Goal: Information Seeking & Learning: Compare options

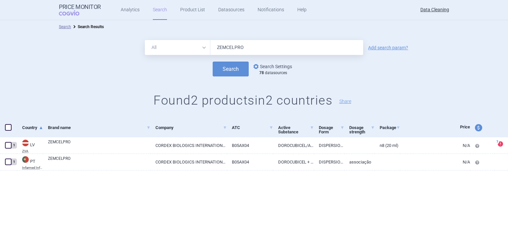
click at [275, 66] on link "options Search Settings" at bounding box center [272, 66] width 40 height 8
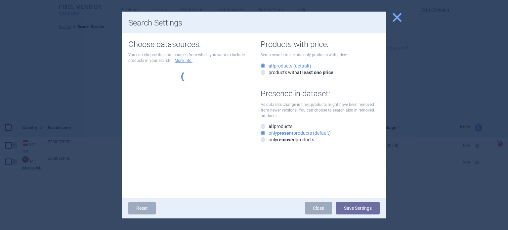
select select "df38670d-62bb-4aa9-aeea-790e65b9b508"
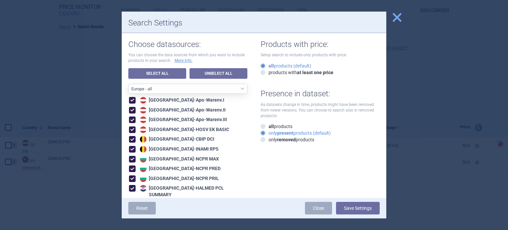
click at [63, 88] on div at bounding box center [254, 115] width 508 height 230
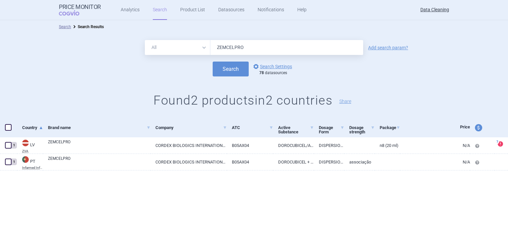
click at [389, 51] on div "All Brand Name ATC Company Active Substance Country Newer than ZEMCELPRO Add se…" at bounding box center [254, 47] width 508 height 15
click at [385, 47] on link "Add search param?" at bounding box center [388, 47] width 40 height 5
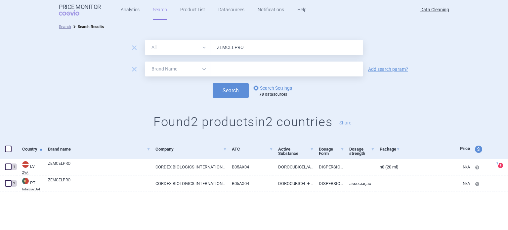
click at [172, 70] on select "All Brand Name ATC Company Active Substance Country Newer than" at bounding box center [177, 68] width 65 height 15
select select "newerThan"
click at [145, 61] on select "All Brand Name ATC Company Active Substance Country Newer than" at bounding box center [177, 68] width 65 height 15
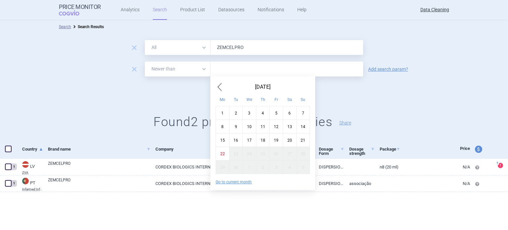
click at [233, 67] on input "text" at bounding box center [286, 68] width 153 height 15
click at [222, 92] on div "Mo" at bounding box center [223, 99] width 14 height 14
click at [221, 82] on span "Previous Month" at bounding box center [220, 87] width 8 height 11
click at [278, 114] on div "1" at bounding box center [276, 113] width 14 height 14
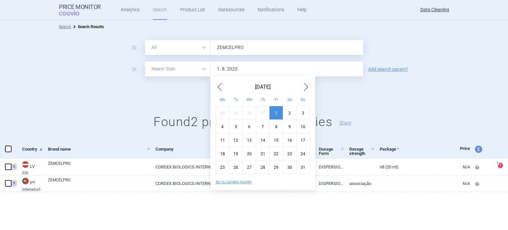
click at [237, 70] on input "1. 8. 2025" at bounding box center [286, 68] width 153 height 15
click at [304, 85] on span "Next Month" at bounding box center [306, 87] width 8 height 11
click at [221, 112] on div "1" at bounding box center [223, 113] width 14 height 14
type input "1. 9. 2025"
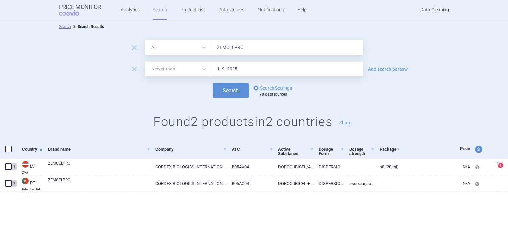
drag, startPoint x: 197, startPoint y: 50, endPoint x: 194, endPoint y: 54, distance: 4.9
click at [197, 50] on select "All Brand Name ATC Company Active Substance Country Newer than" at bounding box center [177, 47] width 65 height 15
select select "brandName"
click at [145, 40] on select "All Brand Name ATC Company Active Substance Country Newer than" at bounding box center [177, 47] width 65 height 15
drag, startPoint x: 230, startPoint y: 49, endPoint x: 164, endPoint y: 36, distance: 67.3
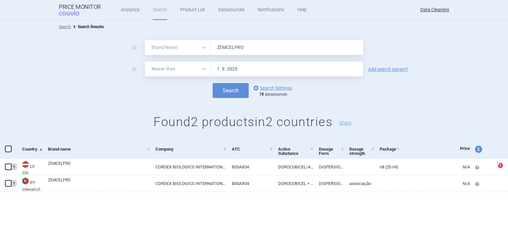
click at [201, 43] on div "All Brand Name ATC Company Active Substance Country Newer than ZEMCELPRO" at bounding box center [254, 47] width 218 height 15
paste input "[MEDICAL_DATA] , Translarna , [MEDICAL_DATA] , [MEDICAL_DATA] , [MEDICAL_DATA] …"
click at [213, 83] on button "Search" at bounding box center [231, 90] width 36 height 15
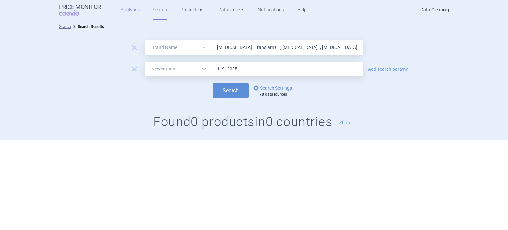
type input "v"
paste input "Laventair , Laventair , Revinty , Arnuity , BiResp , DuoResp ,"
click at [213, 83] on button "Search" at bounding box center [231, 90] width 36 height 15
paste input "Incrus , Deltyba , [MEDICAL_DATA] , Hemangiol , [MEDICAL_DATA]"
click at [213, 83] on button "Search" at bounding box center [231, 90] width 36 height 15
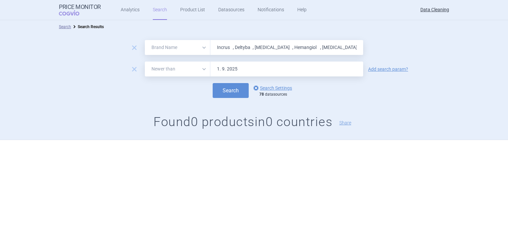
paste input "Ulunar , Vokanamet , [MEDICAL_DATA] , [MEDICAL_DATA] , [GEOGRAPHIC_DATA] , [GEO…"
click at [213, 83] on button "Search" at bounding box center [231, 90] width 36 height 15
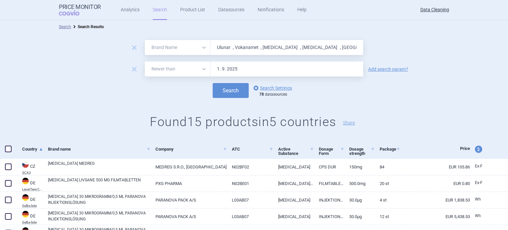
click at [251, 42] on input "Ulunar , Vokanamet , [MEDICAL_DATA] , [MEDICAL_DATA] , [GEOGRAPHIC_DATA] , [GEO…" at bounding box center [286, 47] width 153 height 15
paste input "text"
type input "Ulunar"
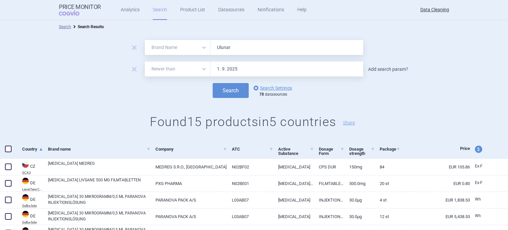
click at [385, 68] on link "Add search param?" at bounding box center [388, 69] width 40 height 5
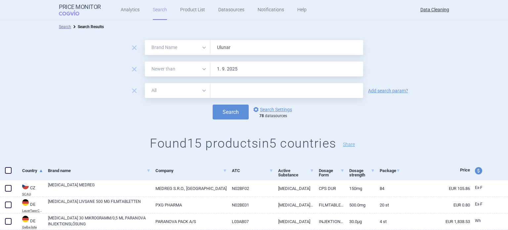
click at [241, 86] on input "text" at bounding box center [286, 90] width 153 height 15
paste input "Breezhaler"
type input "Breezhaler"
click at [213, 104] on button "Search" at bounding box center [231, 111] width 36 height 15
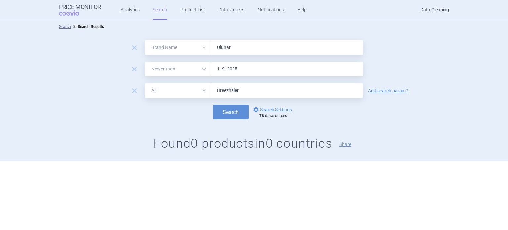
click at [141, 87] on div "remove" at bounding box center [134, 91] width 18 height 10
click at [133, 88] on span "remove" at bounding box center [134, 90] width 9 height 9
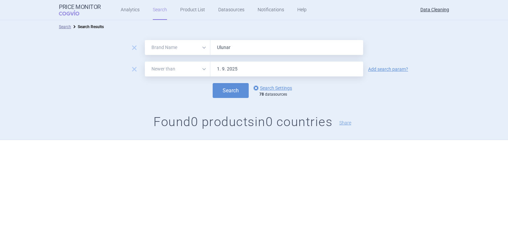
click at [181, 35] on div "remove All Brand Name ATC Company Active Substance Country Newer than Ulunar re…" at bounding box center [254, 86] width 508 height 106
paste input "Vokanamet"
click at [213, 83] on button "Search" at bounding box center [231, 90] width 36 height 15
paste input "[MEDICAL_DATA]"
click at [213, 83] on button "Search" at bounding box center [231, 90] width 36 height 15
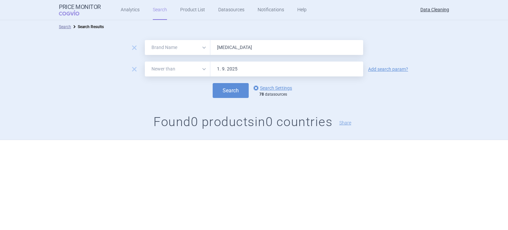
click at [213, 83] on button "Search" at bounding box center [231, 90] width 36 height 15
drag, startPoint x: 260, startPoint y: 46, endPoint x: 154, endPoint y: 54, distance: 105.8
click at [170, 54] on div "All Brand Name ATC Company Active Substance Country Newer than [MEDICAL_DATA]" at bounding box center [254, 47] width 218 height 15
paste input "[MEDICAL_DATA]"
click at [213, 83] on button "Search" at bounding box center [231, 90] width 36 height 15
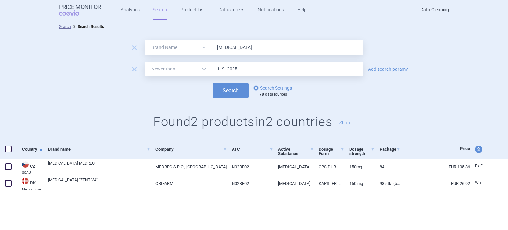
paste input "Granupas"
click at [213, 83] on button "Search" at bounding box center [231, 90] width 36 height 15
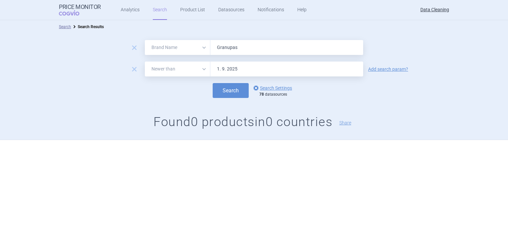
paste input "Para"
type input "Para"
click at [213, 83] on button "Search" at bounding box center [231, 90] width 36 height 15
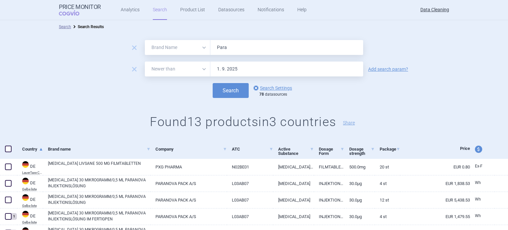
click at [381, 72] on div "remove All Brand Name ATC Company Active Substance Country Newer than 1. 9. 202…" at bounding box center [254, 68] width 508 height 15
click at [376, 68] on link "Add search param?" at bounding box center [388, 69] width 40 height 5
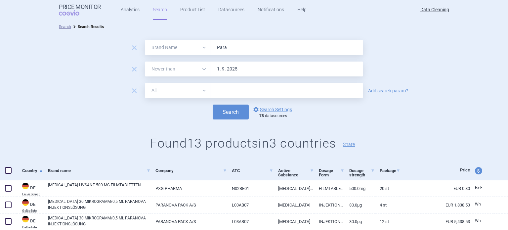
click at [288, 86] on input "text" at bounding box center [286, 90] width 153 height 15
paste input "Lucane"
type input "Lucane"
click at [233, 113] on button "Search" at bounding box center [231, 111] width 36 height 15
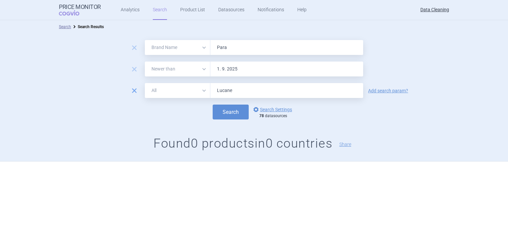
click at [132, 91] on span "remove" at bounding box center [134, 90] width 9 height 9
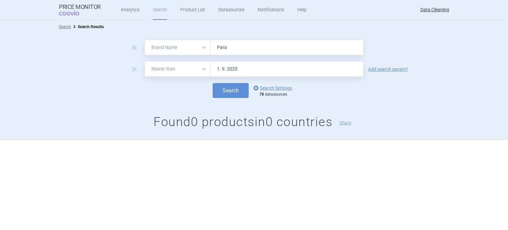
click at [252, 42] on input "Para" at bounding box center [286, 47] width 153 height 15
paste input "[MEDICAL_DATA] , Bemfola , [MEDICAL_DATA] , [MEDICAL_DATA] , [MEDICAL_DATA] , […"
click at [213, 83] on button "Search" at bounding box center [231, 90] width 36 height 15
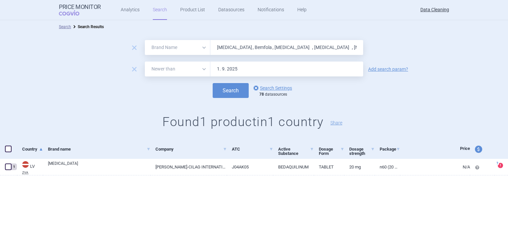
paste input "Fluenz , FluMist"
click at [213, 83] on button "Search" at bounding box center [231, 90] width 36 height 15
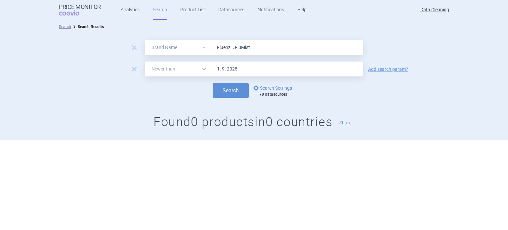
paste input "ortacin , [MEDICAL_DATA] , [MEDICAL_DATA]"
click at [213, 83] on button "Search" at bounding box center [231, 90] width 36 height 15
paste input "[MEDICAL_DATA]"
type input "[MEDICAL_DATA]"
click at [213, 83] on button "Search" at bounding box center [231, 90] width 36 height 15
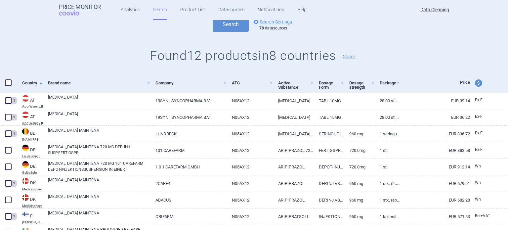
scroll to position [99, 0]
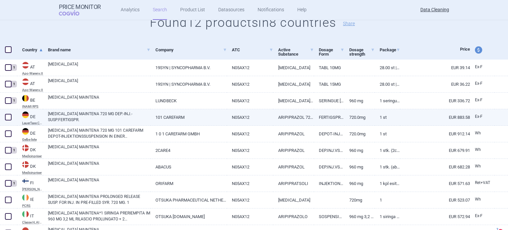
click at [10, 116] on span at bounding box center [8, 117] width 7 height 7
checkbox input "true"
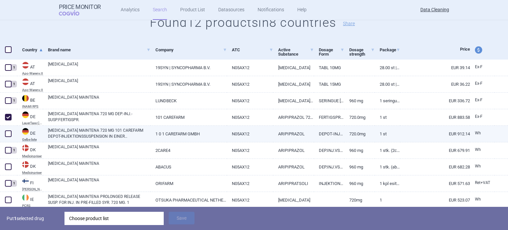
click at [10, 132] on span at bounding box center [8, 133] width 7 height 7
checkbox input "true"
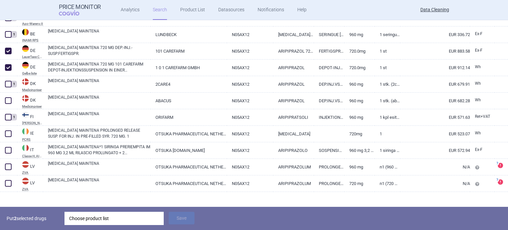
scroll to position [172, 0]
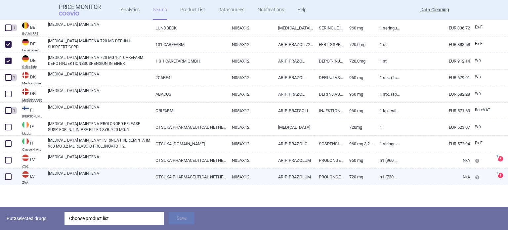
click at [10, 174] on span at bounding box center [8, 176] width 7 height 7
checkbox input "true"
click at [91, 182] on link "[MEDICAL_DATA] MAINTENA" at bounding box center [99, 176] width 102 height 12
select select "EUR"
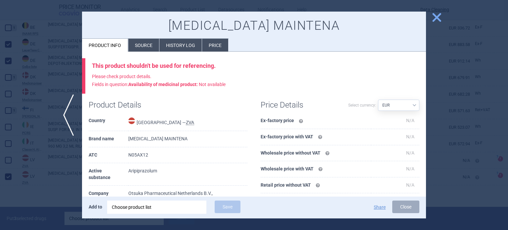
click at [143, 39] on li "Source" at bounding box center [143, 45] width 31 height 13
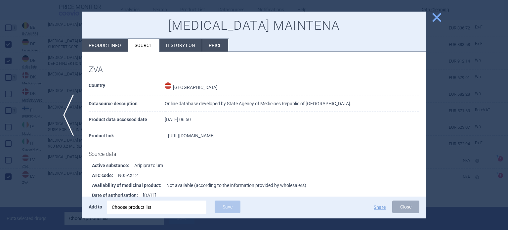
drag, startPoint x: 300, startPoint y: 135, endPoint x: 257, endPoint y: 134, distance: 43.6
click at [257, 134] on td "[URL][DOMAIN_NAME]" at bounding box center [292, 136] width 255 height 16
copy link "EU/1/13/882/009"
drag, startPoint x: 16, startPoint y: 128, endPoint x: 93, endPoint y: 175, distance: 90.3
click at [16, 128] on div at bounding box center [254, 115] width 508 height 230
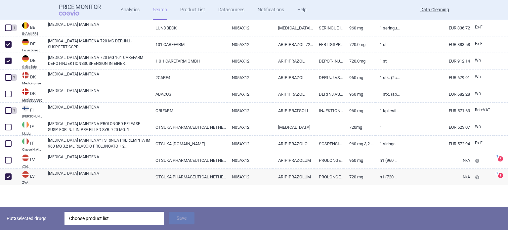
click at [147, 221] on div "Choose product list" at bounding box center [114, 218] width 90 height 13
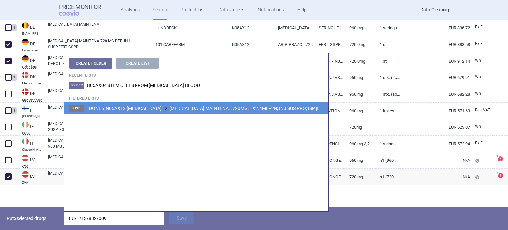
type input "EU/1/13/882/009"
click at [228, 109] on span "_DONE5_N05AX12 [MEDICAL_DATA] [MEDICAL_DATA] MAINTENA; ; 720MG; 1X2.4ML+2N; INJ…" at bounding box center [220, 107] width 267 height 5
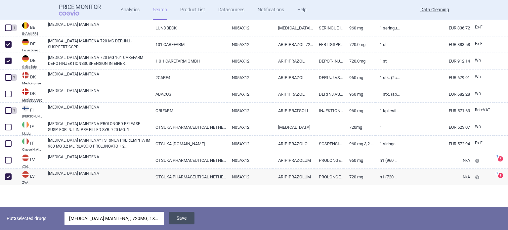
click at [188, 218] on button "Save" at bounding box center [182, 218] width 26 height 13
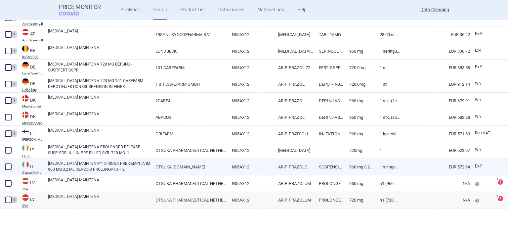
scroll to position [149, 0]
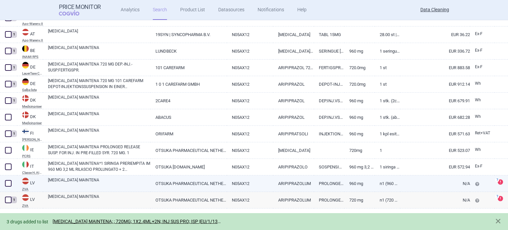
click at [10, 182] on span at bounding box center [8, 183] width 7 height 7
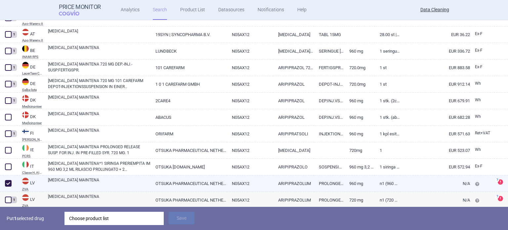
click at [11, 182] on span at bounding box center [8, 183] width 10 height 10
checkbox input "false"
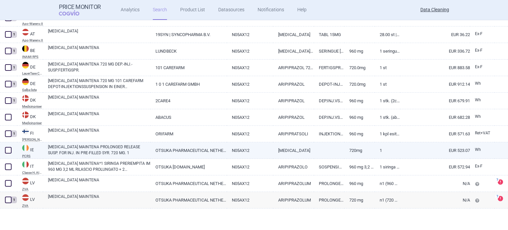
click at [9, 151] on span at bounding box center [8, 150] width 7 height 7
checkbox input "true"
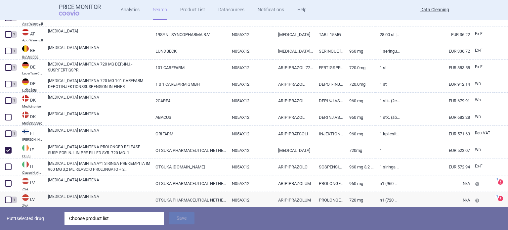
click at [103, 218] on div "Choose product list" at bounding box center [114, 218] width 90 height 13
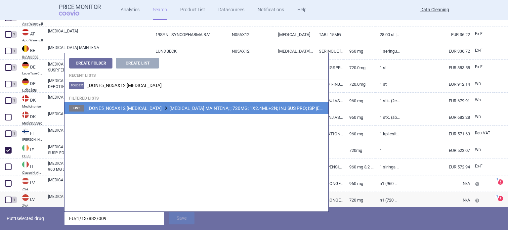
type input "EU/1/13/882/009"
click at [202, 110] on span "_DONE5_N05AX12 [MEDICAL_DATA] [MEDICAL_DATA] MAINTENA; ; 720MG; 1X2.4ML+2N; INJ…" at bounding box center [220, 107] width 267 height 5
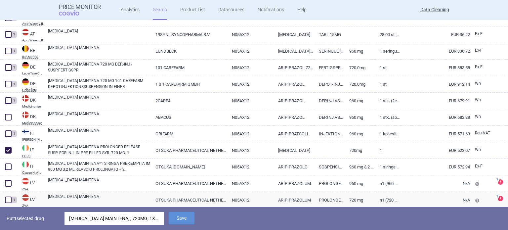
click at [184, 211] on div "Put 1 selected drug [MEDICAL_DATA] MAINTENA; ; 720MG; 1X2.4ML+2N; INJ SUS PRO; …" at bounding box center [254, 218] width 508 height 23
click at [172, 216] on button "Save" at bounding box center [182, 218] width 26 height 13
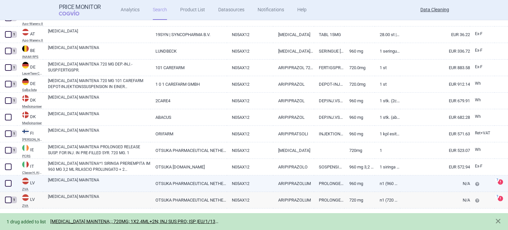
click at [6, 182] on span at bounding box center [8, 183] width 7 height 7
checkbox input "true"
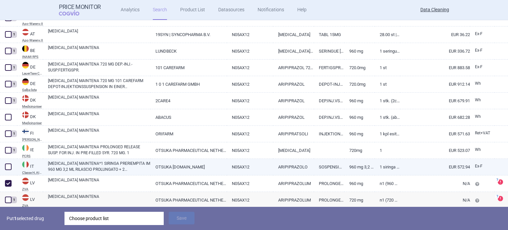
click at [9, 169] on span at bounding box center [8, 166] width 7 height 7
checkbox input "true"
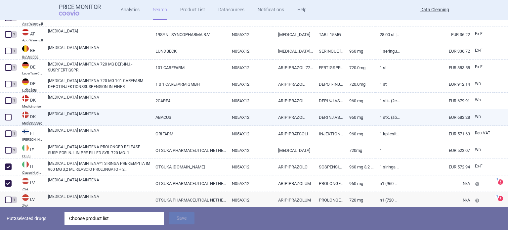
click at [9, 113] on span at bounding box center [8, 117] width 10 height 10
checkbox input "true"
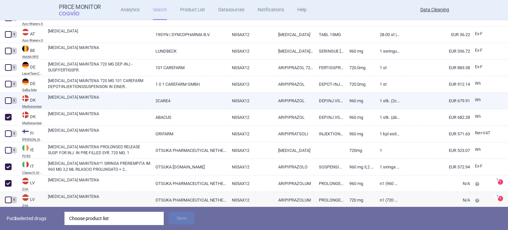
select select "brandName"
select select "newerThan"
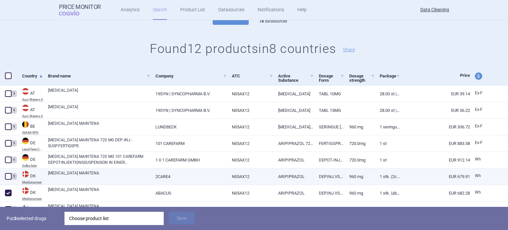
scroll to position [172, 0]
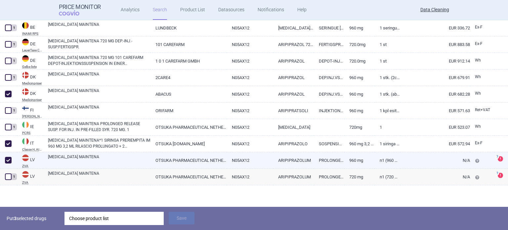
click at [100, 157] on link "[MEDICAL_DATA] MAINTENA" at bounding box center [99, 160] width 102 height 12
select select "EUR"
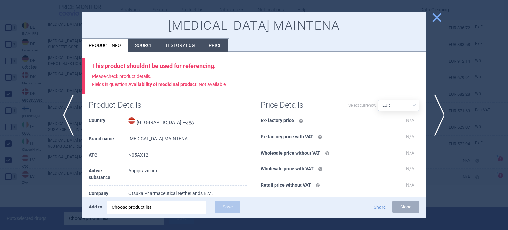
click at [148, 44] on li "Source" at bounding box center [143, 45] width 31 height 13
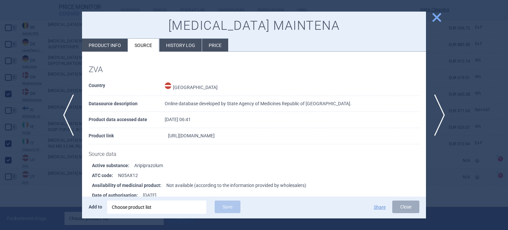
drag, startPoint x: 290, startPoint y: 131, endPoint x: 257, endPoint y: 134, distance: 33.5
click at [257, 134] on td "[URL][DOMAIN_NAME]" at bounding box center [292, 136] width 255 height 16
copy link "EU/1/13/882/010"
click at [54, 183] on div at bounding box center [254, 115] width 508 height 230
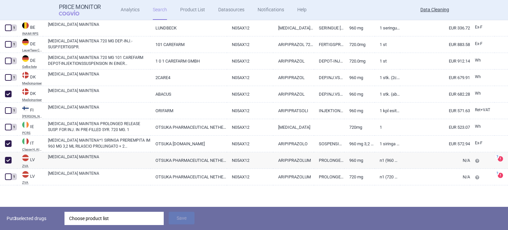
click at [110, 218] on div "Choose product list" at bounding box center [114, 218] width 90 height 13
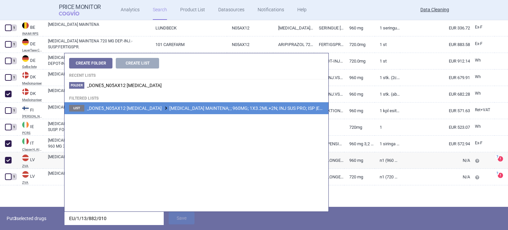
type input "EU/1/13/882/010"
click at [247, 107] on span "_DONE5_N05AX12 [MEDICAL_DATA] [MEDICAL_DATA] MAINTENA; ; 960MG; 1X3.2ML+2N; INJ…" at bounding box center [220, 107] width 267 height 5
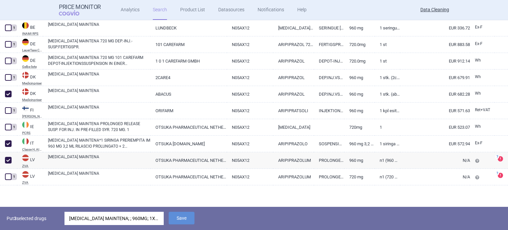
click at [184, 211] on div "Put 3 selected drugs [MEDICAL_DATA] MAINTENA; ; 960MG; 1X3.2ML+2N; INJ SUS PRO;…" at bounding box center [254, 218] width 508 height 23
click at [182, 209] on div "Put 3 selected drugs [MEDICAL_DATA] MAINTENA; ; 960MG; 1X3.2ML+2N; INJ SUS PRO;…" at bounding box center [254, 218] width 508 height 23
click at [185, 216] on button "Save" at bounding box center [182, 218] width 26 height 13
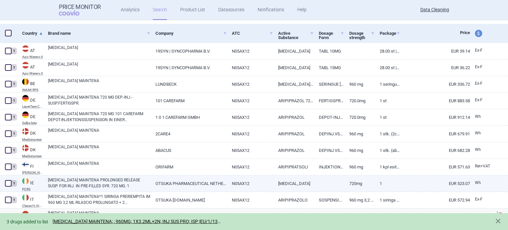
select select "brandName"
select select "newerThan"
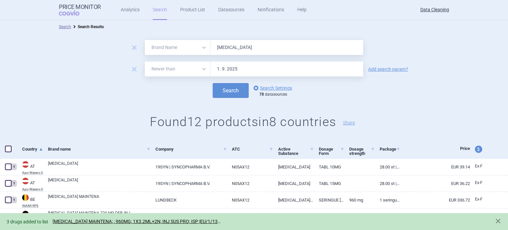
click at [231, 50] on input "[MEDICAL_DATA]" at bounding box center [286, 47] width 153 height 15
paste input "NovoEight"
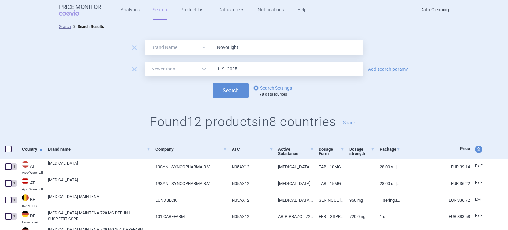
click at [213, 83] on button "Search" at bounding box center [231, 90] width 36 height 15
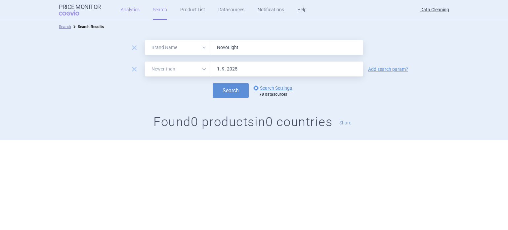
paste input "Relvar"
type input "Relvar"
click at [213, 83] on button "Search" at bounding box center [231, 90] width 36 height 15
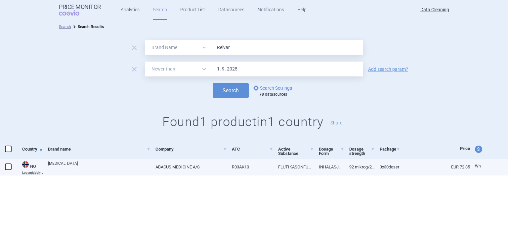
click at [86, 160] on link "[MEDICAL_DATA]" at bounding box center [99, 166] width 102 height 12
select select "EUR"
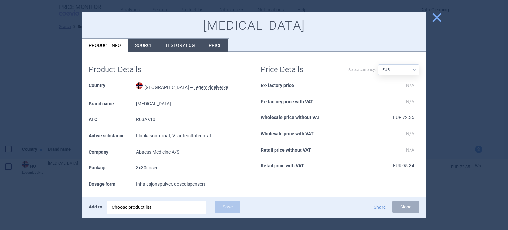
click at [149, 40] on li "Source" at bounding box center [143, 45] width 31 height 13
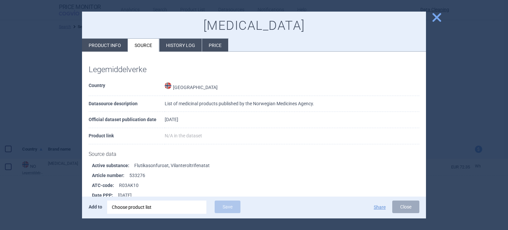
click at [95, 44] on li "Product info" at bounding box center [105, 45] width 46 height 13
select select "EUR"
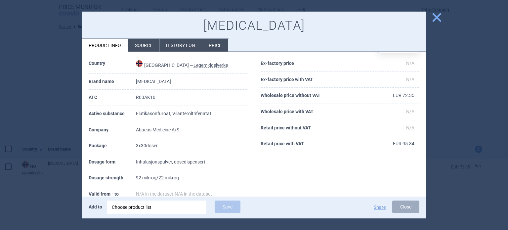
scroll to position [33, 0]
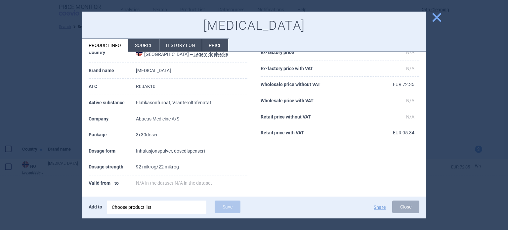
click at [31, 97] on div at bounding box center [254, 115] width 508 height 230
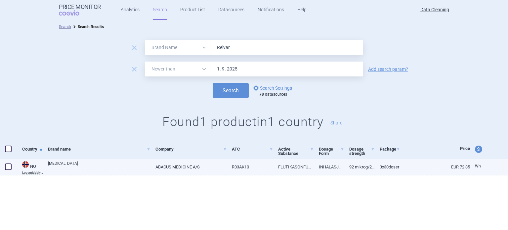
click at [9, 164] on span at bounding box center [8, 166] width 7 height 7
checkbox input "true"
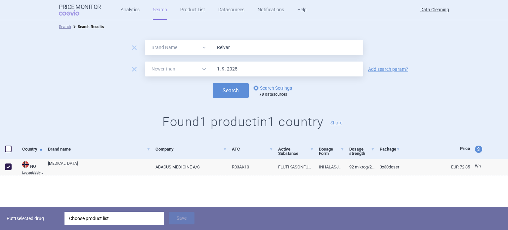
click at [116, 212] on div "Choose product list" at bounding box center [114, 218] width 90 height 13
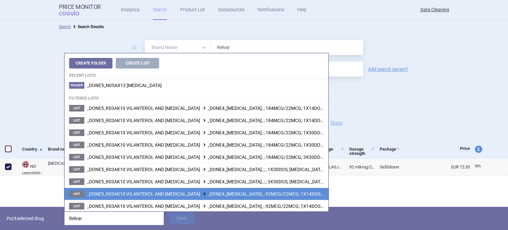
scroll to position [66, 0]
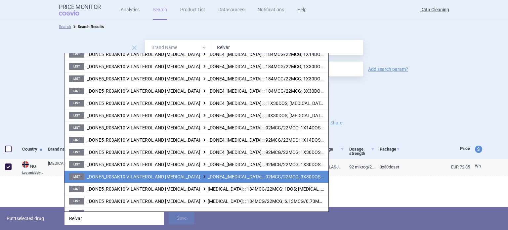
type input "Relvar"
click at [286, 176] on span "_DONE5_R03AK10 VILANTEROL AND [MEDICAL_DATA] _DONE4_[MEDICAL_DATA]; ; 92MCG/22M…" at bounding box center [256, 176] width 338 height 5
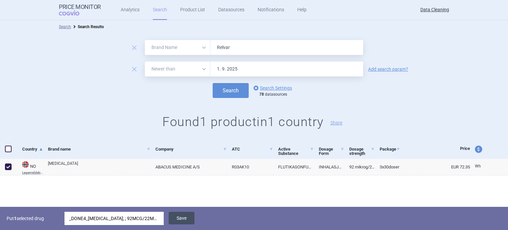
click at [180, 220] on button "Save" at bounding box center [182, 218] width 26 height 13
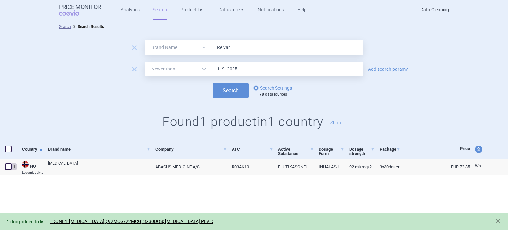
click at [250, 45] on input "Relvar" at bounding box center [286, 47] width 153 height 15
paste input "Breo"
click at [213, 83] on button "Search" at bounding box center [231, 90] width 36 height 15
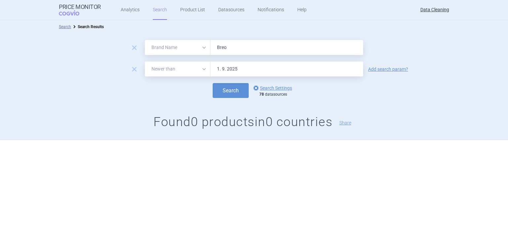
paste input "[MEDICAL_DATA] , Corbilta ,"
click at [213, 83] on button "Search" at bounding box center [231, 90] width 36 height 15
paste input "[MEDICAL_DATA]"
click at [213, 83] on button "Search" at bounding box center [231, 90] width 36 height 15
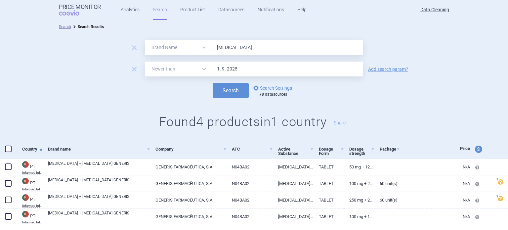
paste input "[MEDICAL_DATA] , Grastofil , Ovaleap , [MEDICAL_DATA] , Incresync , [MEDICAL_DA…"
click at [213, 83] on button "Search" at bounding box center [231, 90] width 36 height 15
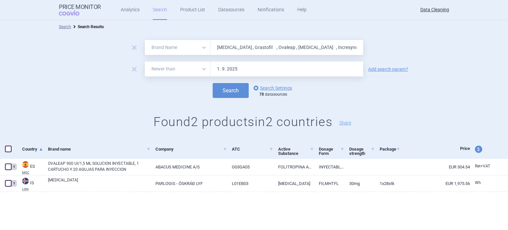
paste input "Ultibro , [MEDICAL_DATA]"
click at [213, 83] on button "Search" at bounding box center [231, 90] width 36 height 15
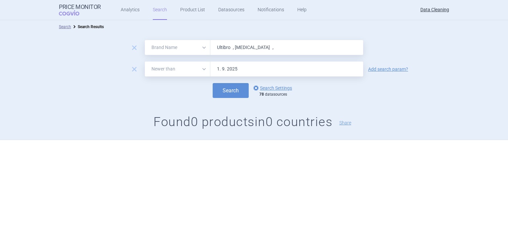
paste input "Vipdomet , Vipidia , [MEDICAL_DATA]"
click at [213, 83] on button "Search" at bounding box center [231, 90] width 36 height 15
paste input "Xoterna"
click at [213, 83] on button "Search" at bounding box center [231, 90] width 36 height 15
paste input "[MEDICAL_DATA] , Orphacol , [MEDICAL_DATA] , Remsima , [MEDICAL_DATA] , [MEDICA…"
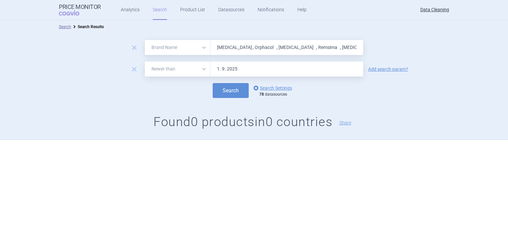
scroll to position [0, 40]
type input "[MEDICAL_DATA] , Orphacol , [MEDICAL_DATA] , Remsima , [MEDICAL_DATA] , [MEDICA…"
click at [213, 83] on button "Search" at bounding box center [231, 90] width 36 height 15
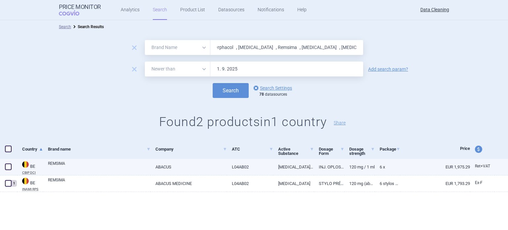
click at [9, 168] on span at bounding box center [8, 166] width 7 height 7
checkbox input "true"
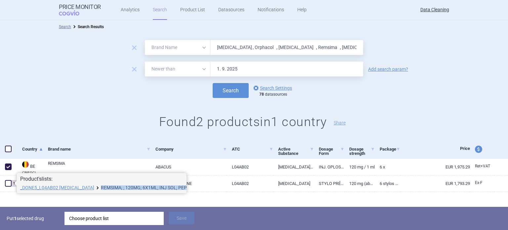
drag, startPoint x: 89, startPoint y: 189, endPoint x: 176, endPoint y: 187, distance: 87.0
click at [176, 187] on li "_DONE5_L04AB02 [MEDICAL_DATA] REMSIMA; ; 120MG; 6X1ML; INJ SOL; PEP |EU/1/13/85…" at bounding box center [101, 187] width 163 height 5
copy li "REMSIMA; ; 120MG; 6X1ML; INJ SOL; PEP"
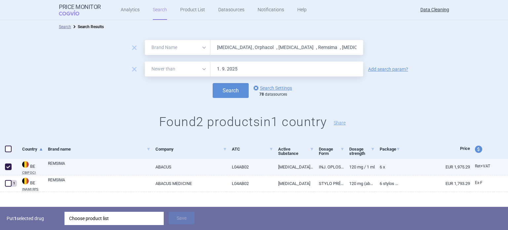
click at [181, 168] on link "ABACUS" at bounding box center [188, 167] width 76 height 16
select select "EUR"
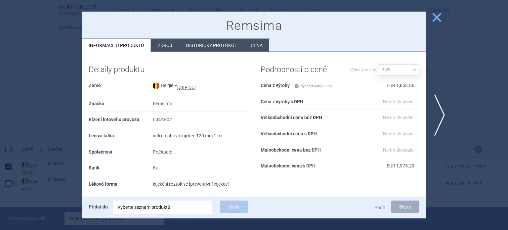
scroll to position [33, 0]
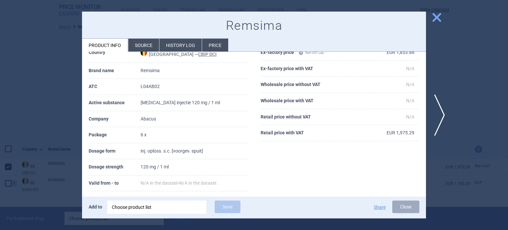
click at [142, 46] on li "Source" at bounding box center [143, 45] width 31 height 13
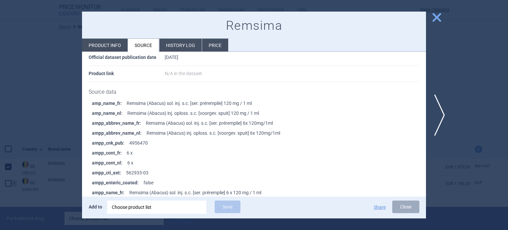
scroll to position [66, 0]
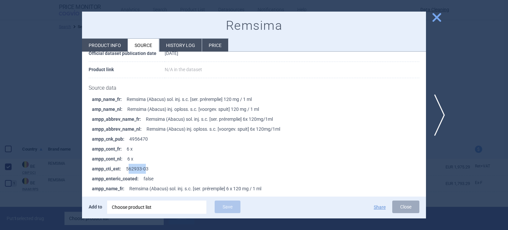
drag, startPoint x: 139, startPoint y: 169, endPoint x: 129, endPoint y: 169, distance: 9.6
click at [129, 169] on li "ampp_cti_ext : 562933-03" at bounding box center [259, 169] width 334 height 10
drag, startPoint x: 154, startPoint y: 169, endPoint x: 126, endPoint y: 172, distance: 28.2
click at [126, 172] on li "ampp_cti_ext : 562933-03" at bounding box center [259, 169] width 334 height 10
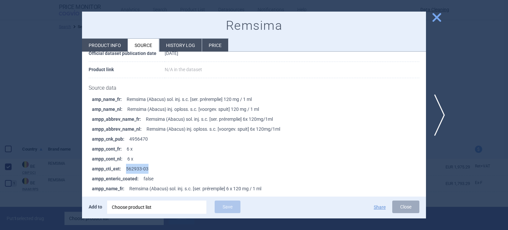
copy li "562933-03"
click at [13, 129] on div at bounding box center [254, 115] width 508 height 230
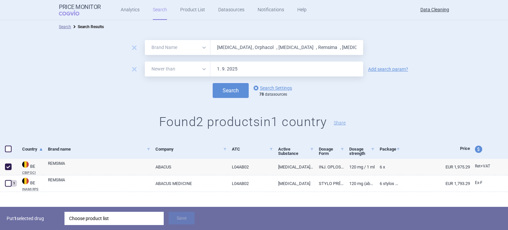
click at [95, 221] on div "Choose product list" at bounding box center [114, 218] width 90 height 13
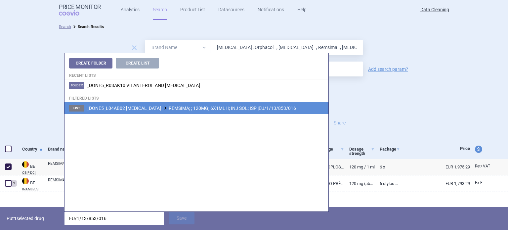
type input "EU/1/13/853/016"
click at [186, 108] on span "_DONE5_L04AB02 [MEDICAL_DATA] REMSIMA; ; 120MG; 6X1ML II; INJ SOL; ISP |EU/1/13…" at bounding box center [191, 107] width 209 height 5
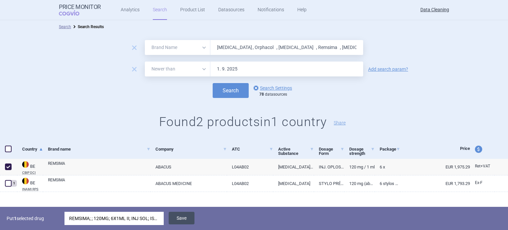
click at [180, 218] on button "Save" at bounding box center [182, 218] width 26 height 13
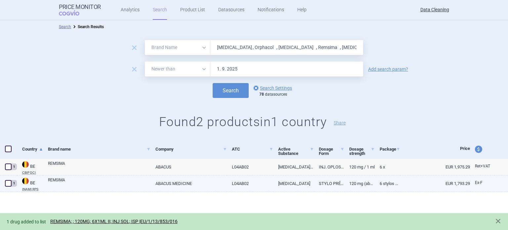
click at [158, 185] on link "ABACUS MEDICINE" at bounding box center [188, 183] width 76 height 16
select select "EUR"
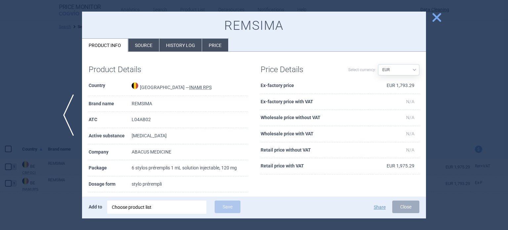
click at [140, 44] on li "Source" at bounding box center [143, 45] width 31 height 13
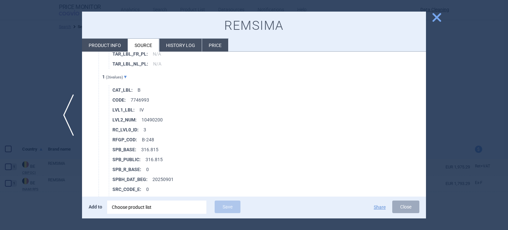
scroll to position [11879, 0]
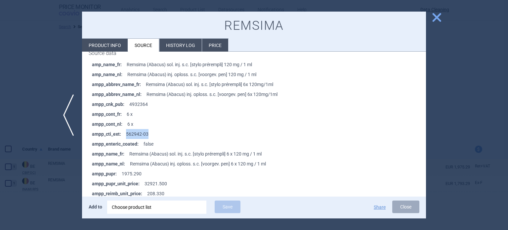
drag, startPoint x: 152, startPoint y: 125, endPoint x: 127, endPoint y: 124, distance: 25.8
click at [127, 129] on li "ampp_cti_ext : 562942-03" at bounding box center [259, 134] width 334 height 10
copy li "562942-03"
click at [44, 156] on div at bounding box center [254, 115] width 508 height 230
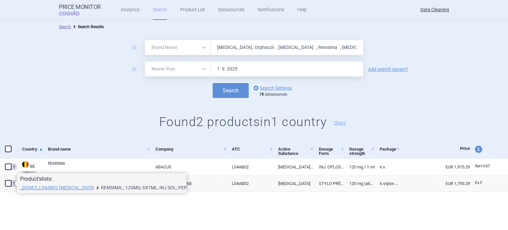
click at [103, 188] on link "REMSIMA; ; 120MG; 6X1ML; INJ SOL; PEP |EU/1/13/853/017" at bounding box center [147, 187] width 93 height 5
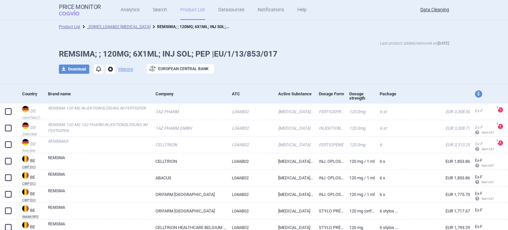
select select "brandName"
select select "newerThan"
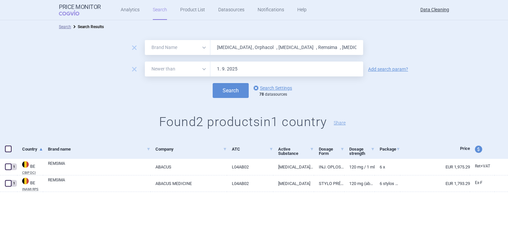
click at [220, 47] on input "[MEDICAL_DATA] , Orphacol , [MEDICAL_DATA] , Remsima , [MEDICAL_DATA] , [MEDICA…" at bounding box center [286, 47] width 153 height 15
paste input "[MEDICAL_DATA]"
type input "[MEDICAL_DATA]"
click at [213, 83] on button "Search" at bounding box center [231, 90] width 36 height 15
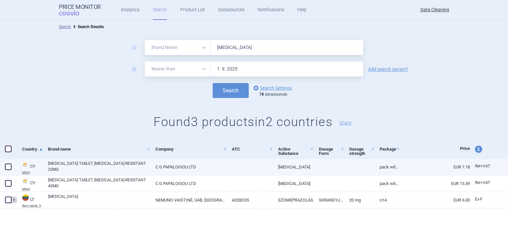
click at [9, 168] on span at bounding box center [8, 166] width 7 height 7
checkbox input "true"
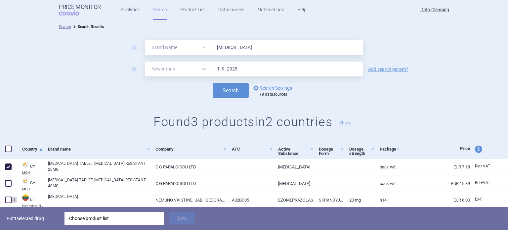
click at [110, 221] on div "Choose product list" at bounding box center [114, 218] width 90 height 13
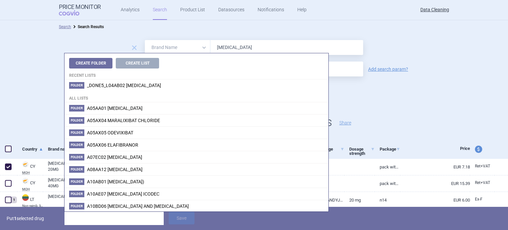
type input "[MEDICAL_DATA]"
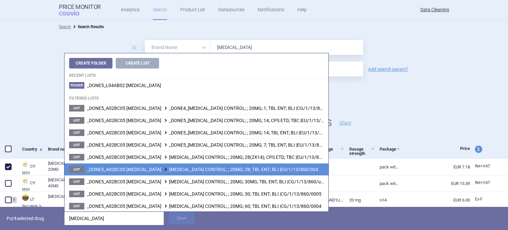
scroll to position [61, 0]
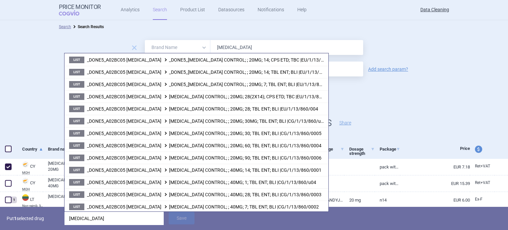
click at [37, 99] on div "remove All Brand Name ATC Company Active Substance Country Newer than [MEDICAL_…" at bounding box center [254, 86] width 508 height 106
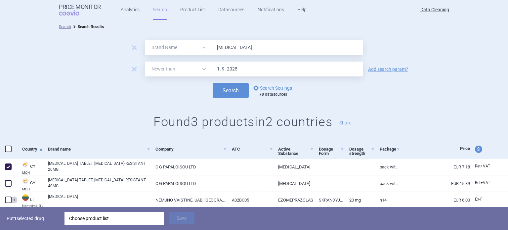
click at [102, 220] on div "Choose product list" at bounding box center [114, 218] width 90 height 13
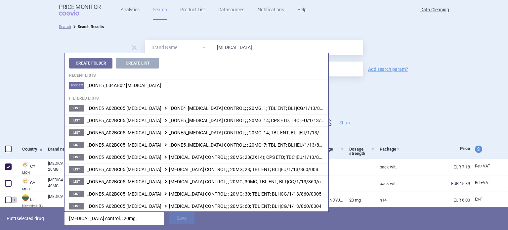
type input "[MEDICAL_DATA] control; ; 20mg;"
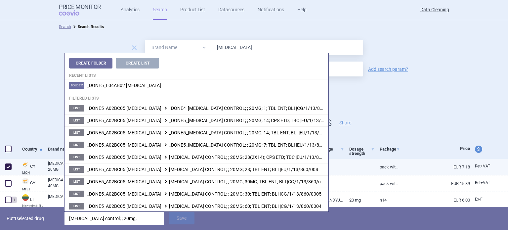
click at [364, 167] on link at bounding box center [359, 165] width 30 height 12
select select "EUR"
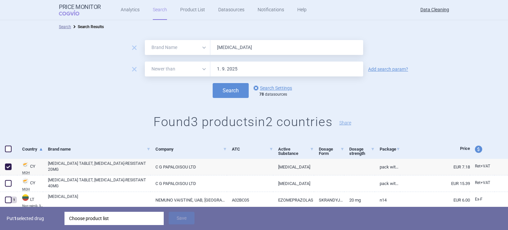
click at [142, 217] on div "Choose product list" at bounding box center [114, 218] width 90 height 13
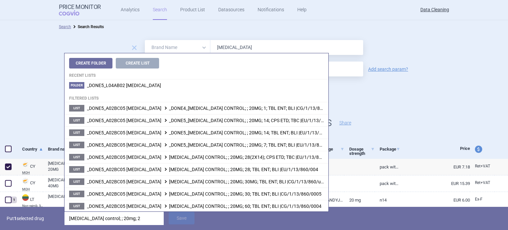
type input "[MEDICAL_DATA] control; ; 20mg; 28"
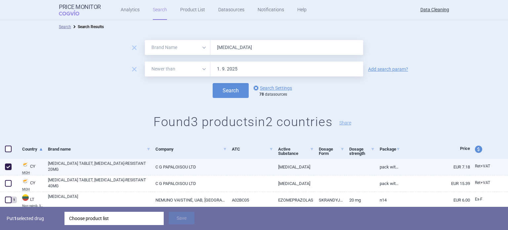
click at [356, 166] on link at bounding box center [359, 165] width 30 height 12
select select "EUR"
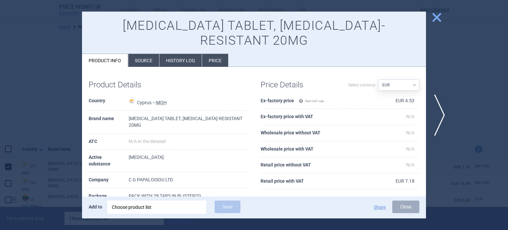
click at [4, 91] on div at bounding box center [254, 115] width 508 height 230
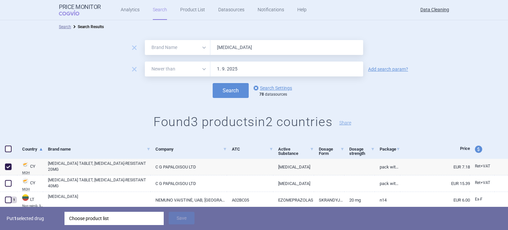
click at [115, 221] on div "Choose product list" at bounding box center [114, 218] width 90 height 13
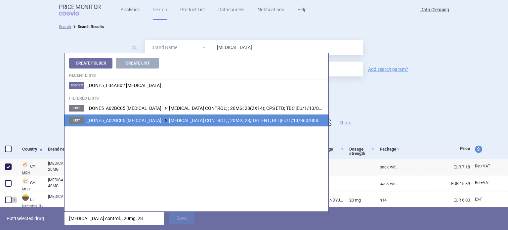
click at [209, 121] on span "_DONE5_A02BC05 [MEDICAL_DATA] [MEDICAL_DATA] CONTROL; ; 20MG; 28; TBL ENT; BLI …" at bounding box center [202, 120] width 231 height 5
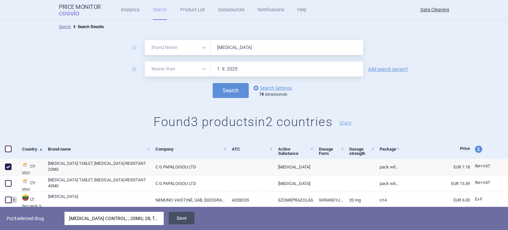
click at [177, 219] on button "Save" at bounding box center [182, 218] width 26 height 13
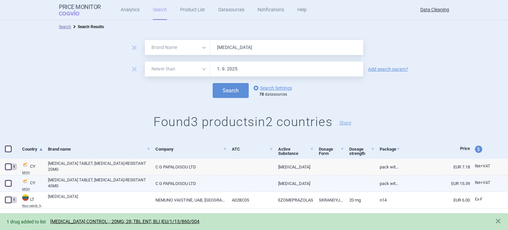
click at [90, 181] on link "[MEDICAL_DATA] TABLET, [MEDICAL_DATA]-RESISTANT 40MG" at bounding box center [99, 183] width 102 height 12
select select "EUR"
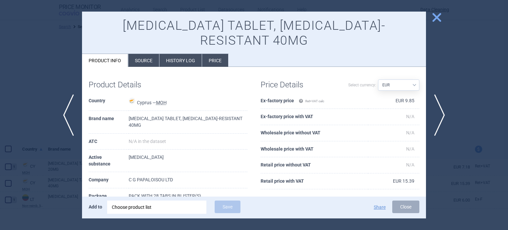
click at [42, 164] on div at bounding box center [254, 115] width 508 height 230
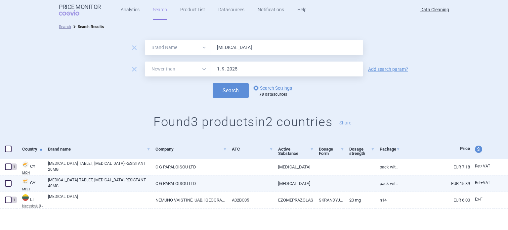
click at [8, 181] on span at bounding box center [8, 183] width 7 height 7
checkbox input "true"
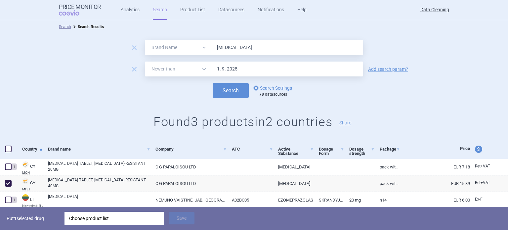
click at [119, 217] on div "Choose product list" at bounding box center [114, 218] width 90 height 13
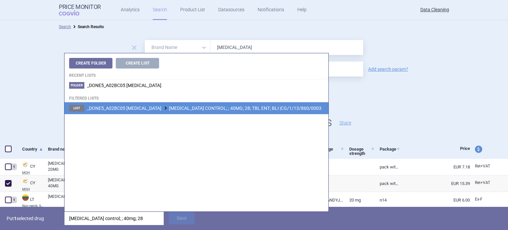
type input "[MEDICAL_DATA] control; ; 40mg; 28"
click at [254, 111] on li "List _DONE5_A02BC05 [MEDICAL_DATA] [MEDICAL_DATA] CONTROL; ; 40MG; 28; TBL ENT;…" at bounding box center [196, 108] width 264 height 12
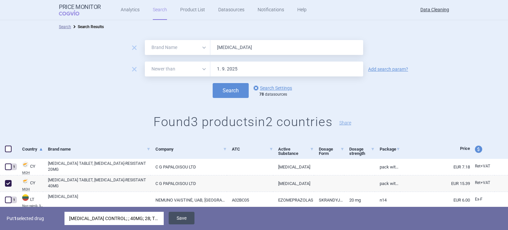
click at [188, 215] on button "Save" at bounding box center [182, 218] width 26 height 13
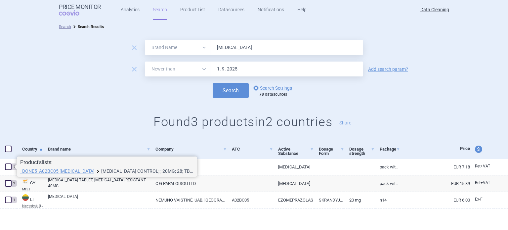
click at [104, 169] on link "[MEDICAL_DATA] CONTROL; ; 20MG; 28; TBL ENT; BLI |EU/1/13/860/004" at bounding box center [147, 171] width 93 height 5
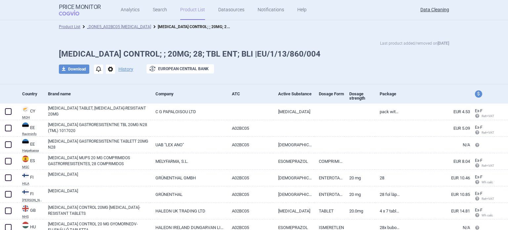
select select "brandName"
select select "newerThan"
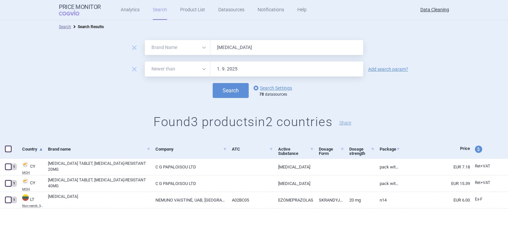
click at [275, 46] on input "[MEDICAL_DATA]" at bounding box center [286, 47] width 153 height 15
paste input "[MEDICAL_DATA] , [MEDICAL_DATA] , Voncento , Imnovid ,"
click at [213, 83] on button "Search" at bounding box center [231, 90] width 36 height 15
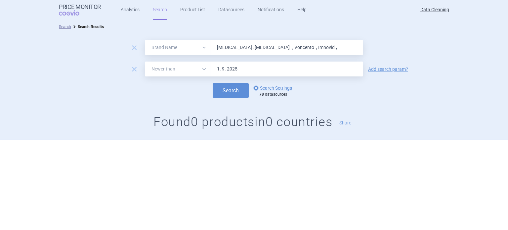
paste input "Pomalidomid"
type input "Pomalidomid"
click at [213, 83] on button "Search" at bounding box center [231, 90] width 36 height 15
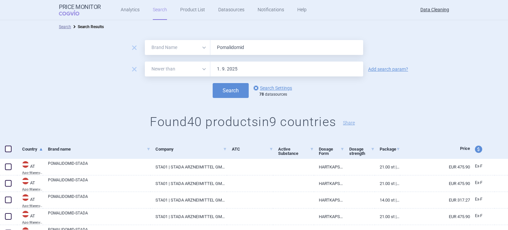
click at [394, 71] on link "Add search param?" at bounding box center [388, 69] width 40 height 5
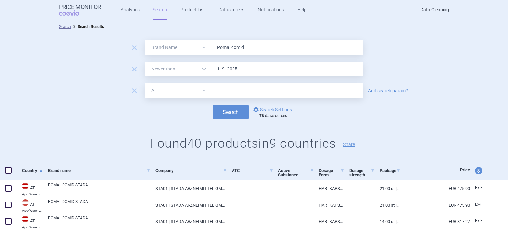
click at [276, 85] on input "text" at bounding box center [286, 90] width 153 height 15
paste input "Celgene"
type input "Celgene"
click at [213, 104] on button "Search" at bounding box center [231, 111] width 36 height 15
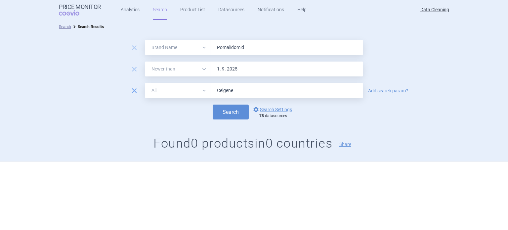
click at [134, 93] on span "remove" at bounding box center [134, 90] width 9 height 9
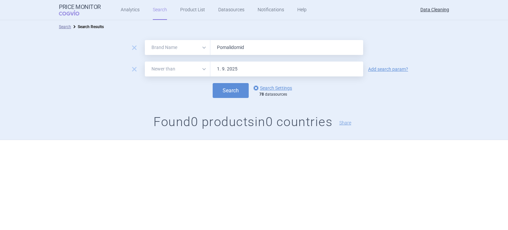
click at [247, 49] on input "Pomalidomid" at bounding box center [286, 47] width 153 height 15
paste input "yst , [MEDICAL_DATA] , Imvamun , Lojuxta , [MEDICAL_DATA] , Pheburan , [GEOGRAP…"
type input "[MEDICAL_DATA] , [MEDICAL_DATA] , Imvamun , Lojuxta , [MEDICAL_DATA] , [GEOGRAP…"
click at [213, 83] on button "Search" at bounding box center [231, 90] width 36 height 15
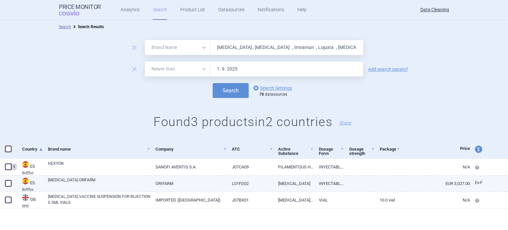
click at [10, 180] on span at bounding box center [8, 183] width 7 height 7
checkbox input "true"
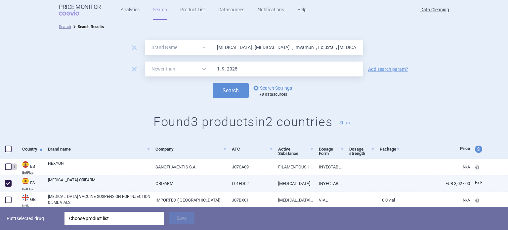
click at [74, 182] on link "[MEDICAL_DATA] ORIFARM" at bounding box center [99, 183] width 102 height 12
select select "EUR"
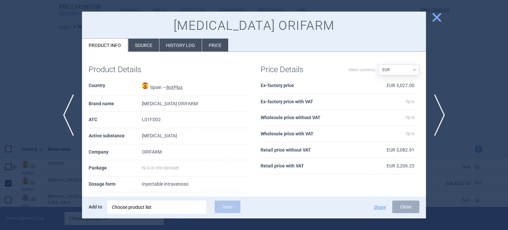
click at [148, 40] on li "Source" at bounding box center [143, 45] width 31 height 13
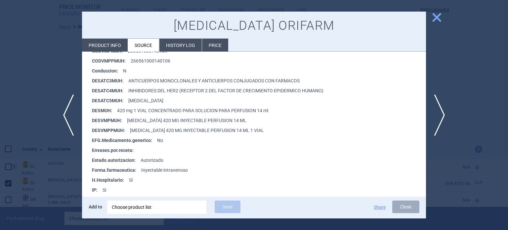
scroll to position [165, 0]
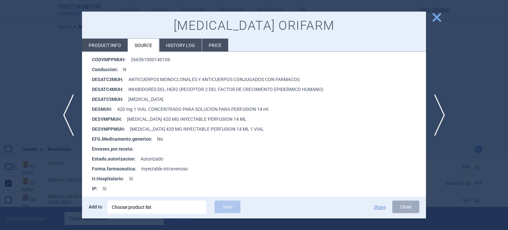
click at [25, 102] on div at bounding box center [254, 115] width 508 height 230
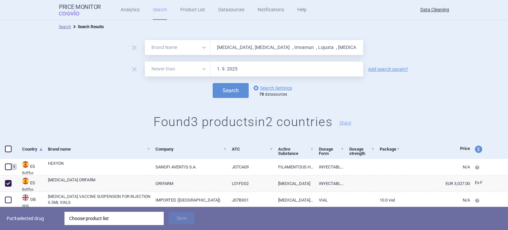
click at [107, 218] on div "Choose product list" at bounding box center [114, 218] width 90 height 13
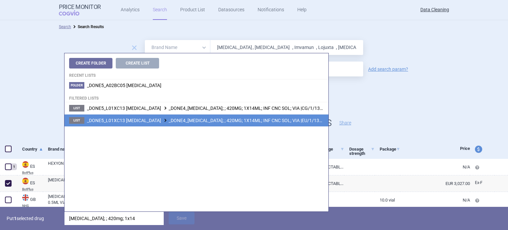
type input "[MEDICAL_DATA]; ; 420mg; 1x14"
click at [233, 124] on li "List _DONE5_L01XC13 [MEDICAL_DATA] _DONE4_[MEDICAL_DATA]; ; 420MG; 1X14ML; INF …" at bounding box center [196, 120] width 264 height 12
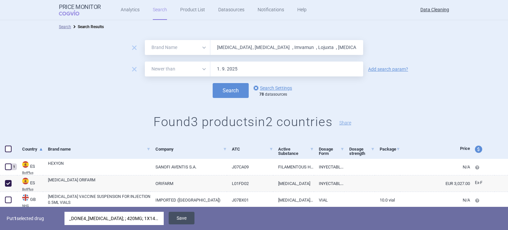
click at [185, 218] on button "Save" at bounding box center [182, 218] width 26 height 13
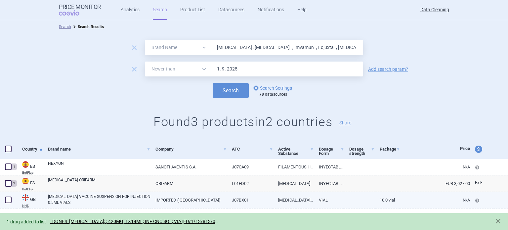
click at [11, 203] on span at bounding box center [8, 199] width 7 height 7
checkbox input "true"
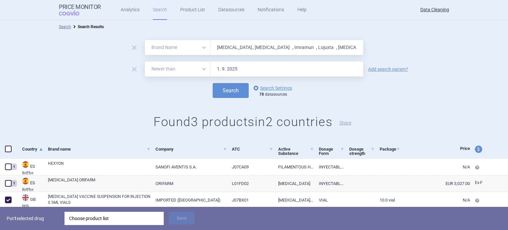
click at [92, 219] on div "Choose product list" at bounding box center [114, 218] width 90 height 13
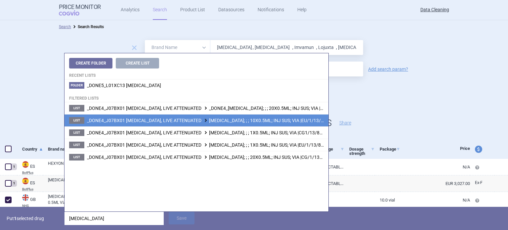
type input "[MEDICAL_DATA]"
click at [262, 118] on span "_DONE4_J07BX01 [MEDICAL_DATA], LIVE ATTENUATED [MEDICAL_DATA]; ; ; 10X0.5ML; IN…" at bounding box center [213, 120] width 252 height 5
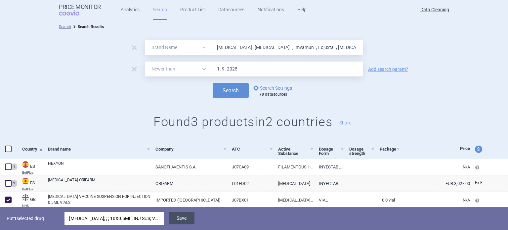
click at [178, 220] on button "Save" at bounding box center [182, 218] width 26 height 13
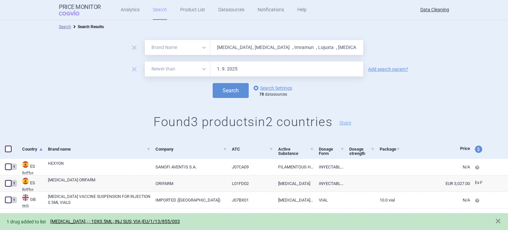
click at [255, 42] on input "[MEDICAL_DATA] , [MEDICAL_DATA] , Imvamun , Lojuxta , [MEDICAL_DATA] , [GEOGRAP…" at bounding box center [286, 47] width 153 height 15
paste input "Memantin"
click at [213, 83] on button "Search" at bounding box center [231, 90] width 36 height 15
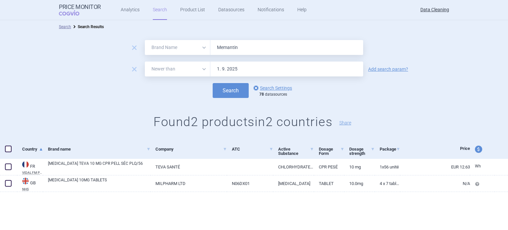
paste input "[MEDICAL_DATA] , Forxiga , [MEDICAL_DATA] , [MEDICAL_DATA] ,"
click at [213, 83] on button "Search" at bounding box center [231, 90] width 36 height 15
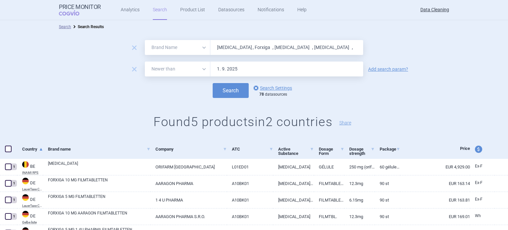
paste input "nurev , [MEDICAL_DATA] , [MEDICAL_DATA] , Tovanor"
click at [213, 83] on button "Search" at bounding box center [231, 90] width 36 height 15
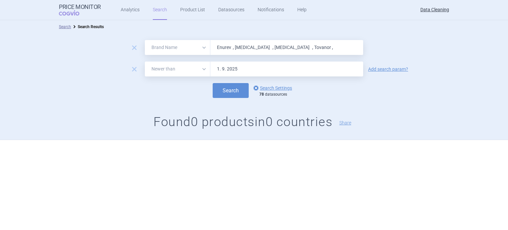
paste input "[MEDICAL_DATA] , [MEDICAL_DATA] , NovoThirteen , NovoThirteen , Revestiv , Gatt…"
type input "[MEDICAL_DATA] , [MEDICAL_DATA] , NovoThirteen , NovoThirteen , Revestiv , Gatt…"
click at [213, 83] on button "Search" at bounding box center [231, 90] width 36 height 15
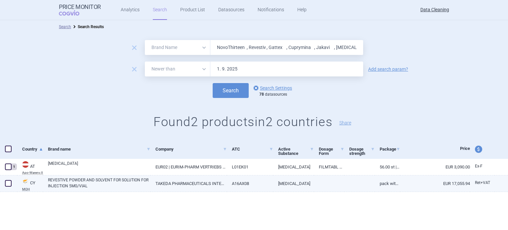
drag, startPoint x: 7, startPoint y: 183, endPoint x: 16, endPoint y: 183, distance: 8.6
click at [7, 183] on span at bounding box center [8, 183] width 7 height 7
checkbox input "true"
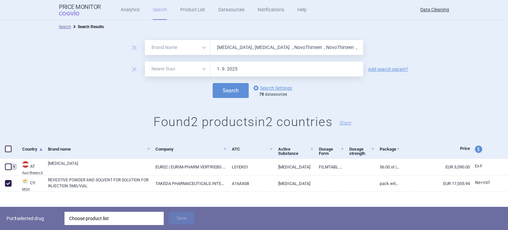
click at [115, 218] on div "Choose product list" at bounding box center [114, 218] width 90 height 13
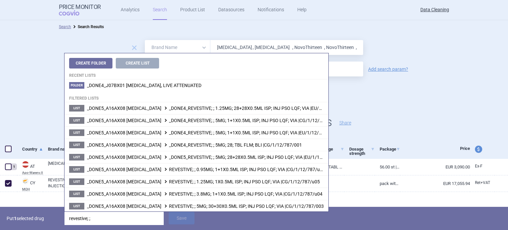
type input "revestive; ;"
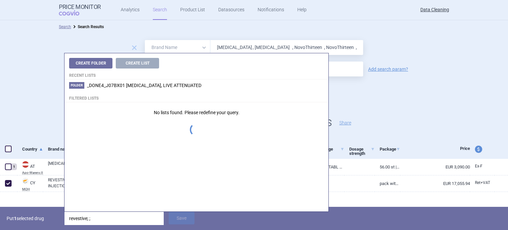
click at [40, 221] on p "Put 1 selected drug" at bounding box center [33, 218] width 53 height 13
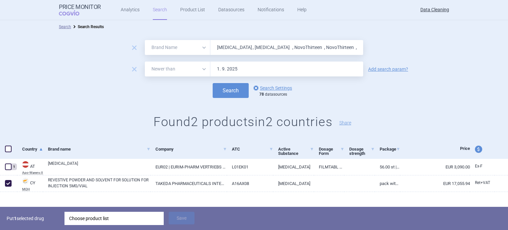
click at [93, 218] on div "Choose product list" at bounding box center [114, 218] width 90 height 13
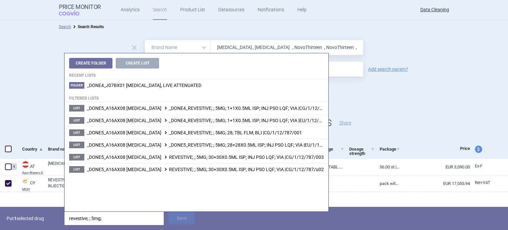
type input "revestive; ; 5mg;"
click at [42, 214] on p "Put 1 selected drug" at bounding box center [33, 218] width 53 height 13
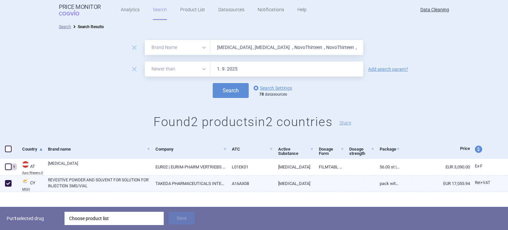
click at [85, 189] on div "REVESTIVE POWDER AND SOLVENT FOR SOLUTION FOR INJECTION 5MG/VIAL" at bounding box center [96, 183] width 107 height 17
click at [86, 187] on link "REVESTIVE POWDER AND SOLVENT FOR SOLUTION FOR INJECTION 5MG/VIAL" at bounding box center [99, 183] width 102 height 12
select select "EUR"
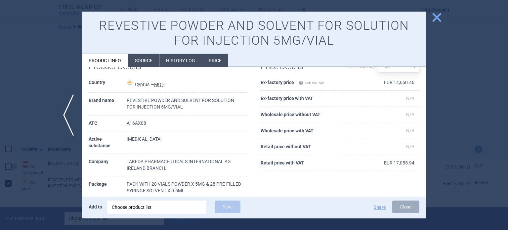
scroll to position [33, 0]
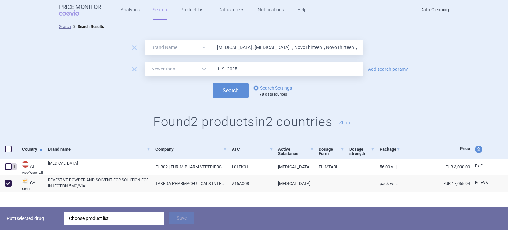
click at [126, 211] on div "Put 1 selected drug Choose product list Save" at bounding box center [254, 218] width 508 height 23
click at [126, 220] on div "Choose product list" at bounding box center [114, 218] width 90 height 13
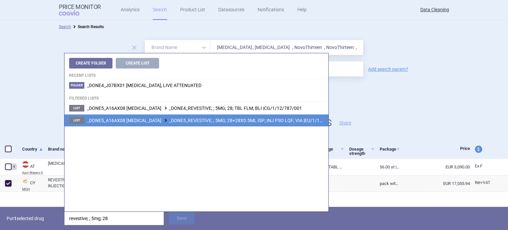
type input "revestive; ; 5mg; 28"
click at [230, 125] on li "List _DONE5_A16AX08 [MEDICAL_DATA] _DONE5_REVESTIVE; ; 5MG; 28+28X0.5ML ISP; IN…" at bounding box center [196, 120] width 264 height 12
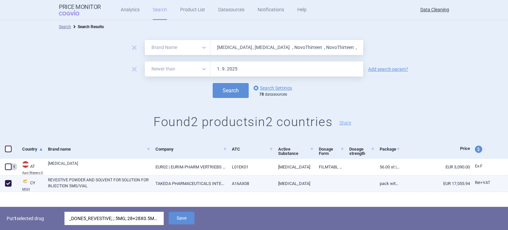
drag, startPoint x: 186, startPoint y: 213, endPoint x: 186, endPoint y: 184, distance: 28.4
click at [185, 213] on button "Save" at bounding box center [182, 218] width 26 height 13
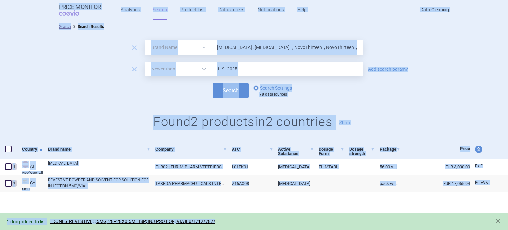
click at [88, 94] on div "Search options Search Settings 78 datasources" at bounding box center [254, 90] width 508 height 15
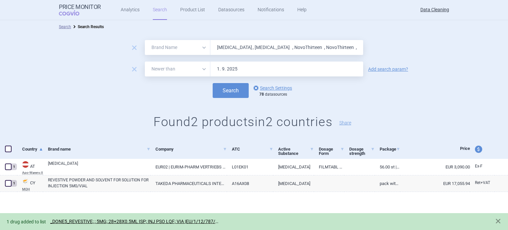
click at [236, 52] on input "[MEDICAL_DATA] , [MEDICAL_DATA] , NovoThirteen , NovoThirteen , Revestiv , Gatt…" at bounding box center [286, 47] width 153 height 15
paste input "Ceftarolin"
click at [213, 83] on button "Search" at bounding box center [231, 90] width 36 height 15
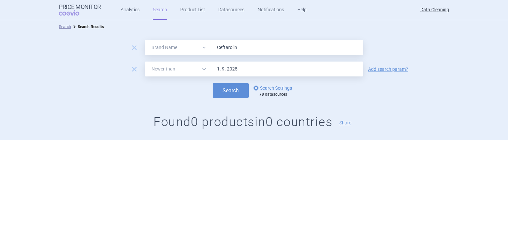
paste input "[MEDICAL_DATA] , [MEDICAL_DATA] ,"
click at [213, 83] on button "Search" at bounding box center [231, 90] width 36 height 15
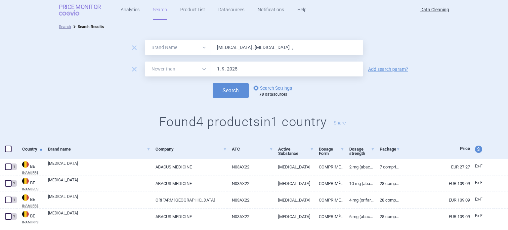
paste input "[PERSON_NAME] , Eklira , Tudorza"
click at [213, 83] on button "Search" at bounding box center [231, 90] width 36 height 15
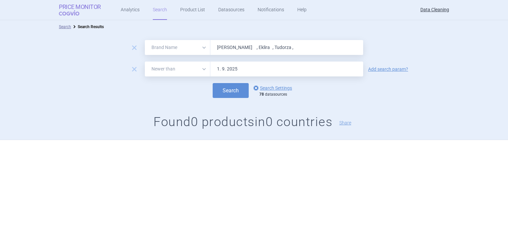
paste input "[MEDICAL_DATA] , Pixuvri"
click at [213, 83] on button "Search" at bounding box center [231, 90] width 36 height 15
paste input "Riluzol"
click at [213, 83] on button "Search" at bounding box center [231, 90] width 36 height 15
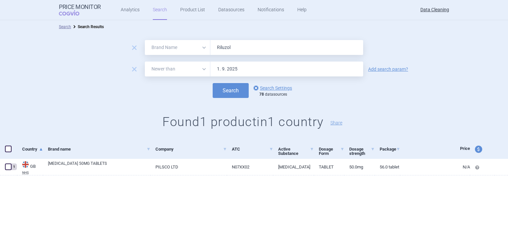
paste input "[MEDICAL_DATA] , Nimenrix , [MEDICAL_DATA] , [MEDICAL_DATA] , Xaluprin ,"
type input "[MEDICAL_DATA] , Nimenrix , [MEDICAL_DATA] , [MEDICAL_DATA] , Xaluprin ,"
click at [213, 83] on button "Search" at bounding box center [231, 90] width 36 height 15
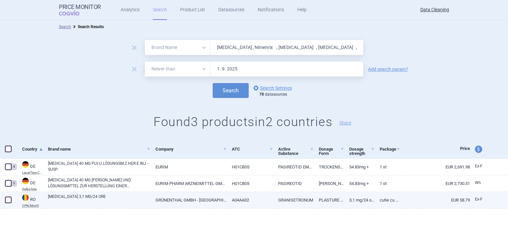
click at [8, 199] on span at bounding box center [8, 199] width 7 height 7
checkbox input "true"
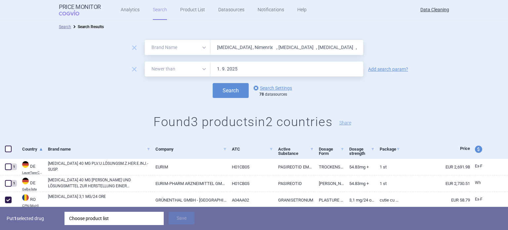
click at [96, 218] on div "Choose product list" at bounding box center [114, 218] width 90 height 13
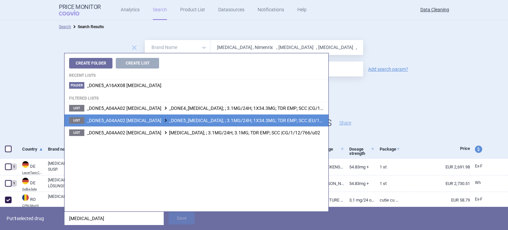
type input "[MEDICAL_DATA]"
click at [223, 123] on li "List _DONE5_A04AA02 [MEDICAL_DATA] _DONE5_[MEDICAL_DATA]; ; 3.1MG/24H; 1X34.3MG…" at bounding box center [196, 120] width 264 height 12
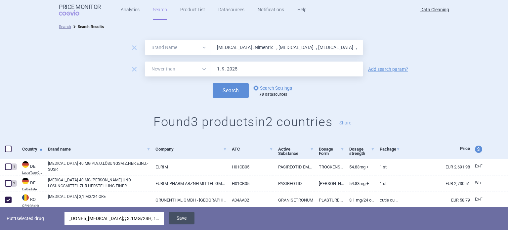
click at [185, 218] on button "Save" at bounding box center [182, 218] width 26 height 13
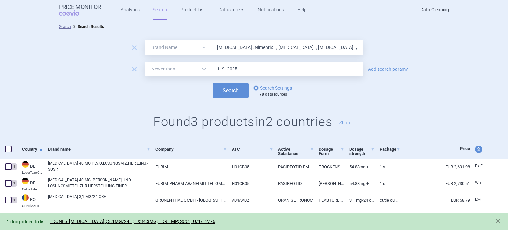
click at [242, 46] on input "[MEDICAL_DATA] , Nimenrix , [MEDICAL_DATA] , [MEDICAL_DATA] , Xaluprin ," at bounding box center [286, 47] width 153 height 15
paste input "Mercaptopurin"
click at [213, 83] on button "Search" at bounding box center [231, 90] width 36 height 15
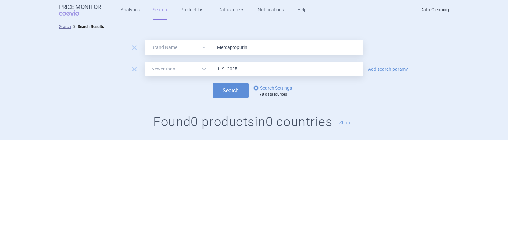
paste input "[MEDICAL_DATA] , Esmya , Vepacel , [MEDICAL_DATA] , [MEDICAL_DATA] , Colobreath…"
type input "[MEDICAL_DATA] , Esmya , Vepacel , [MEDICAL_DATA] , [MEDICAL_DATA] , Colobreath…"
click at [213, 83] on button "Search" at bounding box center [231, 90] width 36 height 15
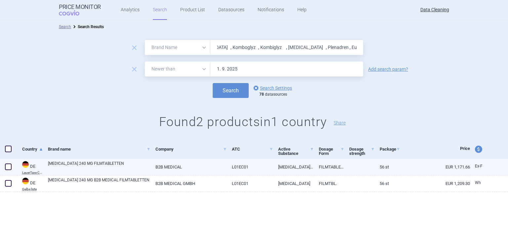
click at [10, 169] on span at bounding box center [8, 166] width 7 height 7
checkbox input "true"
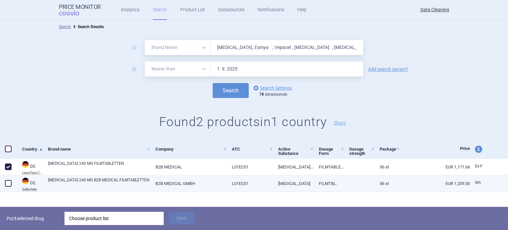
click at [8, 181] on span at bounding box center [8, 183] width 7 height 7
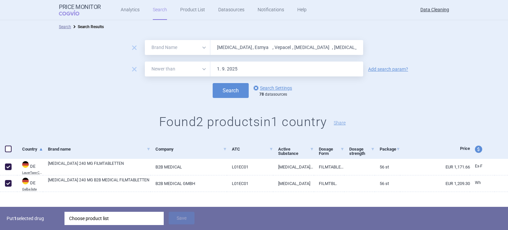
checkbox input "true"
click at [111, 218] on div "Choose product list" at bounding box center [114, 218] width 90 height 13
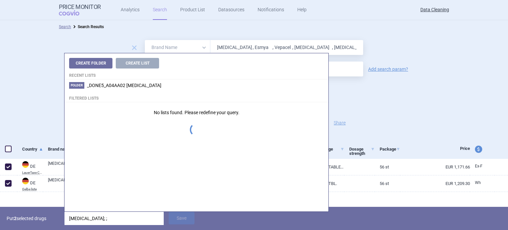
type input "[MEDICAL_DATA]; ;"
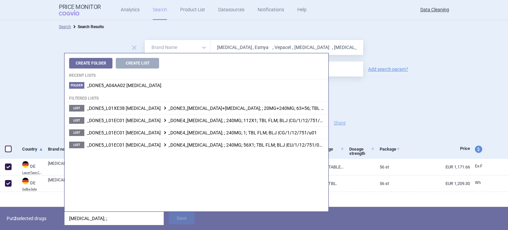
click at [25, 220] on p "Put 2 selected drugs" at bounding box center [33, 218] width 53 height 13
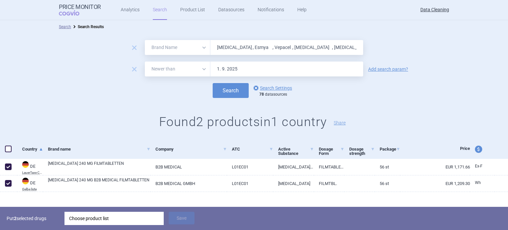
click at [116, 218] on div "Choose product list" at bounding box center [114, 218] width 90 height 13
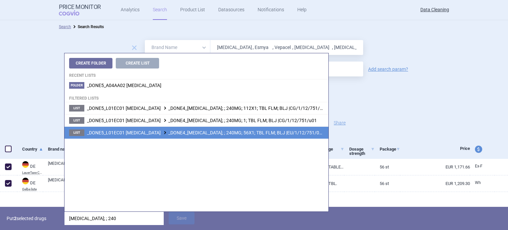
type input "[MEDICAL_DATA]; ; 240"
click at [236, 131] on span "_DONE5_L01EC01 [MEDICAL_DATA] _DONE4_[MEDICAL_DATA]; ; 240MG; 56X1; TBL FLM; BL…" at bounding box center [205, 132] width 237 height 5
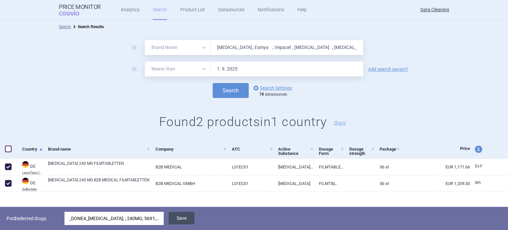
click at [179, 214] on button "Save" at bounding box center [182, 218] width 26 height 13
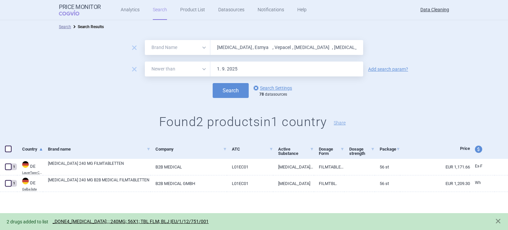
click at [249, 46] on input "[MEDICAL_DATA] , Esmya , Vepacel , [MEDICAL_DATA] , [MEDICAL_DATA] , Colobreath…" at bounding box center [286, 47] width 153 height 15
paste input "Levodop"
click at [213, 83] on button "Search" at bounding box center [231, 90] width 36 height 15
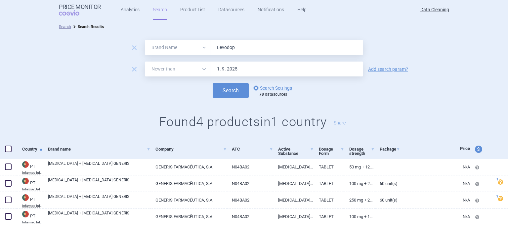
paste input "[MEDICAL_DATA] , [MEDICAL_DATA] ,"
click at [213, 83] on button "Search" at bounding box center [231, 90] width 36 height 15
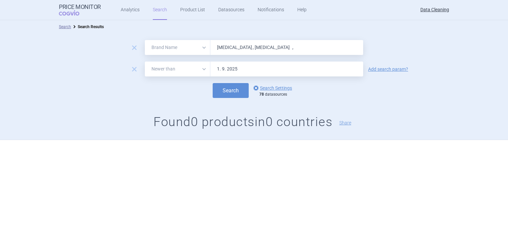
paste input "Entacapon"
click at [213, 83] on button "Search" at bounding box center [231, 90] width 36 height 15
paste input "Zoely , Fampyra , [MEDICAL_DATA] ,"
type input "Zoely , Fampyra , [MEDICAL_DATA] ,"
click at [213, 83] on button "Search" at bounding box center [231, 90] width 36 height 15
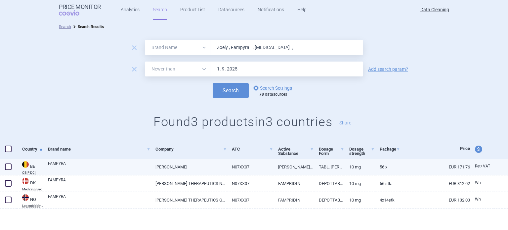
click at [11, 165] on span at bounding box center [8, 166] width 7 height 7
checkbox input "true"
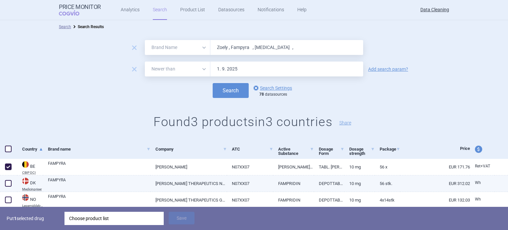
click at [7, 178] on span at bounding box center [8, 183] width 10 height 10
checkbox input "true"
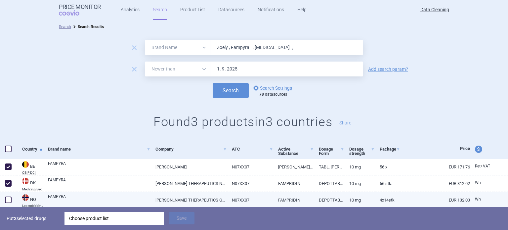
click at [5, 196] on span at bounding box center [8, 199] width 7 height 7
checkbox input "true"
click at [61, 201] on link "FAMPYRA" at bounding box center [99, 199] width 102 height 12
select select "EUR"
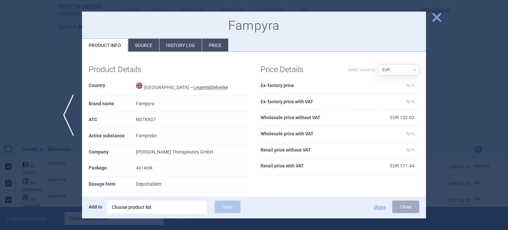
click at [140, 41] on li "Source" at bounding box center [143, 45] width 31 height 13
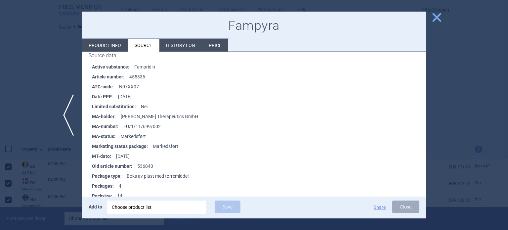
scroll to position [99, 0]
drag, startPoint x: 165, startPoint y: 125, endPoint x: 124, endPoint y: 127, distance: 41.4
click at [124, 127] on li "MA-number : EU/1/11/699/002" at bounding box center [259, 126] width 334 height 10
copy li "EU/1/11/699/002"
click at [6, 132] on div at bounding box center [254, 115] width 508 height 230
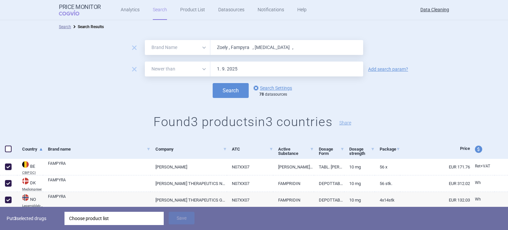
click at [155, 217] on div "Choose product list" at bounding box center [114, 218] width 90 height 13
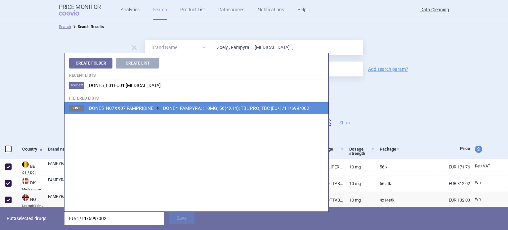
type input "EU/1/11/699/002"
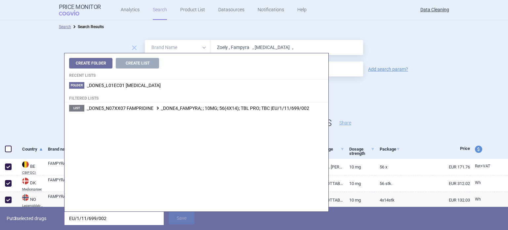
drag, startPoint x: 231, startPoint y: 109, endPoint x: 225, endPoint y: 118, distance: 10.5
click at [231, 109] on span "_DONE5_N07XX07 FAMPRIDINE _DONE4_FAMPYRA; ; 10MG; 56(4X14); TBL PRO; TBC |EU/1/…" at bounding box center [198, 107] width 222 height 5
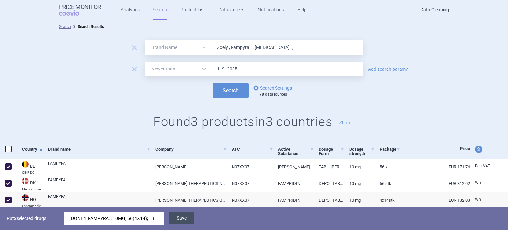
click at [186, 215] on button "Save" at bounding box center [182, 218] width 26 height 13
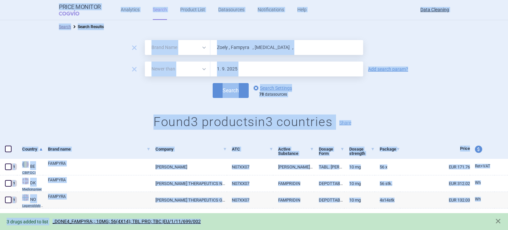
click at [288, 56] on form "remove All Brand Name ATC Company Active Substance Country Newer than Zoely , F…" at bounding box center [254, 69] width 508 height 58
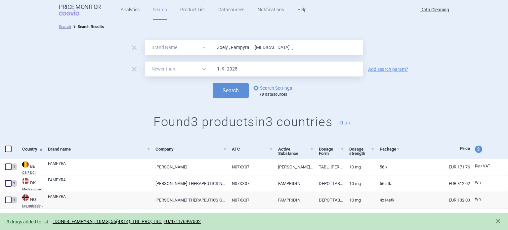
click at [263, 40] on input "Zoely , Fampyra , [MEDICAL_DATA] ," at bounding box center [286, 47] width 153 height 15
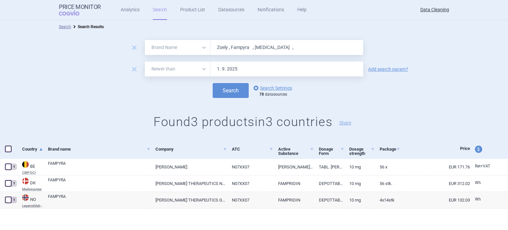
paste input "[MEDICAL_DATA]"
click at [213, 83] on button "Search" at bounding box center [231, 90] width 36 height 15
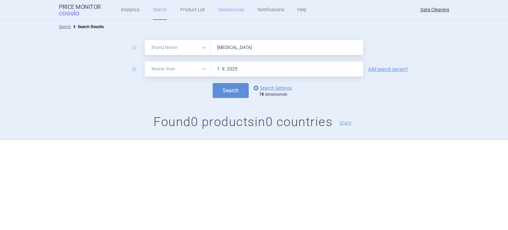
paste input "[MEDICAL_DATA] , [MEDICAL_DATA] , [MEDICAL_DATA] , [MEDICAL_DATA] , [MEDICAL_DA…"
click at [213, 83] on button "Search" at bounding box center [231, 90] width 36 height 15
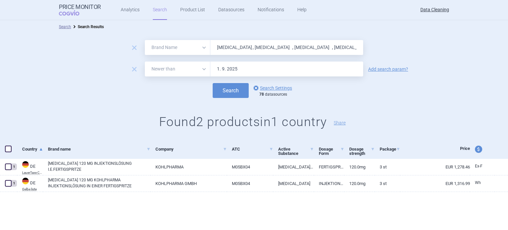
paste input "Methylthion"
click at [213, 83] on button "Search" at bounding box center [231, 90] width 36 height 15
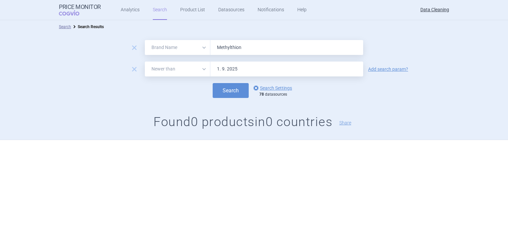
paste input "[MEDICAL_DATA] , Pravafenix , [MEDICAL_DATA] , [MEDICAL_DATA] , [MEDICAL_DATA] …"
type input "[MEDICAL_DATA] , Pravafenix , [MEDICAL_DATA] , [MEDICAL_DATA] , [MEDICAL_DATA] …"
click at [213, 83] on button "Search" at bounding box center [231, 90] width 36 height 15
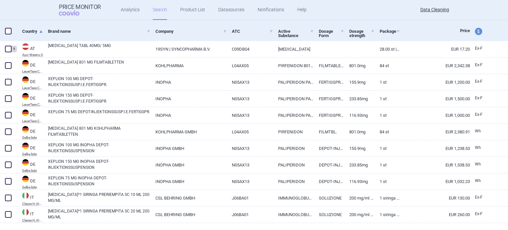
scroll to position [132, 0]
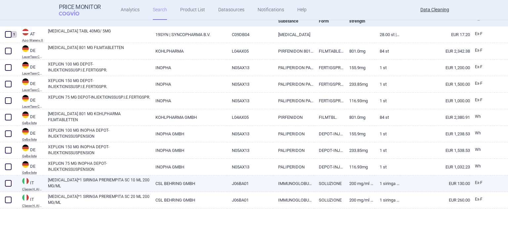
click at [99, 184] on link "[MEDICAL_DATA]*1 SIRINGA PRERIEMPITA SC 10 ML 200 MG/ML" at bounding box center [99, 183] width 102 height 12
select select "EUR"
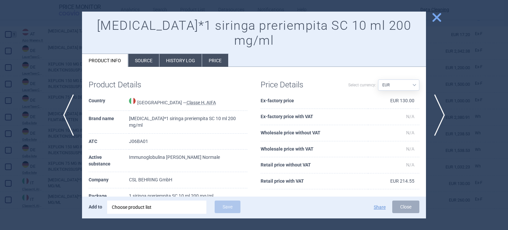
click at [149, 54] on li "Source" at bounding box center [143, 60] width 31 height 13
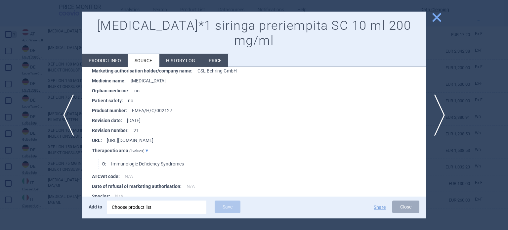
scroll to position [1143, 0]
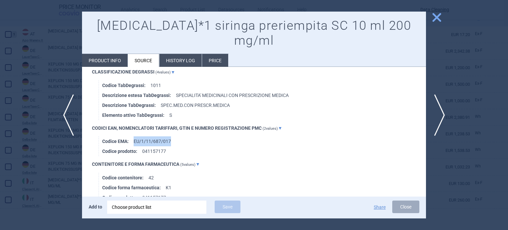
drag, startPoint x: 174, startPoint y: 125, endPoint x: 132, endPoint y: 125, distance: 41.3
click at [132, 136] on li "Codice EMA : EU/1/11/687/017" at bounding box center [264, 141] width 324 height 10
copy li "EU/1/11/687/017"
click at [152, 208] on div "Choose product list" at bounding box center [157, 206] width 90 height 13
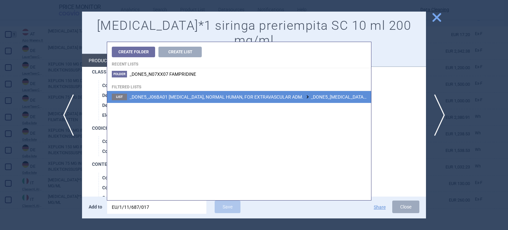
type input "EU/1/11/687/017"
click at [290, 100] on span "_DONE5_J06BA01 [MEDICAL_DATA], NORMAL HUMAN, FOR EXTRAVASCULAR ADM. _DONE5_[MED…" at bounding box center [304, 96] width 349 height 5
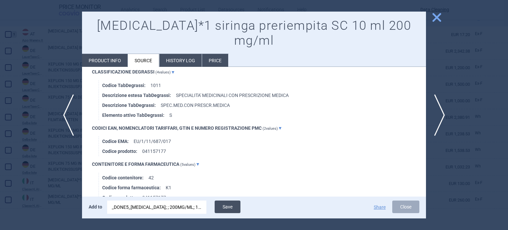
click at [235, 206] on button "Save" at bounding box center [228, 206] width 26 height 13
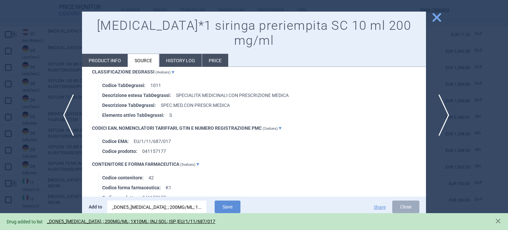
click at [435, 122] on span "next" at bounding box center [441, 115] width 15 height 42
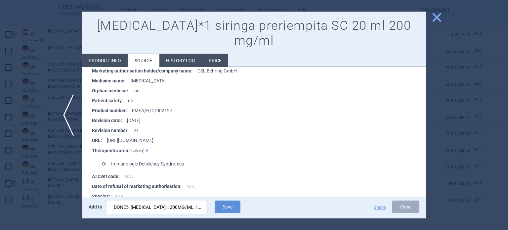
scroll to position [1133, 0]
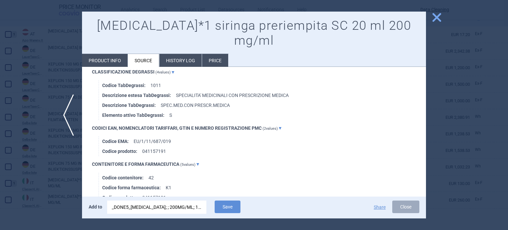
click at [169, 205] on div "_DONE5_[MEDICAL_DATA]; ; 200MG/ML; 1X10ML; INJ SOL; ISP |EU/1/11/687/017" at bounding box center [157, 206] width 90 height 13
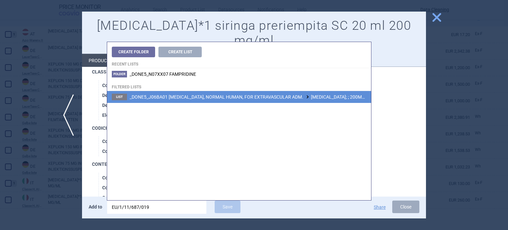
type input "EU/1/11/687/019"
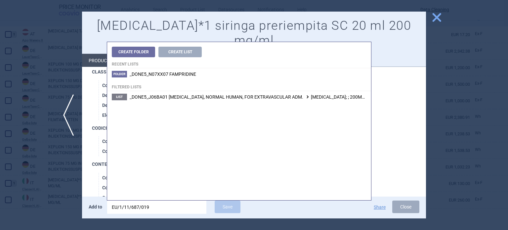
drag, startPoint x: 283, startPoint y: 97, endPoint x: 280, endPoint y: 104, distance: 7.3
click at [283, 97] on span "_DONE5_J06BA01 [MEDICAL_DATA], NORMAL HUMAN, FOR EXTRAVASCULAR ADM. [MEDICAL_DA…" at bounding box center [295, 96] width 331 height 5
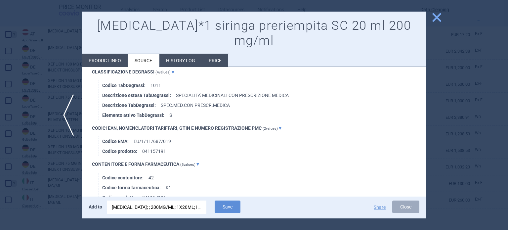
drag, startPoint x: 228, startPoint y: 204, endPoint x: 202, endPoint y: 191, distance: 28.8
click at [227, 204] on button "Save" at bounding box center [228, 206] width 26 height 13
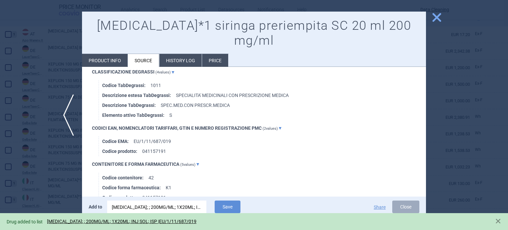
click at [0, 120] on div at bounding box center [254, 115] width 508 height 230
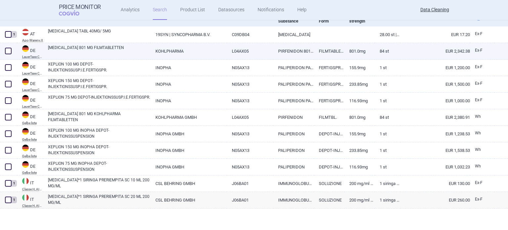
click at [9, 48] on span at bounding box center [8, 51] width 7 height 7
checkbox input "true"
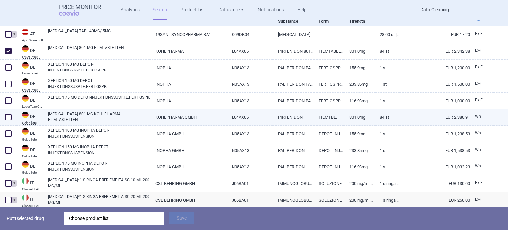
click at [3, 117] on span at bounding box center [8, 117] width 10 height 10
checkbox input "true"
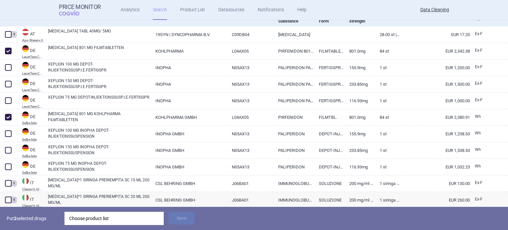
click at [122, 222] on div "Choose product list" at bounding box center [114, 218] width 90 height 13
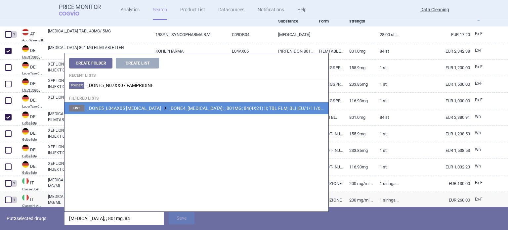
type input "[MEDICAL_DATA]; ; 801mg; 84"
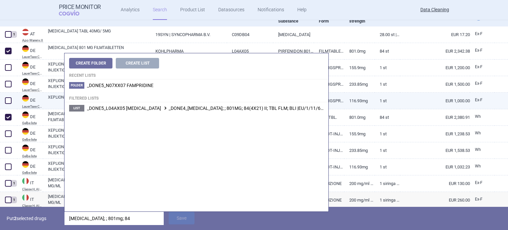
click at [280, 108] on span "_DONE5_L04AX05 [MEDICAL_DATA] _DONE4_[MEDICAL_DATA]; ; 801MG; 84(4X21) II; TBL …" at bounding box center [211, 107] width 249 height 5
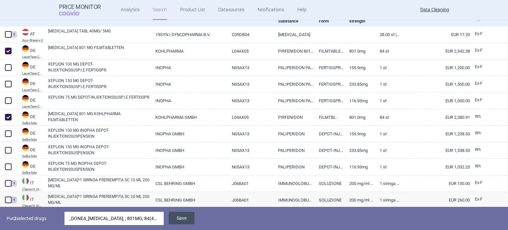
click at [186, 215] on button "Save" at bounding box center [182, 218] width 26 height 13
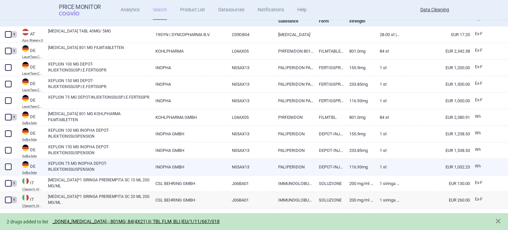
click at [8, 164] on span at bounding box center [8, 166] width 7 height 7
checkbox input "true"
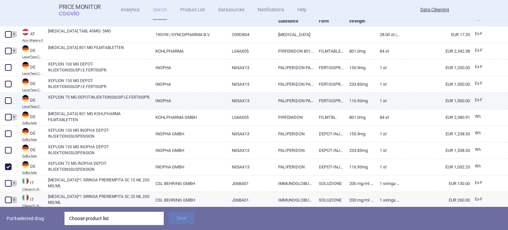
click at [6, 101] on span at bounding box center [8, 100] width 7 height 7
checkbox input "true"
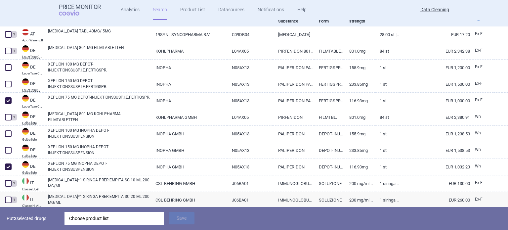
click at [104, 219] on div "Choose product list" at bounding box center [114, 218] width 90 height 13
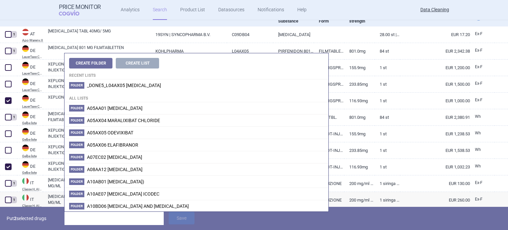
type input "y"
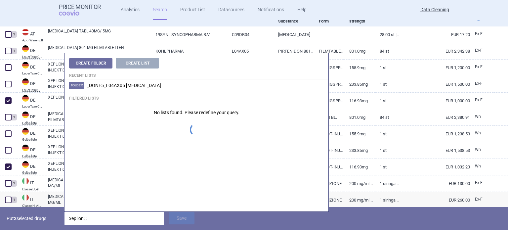
type input "xeplion; ;"
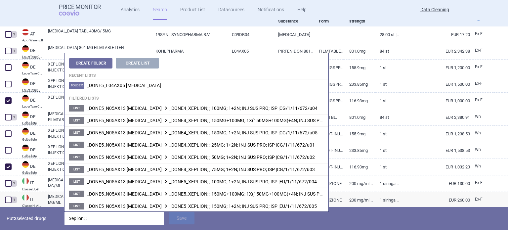
click at [36, 216] on p "Put 2 selected drugs" at bounding box center [33, 218] width 53 height 13
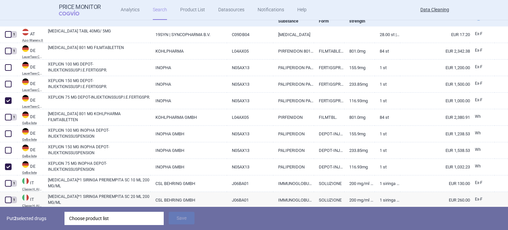
click at [84, 217] on div "Choose product list" at bounding box center [114, 218] width 90 height 13
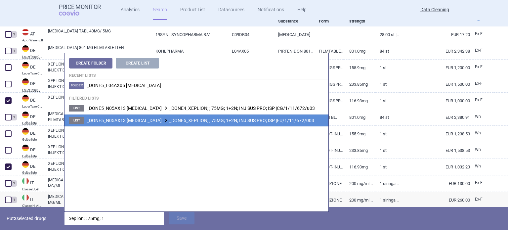
type input "xeplion; ; 75mg; 1"
click at [251, 120] on span "_DONE5_N05AX13 [MEDICAL_DATA] _DONE5_XEPLION; ; 75MG; 1+2N; INJ SUS PRO; ISP |E…" at bounding box center [200, 120] width 227 height 5
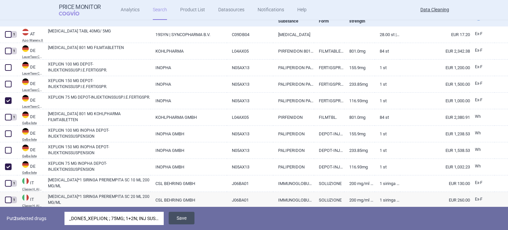
click at [186, 215] on button "Save" at bounding box center [182, 218] width 26 height 13
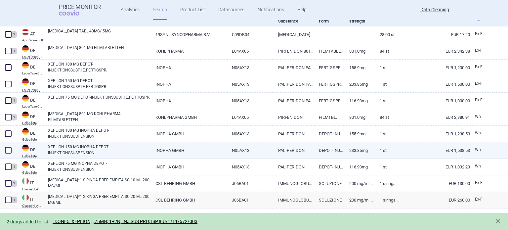
click at [9, 150] on span at bounding box center [8, 150] width 7 height 7
checkbox input "true"
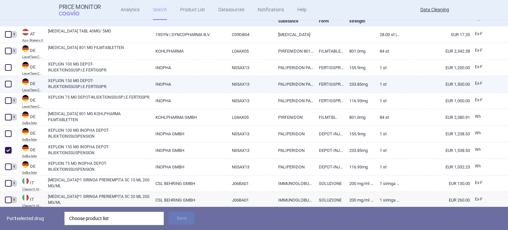
click at [7, 83] on span at bounding box center [8, 84] width 7 height 7
checkbox input "true"
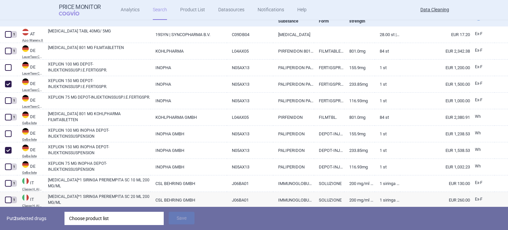
click at [120, 212] on div "Choose product list" at bounding box center [114, 218] width 90 height 13
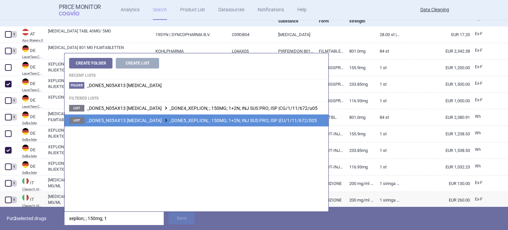
type input "xeplion; ; 150mg; 1"
click at [247, 123] on li "List _DONE5_N05AX13 [MEDICAL_DATA] _DONE5_XEPLION; ; 150MG; 1+2N; INJ SUS PRO; …" at bounding box center [196, 120] width 264 height 12
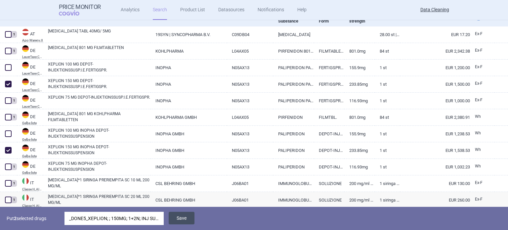
click at [190, 215] on button "Save" at bounding box center [182, 218] width 26 height 13
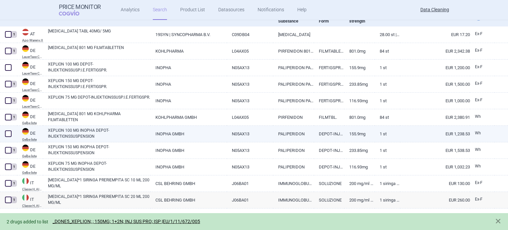
click at [12, 137] on div at bounding box center [8, 134] width 17 height 17
click at [7, 135] on span at bounding box center [8, 133] width 7 height 7
checkbox input "true"
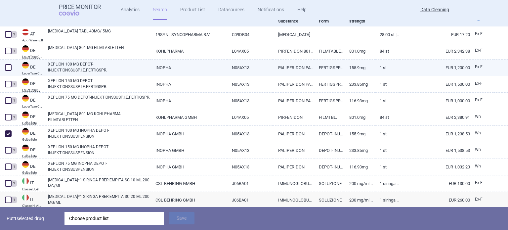
click at [11, 65] on span at bounding box center [8, 67] width 7 height 7
checkbox input "true"
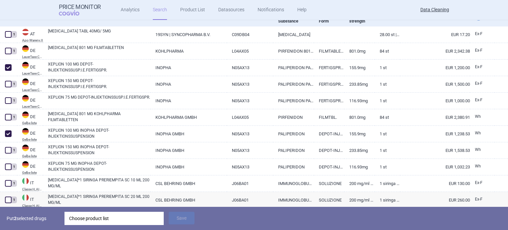
click at [121, 217] on div "Choose product list" at bounding box center [114, 218] width 90 height 13
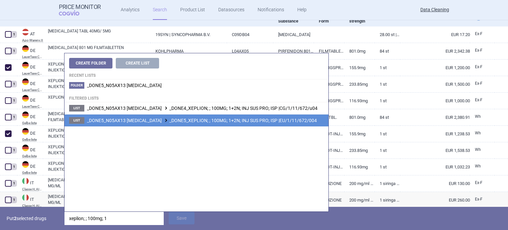
type input "xeplion; ; 100mg; 1"
click at [268, 121] on span "_DONE5_N05AX13 [MEDICAL_DATA] _DONE5_XEPLION; ; 100MG; 1+2N; INJ SUS PRO; ISP |…" at bounding box center [202, 120] width 230 height 5
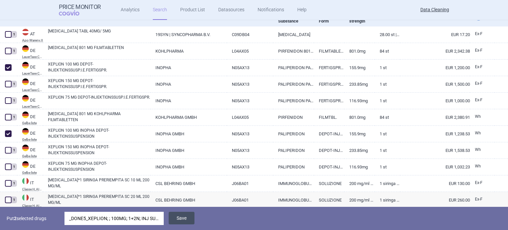
click at [186, 218] on button "Save" at bounding box center [182, 218] width 26 height 13
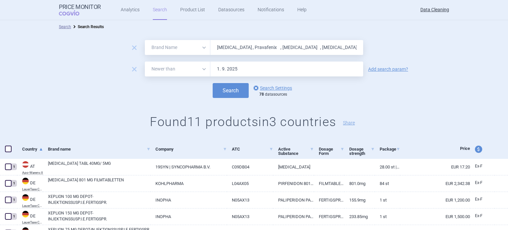
click at [245, 45] on input "[MEDICAL_DATA] , Pravafenix , [MEDICAL_DATA] , [MEDICAL_DATA] , [MEDICAL_DATA] …" at bounding box center [286, 47] width 153 height 15
paste input "[MEDICAL_DATA]"
click at [213, 83] on button "Search" at bounding box center [231, 90] width 36 height 15
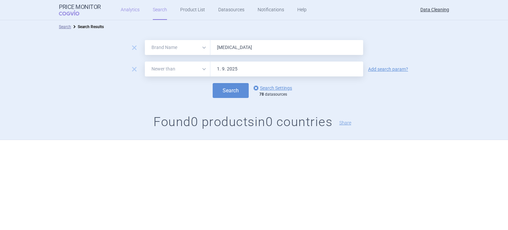
paste input "Nivestim , [MEDICAL_DATA] , Menveo , Ristaben , Ristfor , [MEDICAL_DATA] ,"
click at [213, 83] on button "Search" at bounding box center [231, 90] width 36 height 15
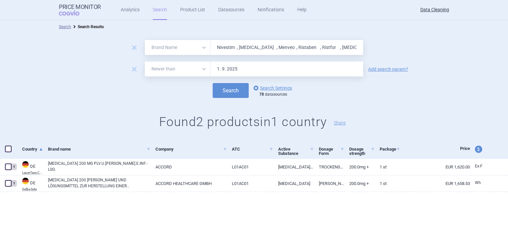
paste input "[MEDICAL_DATA] , DuoCover , DuoPlavin , Revolad , [MEDICAL_DATA] , [MEDICAL_DAT…"
type input "[MEDICAL_DATA] , DuoCover , DuoPlavin , Revolad , [MEDICAL_DATA] , [MEDICAL_DAT…"
click at [213, 83] on button "Search" at bounding box center [231, 90] width 36 height 15
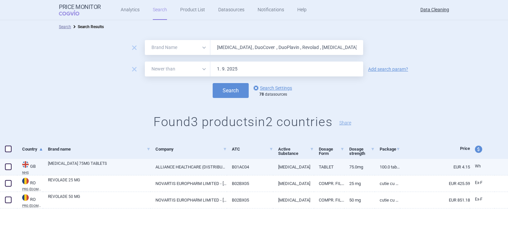
drag, startPoint x: 9, startPoint y: 164, endPoint x: 15, endPoint y: 165, distance: 6.6
click at [9, 164] on span at bounding box center [8, 166] width 7 height 7
checkbox input "true"
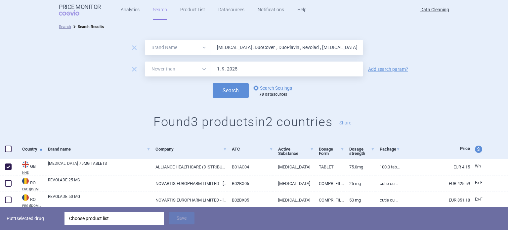
click at [113, 221] on div "Choose product list" at bounding box center [114, 218] width 90 height 13
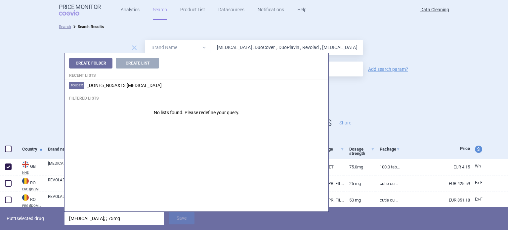
click at [184, 223] on div "Put 1 selected drug [MEDICAL_DATA]; ; 75mg Save" at bounding box center [254, 218] width 508 height 23
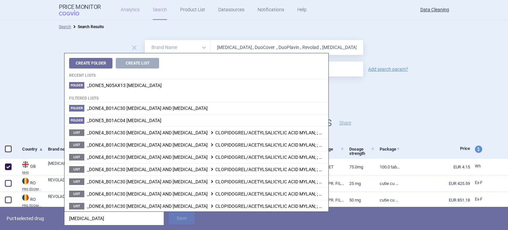
type input "[MEDICAL_DATA]"
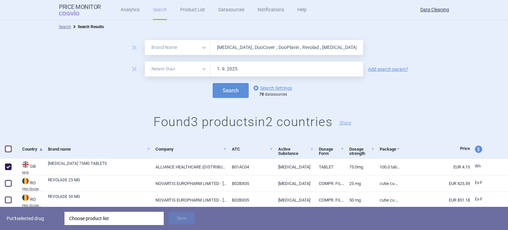
click at [0, 79] on form "remove All Brand Name ATC Company Active Substance Country Newer than [MEDICAL_…" at bounding box center [254, 69] width 508 height 58
click at [103, 218] on div "Choose product list" at bounding box center [114, 218] width 90 height 13
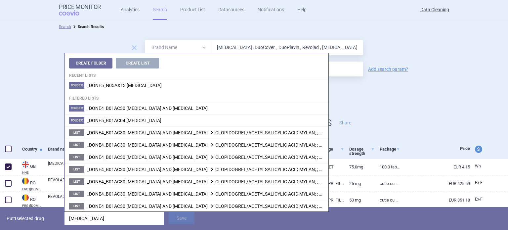
click at [399, 125] on h1 "Found 3 products in 2 countries Share" at bounding box center [254, 121] width 508 height 15
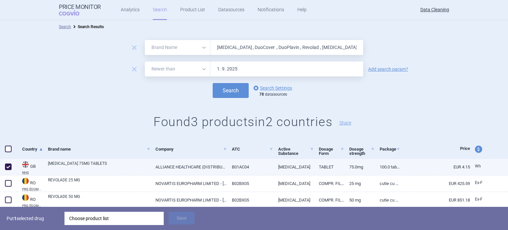
click at [5, 164] on span at bounding box center [8, 166] width 7 height 7
checkbox input "false"
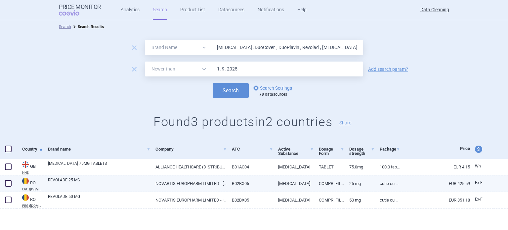
drag, startPoint x: 10, startPoint y: 183, endPoint x: 9, endPoint y: 187, distance: 4.3
click at [10, 183] on span at bounding box center [8, 183] width 7 height 7
checkbox input "true"
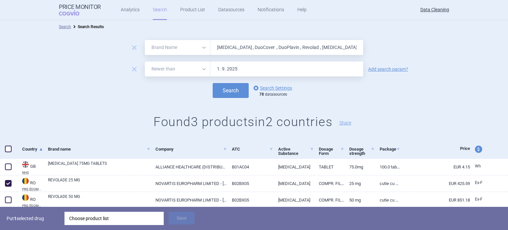
click at [85, 217] on div "Choose product list" at bounding box center [114, 218] width 90 height 13
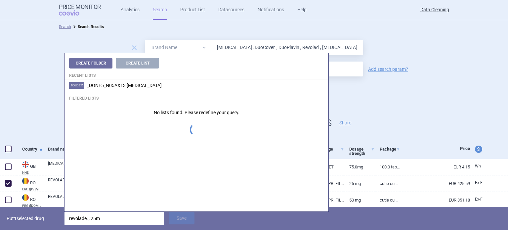
type input "revolade; ; 25mg"
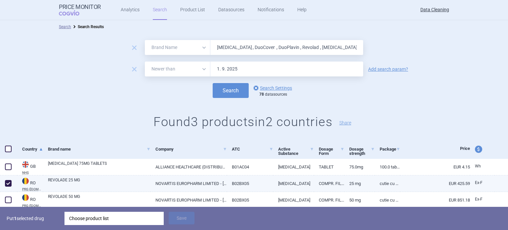
click at [415, 183] on link "EUR 425.59" at bounding box center [435, 183] width 70 height 16
select select "EUR"
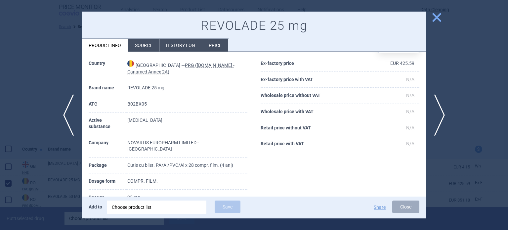
scroll to position [33, 0]
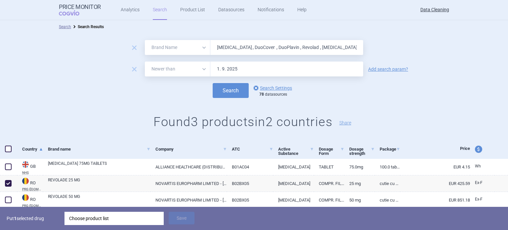
click at [153, 216] on div "Choose product list" at bounding box center [114, 218] width 90 height 13
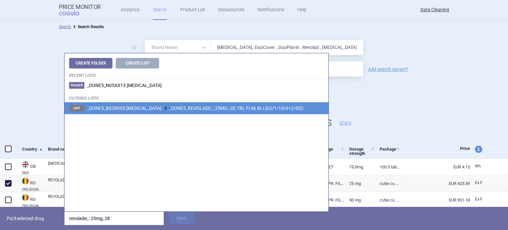
type input "revolade; ; 25mg; 28"
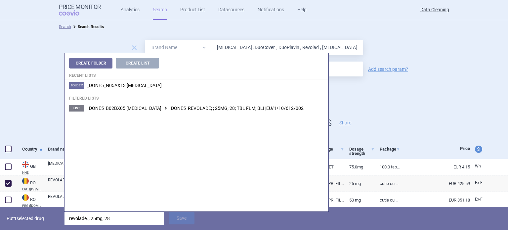
drag, startPoint x: 253, startPoint y: 105, endPoint x: 223, endPoint y: 139, distance: 45.4
click at [253, 104] on li "List _DONE5_B02BX05 [MEDICAL_DATA] _DONE5_REVOLADE; ; 25MG; 28; TBL FLM; BLI |E…" at bounding box center [196, 108] width 264 height 12
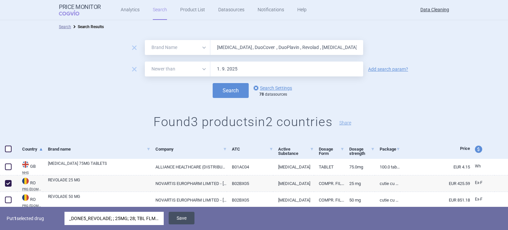
click at [182, 217] on button "Save" at bounding box center [182, 218] width 26 height 13
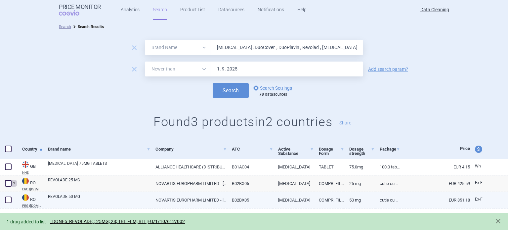
click at [9, 198] on span at bounding box center [8, 199] width 7 height 7
checkbox input "true"
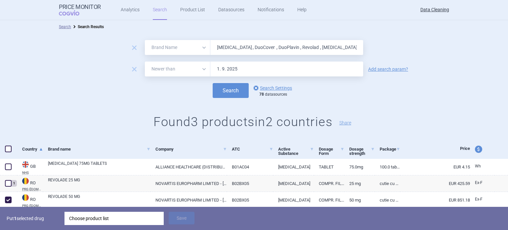
click at [102, 217] on div "Choose product list" at bounding box center [114, 218] width 90 height 13
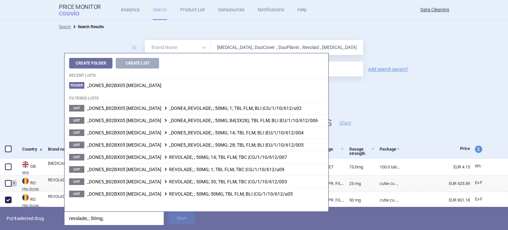
type input "revolade; ; 50mg;"
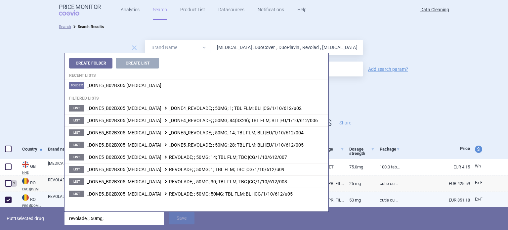
click at [335, 197] on link "COMPR. FILM." at bounding box center [329, 200] width 30 height 16
select select "EUR"
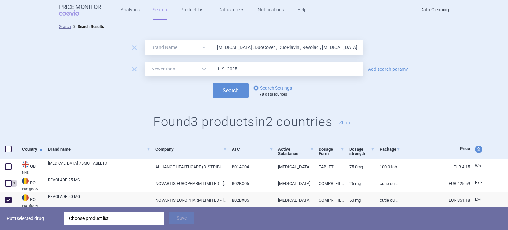
click at [148, 219] on div "Choose product list" at bounding box center [114, 218] width 90 height 13
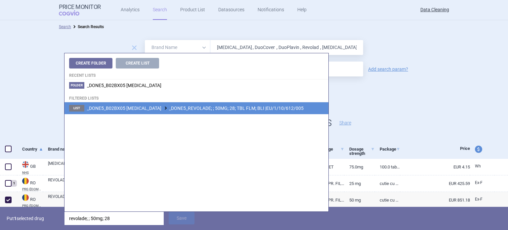
type input "revolade; ; 50mg; 28"
click at [237, 110] on span "_DONE5_B02BX05 [MEDICAL_DATA] _DONE5_REVOLADE; ; 50MG; 28; TBL FLM; BLI |EU/1/1…" at bounding box center [195, 107] width 217 height 5
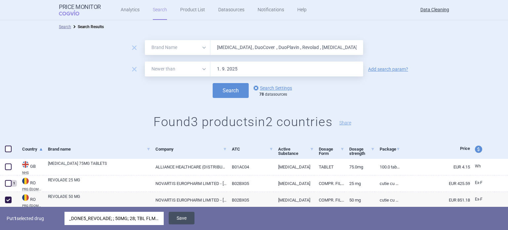
click at [180, 218] on button "Save" at bounding box center [182, 218] width 26 height 13
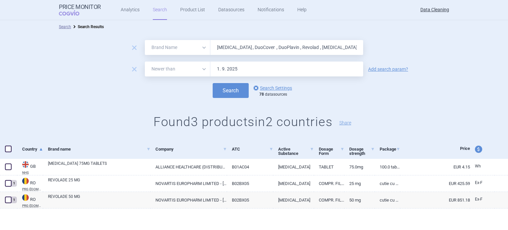
click at [224, 49] on input "[MEDICAL_DATA] , DuoCover , DuoPlavin , Revolad , [MEDICAL_DATA] , [MEDICAL_DAT…" at bounding box center [286, 47] width 153 height 15
paste input "Leflunomid"
click at [213, 83] on button "Search" at bounding box center [231, 90] width 36 height 15
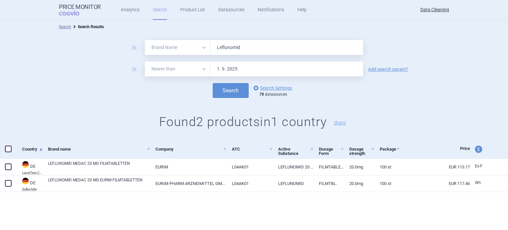
paste input "Firdaps , Zenas ,"
click at [213, 83] on button "Search" at bounding box center [231, 90] width 36 height 15
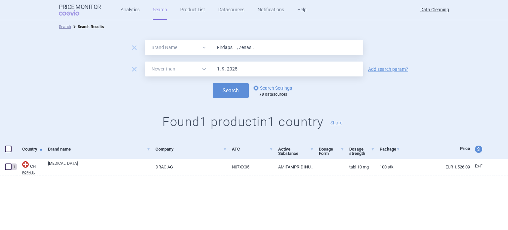
paste input "Rivastigmin"
click at [213, 83] on button "Search" at bounding box center [231, 90] width 36 height 15
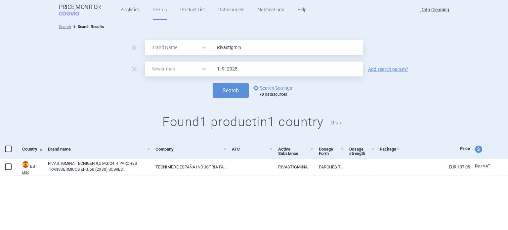
paste input "Prevenar"
click at [213, 83] on button "Search" at bounding box center [231, 90] width 36 height 15
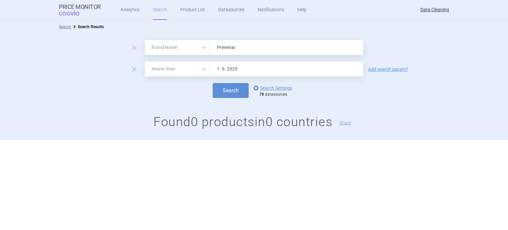
paste input "Hirobriz , Zutectra ,"
click at [213, 83] on button "Search" at bounding box center [231, 90] width 36 height 15
paste input "Onbrez , Arcapta , Oslif"
click at [213, 83] on button "Search" at bounding box center [231, 90] width 36 height 15
paste input "[MEDICAL_DATA]"
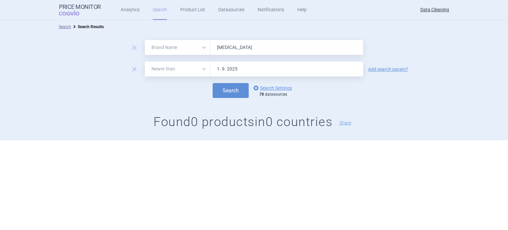
click at [213, 83] on button "Search" at bounding box center [231, 90] width 36 height 15
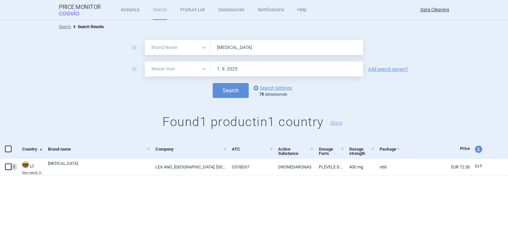
paste input "Copalia , Dafiro ,"
click at [213, 83] on button "Search" at bounding box center [231, 90] width 36 height 15
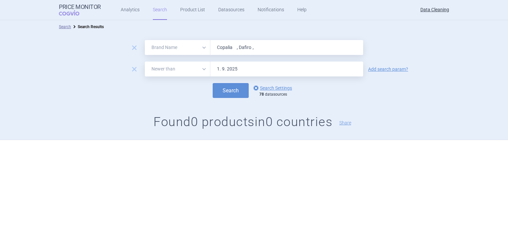
paste input "Eporatio , Biopoin , [MEDICAL_DATA] , [GEOGRAPHIC_DATA]"
type input "Eporatio , Biopoin , [MEDICAL_DATA] , Foclivia ,"
click at [213, 83] on button "Search" at bounding box center [231, 90] width 36 height 15
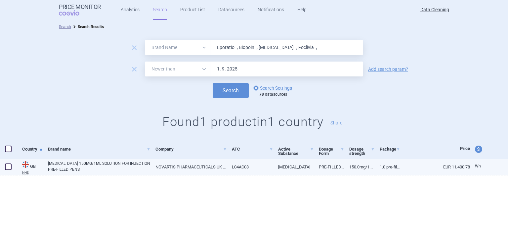
drag, startPoint x: 3, startPoint y: 167, endPoint x: 24, endPoint y: 172, distance: 21.3
click at [3, 167] on div at bounding box center [8, 167] width 17 height 17
click at [9, 164] on span at bounding box center [8, 166] width 7 height 7
checkbox input "true"
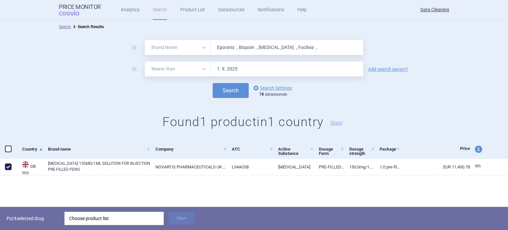
click at [111, 216] on div "Choose product list" at bounding box center [114, 218] width 90 height 13
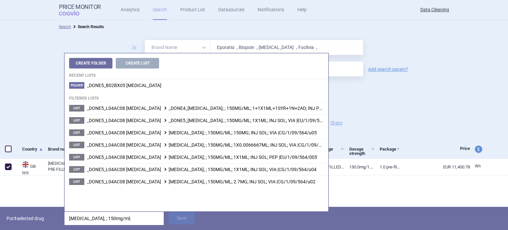
type input "[MEDICAL_DATA]; ; 150mg/ml; 1"
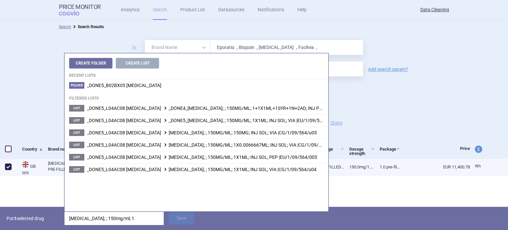
click at [390, 167] on link "1.0 pre-filled disposable injection" at bounding box center [387, 167] width 25 height 16
select select "EUR"
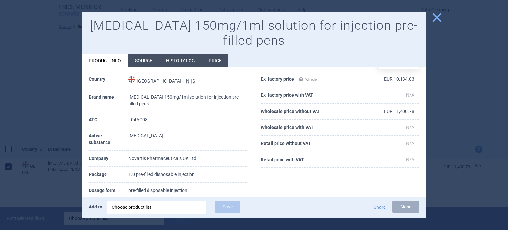
scroll to position [33, 0]
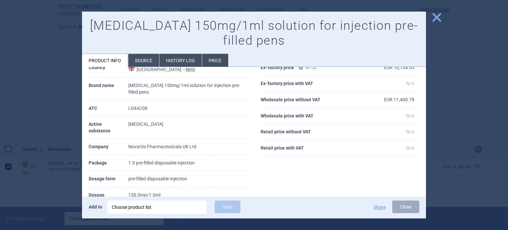
click at [13, 106] on div at bounding box center [254, 115] width 508 height 230
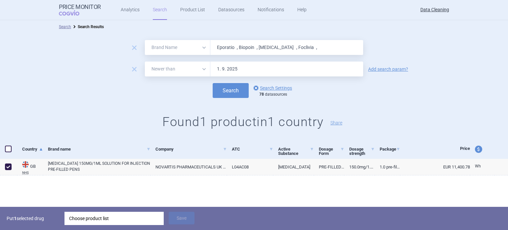
click at [135, 213] on div "Choose product list" at bounding box center [114, 218] width 90 height 13
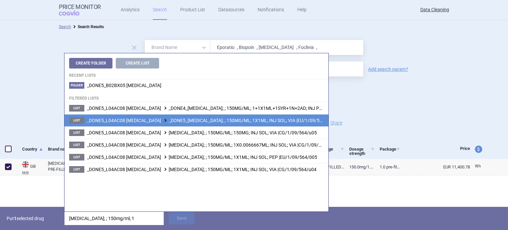
click at [232, 116] on li "List _DONE5_L04AC08 [MEDICAL_DATA] _DONE5_[MEDICAL_DATA]; ; 150MG/ML; 1X1ML; IN…" at bounding box center [196, 120] width 264 height 12
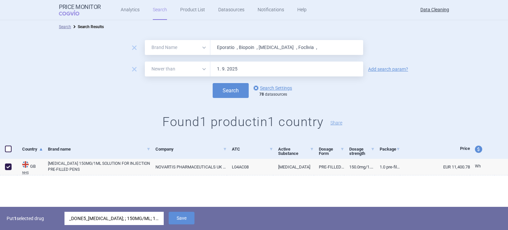
drag, startPoint x: 190, startPoint y: 221, endPoint x: 184, endPoint y: 226, distance: 7.7
click at [190, 221] on button "Save" at bounding box center [182, 218] width 26 height 13
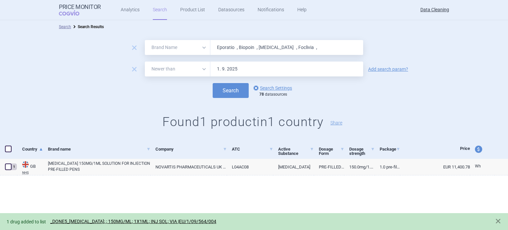
click at [262, 42] on input "Eporatio , Biopoin , [MEDICAL_DATA] , Foclivia ," at bounding box center [286, 47] width 153 height 15
paste input "H5N1"
click at [213, 83] on button "Search" at bounding box center [231, 90] width 36 height 15
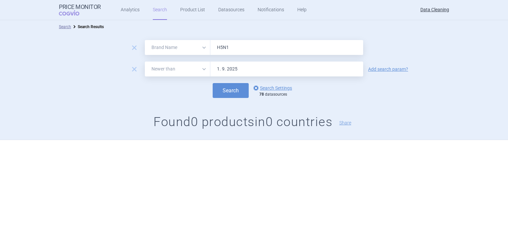
paste input "Vantavo"
click at [213, 83] on button "Search" at bounding box center [231, 90] width 36 height 15
paste input "Alendronat , Exforg ,"
click at [213, 83] on button "Search" at bounding box center [231, 90] width 36 height 15
paste input "Resolor , Adjupanrix"
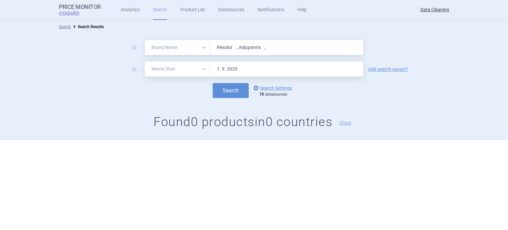
type input "Resolor , Adjupanrix ,"
click at [213, 83] on button "Search" at bounding box center [231, 90] width 36 height 15
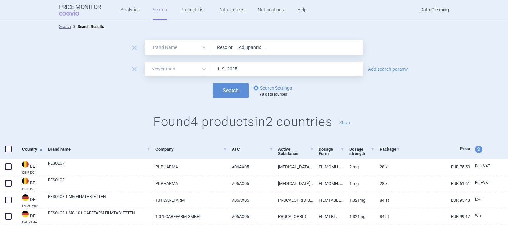
scroll to position [17, 0]
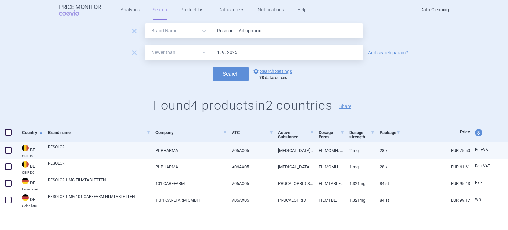
drag, startPoint x: 9, startPoint y: 146, endPoint x: 26, endPoint y: 153, distance: 18.2
click at [9, 147] on span at bounding box center [8, 150] width 10 height 10
checkbox input "true"
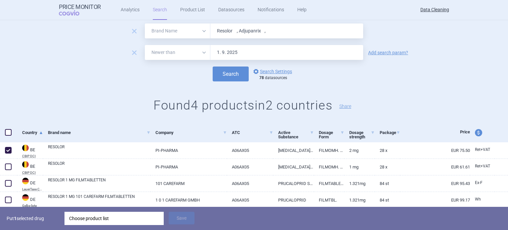
click at [94, 218] on div "Choose product list" at bounding box center [114, 218] width 90 height 13
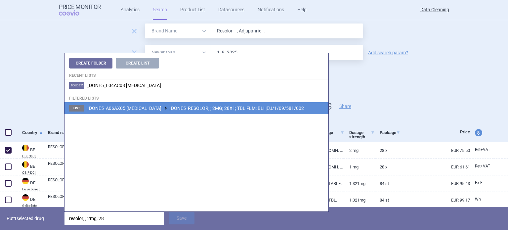
type input "resolor; ; 2mg; 28"
click at [244, 109] on span "_DONE5_A06AX05 [MEDICAL_DATA] _DONE5_RESOLOR; ; 2MG; 28X1; TBL FLM; BLI |EU/1/0…" at bounding box center [195, 107] width 217 height 5
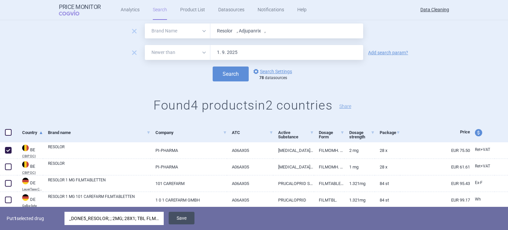
click at [184, 221] on button "Save" at bounding box center [182, 218] width 26 height 13
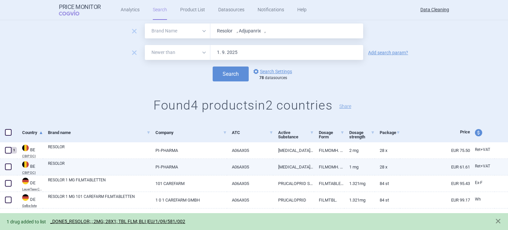
click at [9, 164] on span at bounding box center [8, 166] width 7 height 7
checkbox input "true"
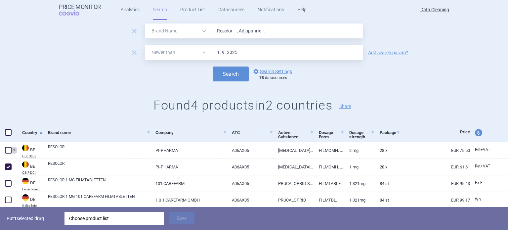
click at [113, 218] on div "Choose product list" at bounding box center [114, 218] width 90 height 13
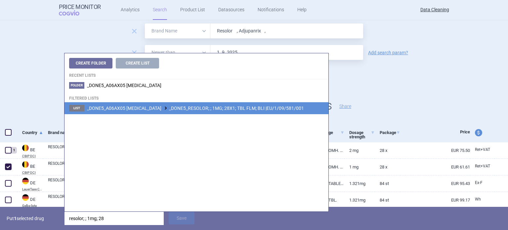
type input "resolor; ; 1mg; 28"
click at [266, 105] on span "_DONE5_A06AX05 [MEDICAL_DATA] _DONE5_RESOLOR; ; 1MG; 28X1; TBL FLM; BLI |EU/1/0…" at bounding box center [195, 107] width 217 height 5
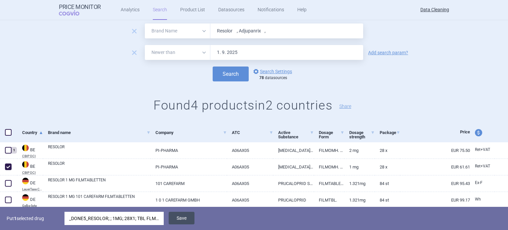
click at [181, 217] on button "Save" at bounding box center [182, 218] width 26 height 13
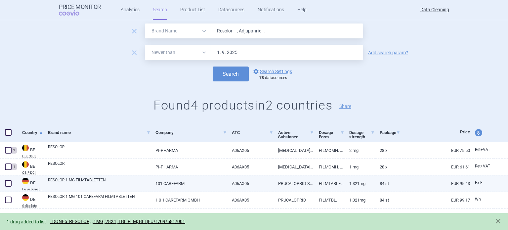
click at [11, 182] on span at bounding box center [8, 183] width 7 height 7
checkbox input "true"
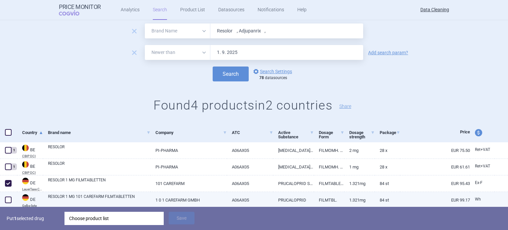
click at [3, 200] on span at bounding box center [8, 200] width 10 height 10
checkbox input "true"
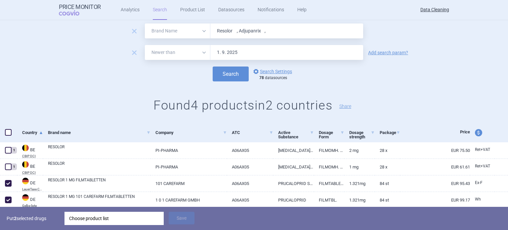
click at [94, 217] on div "Choose product list" at bounding box center [114, 218] width 90 height 13
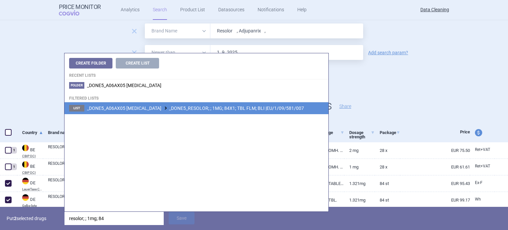
type input "resolor; ; 1mg; 84"
click at [209, 108] on span "_DONE5_A06AX05 [MEDICAL_DATA] _DONE5_RESOLOR; ; 1MG; 84X1; TBL FLM; BLI |EU/1/0…" at bounding box center [195, 107] width 217 height 5
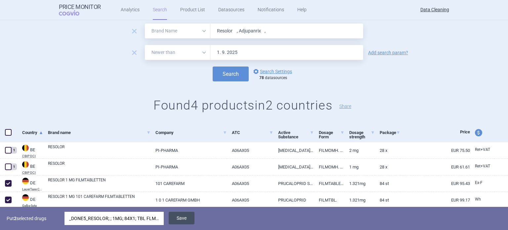
click at [181, 219] on button "Save" at bounding box center [182, 218] width 26 height 13
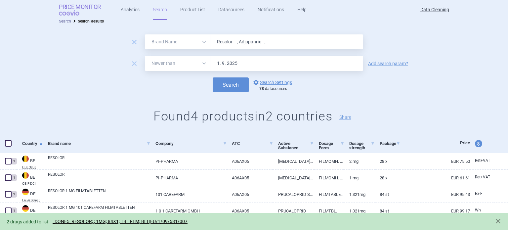
scroll to position [0, 0]
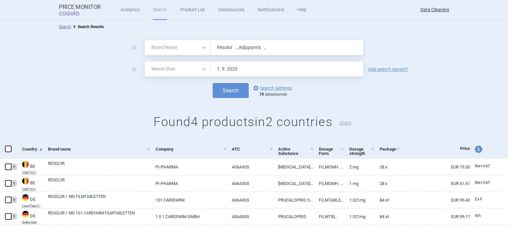
click at [235, 45] on input "Resolor , Adjupanrix ," at bounding box center [286, 47] width 153 height 15
paste input "Pandem , [MEDICAL_DATA] , [MEDICAL_DATA] , [MEDICAL_DATA] , Javlor , [MEDICAL_D…"
click at [213, 83] on button "Search" at bounding box center [231, 90] width 36 height 15
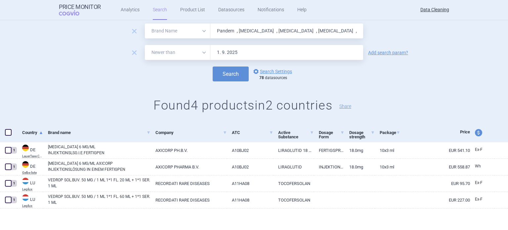
click at [329, 31] on input "Pandem , [MEDICAL_DATA] , [MEDICAL_DATA] , [MEDICAL_DATA] , Javlor , [MEDICAL_D…" at bounding box center [286, 30] width 153 height 15
paste input "Somac , Controlo , Pantolo , Pantozol"
click at [213, 66] on button "Search" at bounding box center [231, 73] width 36 height 15
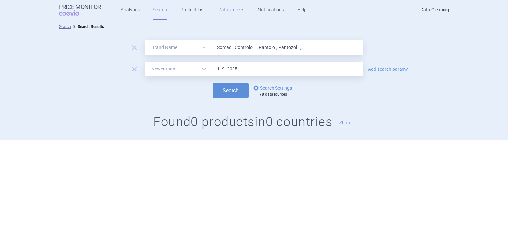
paste input "[MEDICAL_DATA] , [MEDICAL_DATA] , Modigraf , [MEDICAL_DATA] , Zebinix , [MEDICA…"
type input "[MEDICAL_DATA] , [MEDICAL_DATA] , Modigraf , [MEDICAL_DATA] , Zebinix , [MEDICA…"
click at [213, 83] on button "Search" at bounding box center [231, 90] width 36 height 15
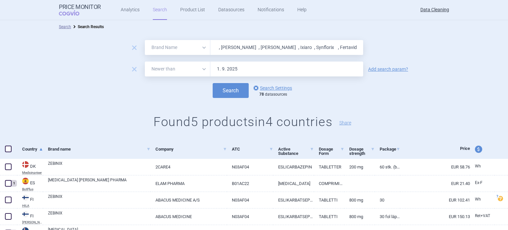
scroll to position [33, 0]
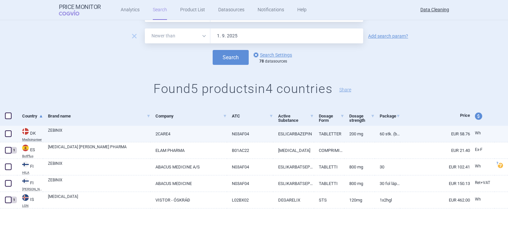
click at [9, 133] on span at bounding box center [8, 133] width 7 height 7
checkbox input "true"
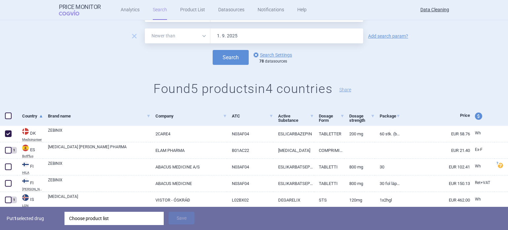
click at [106, 217] on div "Choose product list" at bounding box center [114, 218] width 90 height 13
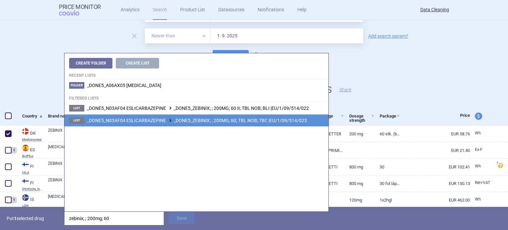
type input "zebinix; ; 200mg; 60"
click at [245, 121] on span "_DONE5_N03AF04 ESLICARBAZEPINE _DONE5_ZEBINIX; ; 200MG; 60; TBL NOB; TBC |EU/1/…" at bounding box center [197, 120] width 220 height 5
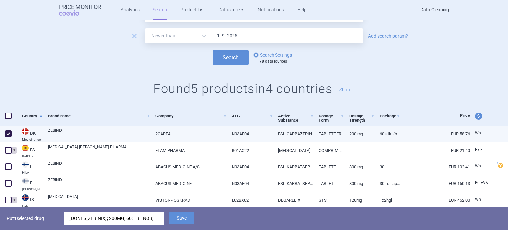
click at [193, 137] on link "2CARE4" at bounding box center [188, 134] width 76 height 16
select select "EUR"
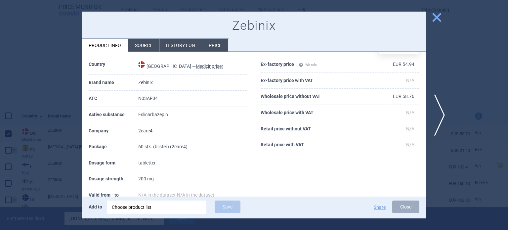
scroll to position [33, 0]
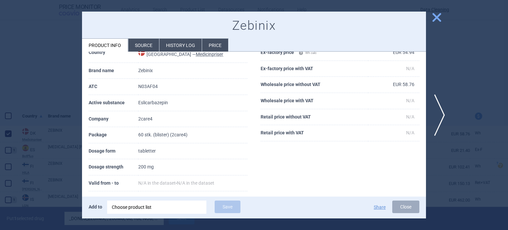
click at [5, 79] on div at bounding box center [254, 115] width 508 height 230
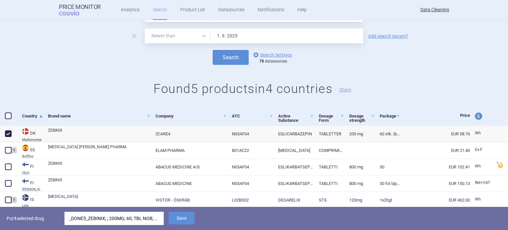
click at [155, 219] on div "_DONE5_ZEBINIX; ; 200MG; 60; TBL NOB; TBC |EU/1/09/514/023" at bounding box center [114, 218] width 90 height 13
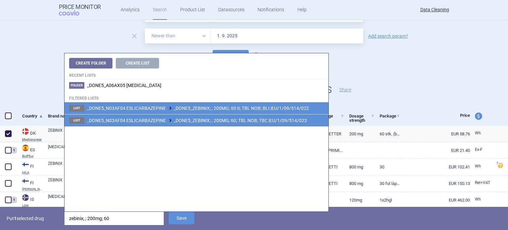
click at [240, 105] on span "_DONE5_N03AF04 ESLICARBAZEPINE _DONE5_ZEBINIX; ; 200MG; 60 II; TBL NOB; BLI |EU…" at bounding box center [198, 107] width 222 height 5
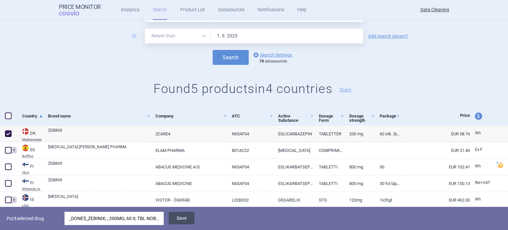
click at [190, 216] on button "Save" at bounding box center [182, 218] width 26 height 13
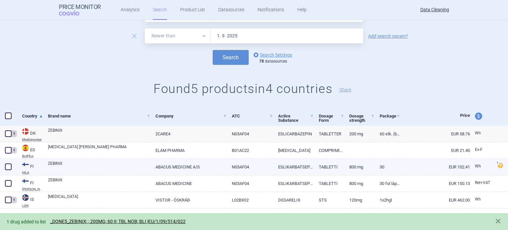
click at [8, 164] on span at bounding box center [8, 166] width 7 height 7
checkbox input "true"
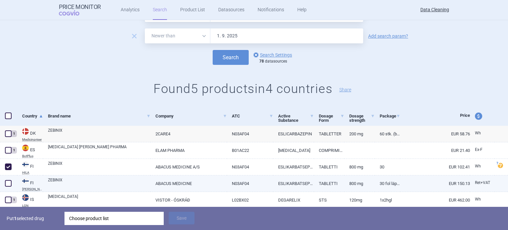
click at [11, 184] on span at bounding box center [8, 183] width 7 height 7
checkbox input "true"
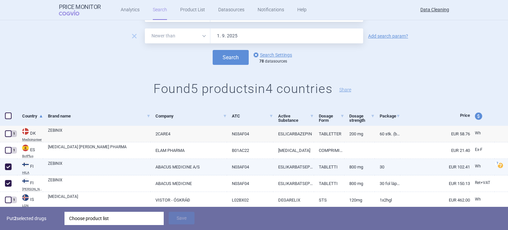
click at [81, 165] on link "ZEBINIX" at bounding box center [99, 166] width 102 height 12
select select "EUR"
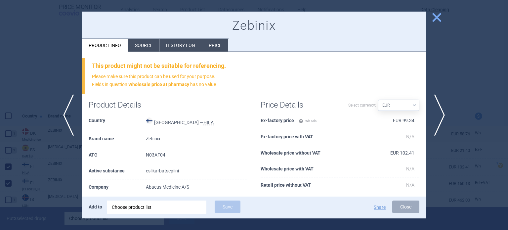
click at [149, 43] on li "Source" at bounding box center [143, 45] width 31 height 13
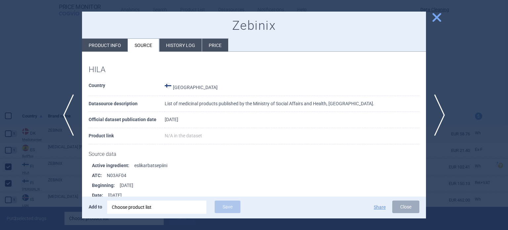
scroll to position [422, 0]
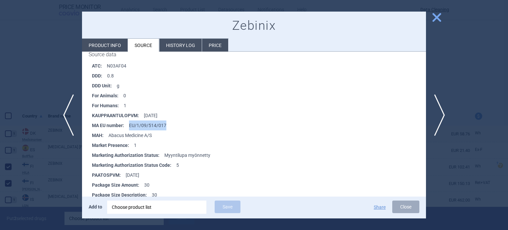
drag, startPoint x: 170, startPoint y: 123, endPoint x: 126, endPoint y: 121, distance: 44.0
click at [126, 121] on li "MA EU number : EU/1/09/514/017" at bounding box center [259, 125] width 334 height 10
click at [439, 115] on span "next" at bounding box center [441, 115] width 15 height 42
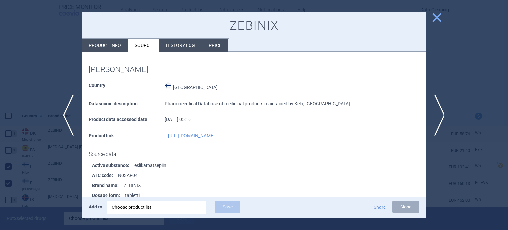
scroll to position [356, 0]
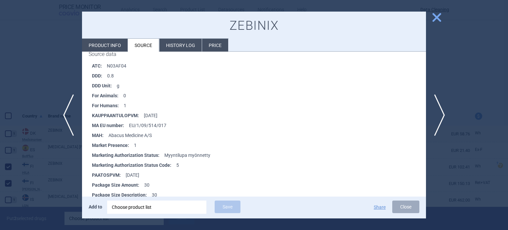
click at [0, 32] on div at bounding box center [254, 115] width 508 height 230
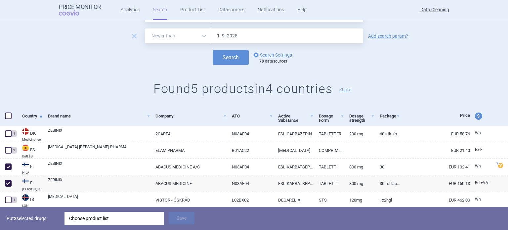
click at [124, 218] on div "Choose product list" at bounding box center [114, 218] width 90 height 13
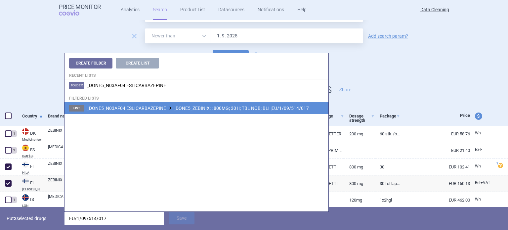
type input "EU/1/09/514/017"
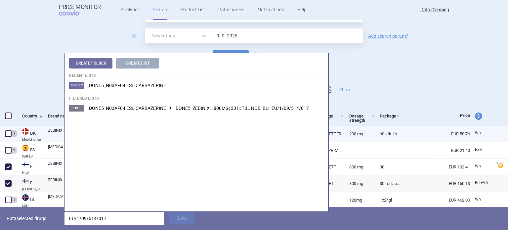
drag, startPoint x: 231, startPoint y: 110, endPoint x: 226, endPoint y: 132, distance: 22.1
click at [231, 110] on span "_DONE5_N03AF04 ESLICARBAZEPINE _DONE5_ZEBINIX; ; 800MG; 30 II; TBL NOB; BLI |EU…" at bounding box center [198, 107] width 222 height 5
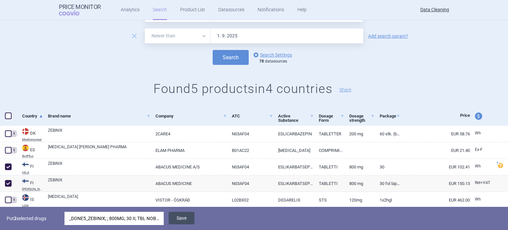
click at [192, 214] on button "Save" at bounding box center [182, 218] width 26 height 13
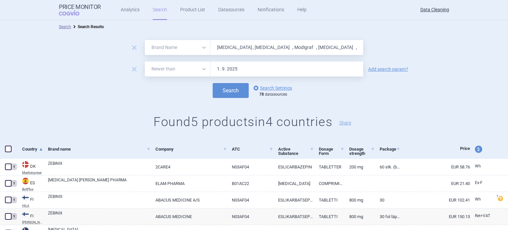
click at [227, 46] on input "[MEDICAL_DATA] , [MEDICAL_DATA] , Modigraf , [MEDICAL_DATA] , Zebinix , [MEDICA…" at bounding box center [286, 47] width 153 height 15
paste input "[MEDICAL_DATA]"
click at [213, 83] on button "Search" at bounding box center [231, 90] width 36 height 15
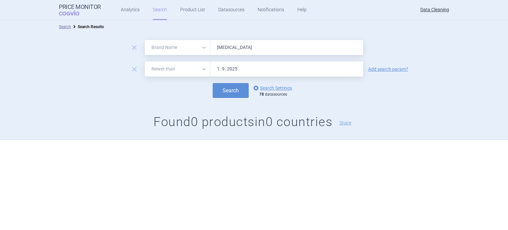
paste input "[PERSON_NAME] , [MEDICAL_DATA] , Nplat ,"
type input "[PERSON_NAME] , [MEDICAL_DATA] , Nplat ,"
click at [213, 83] on button "Search" at bounding box center [231, 90] width 36 height 15
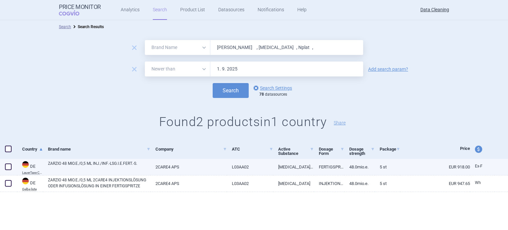
click at [5, 165] on span at bounding box center [8, 166] width 7 height 7
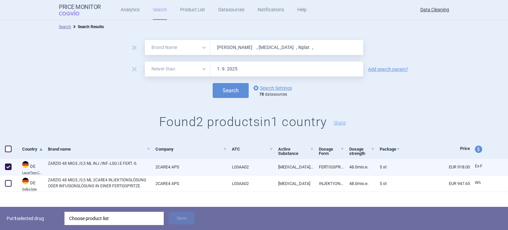
checkbox input "true"
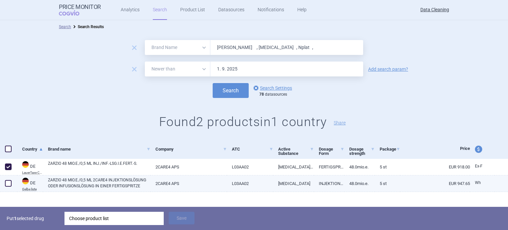
click at [10, 184] on span at bounding box center [8, 183] width 7 height 7
checkbox input "true"
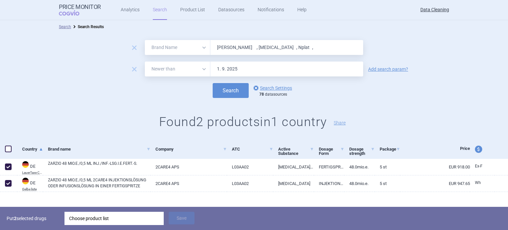
click at [110, 217] on div "Choose product list" at bounding box center [114, 218] width 90 height 13
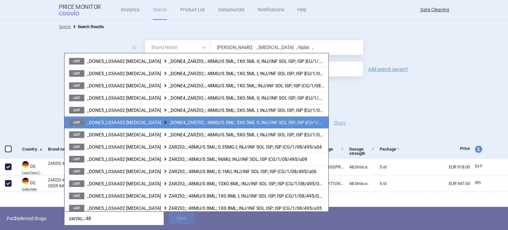
scroll to position [73, 0]
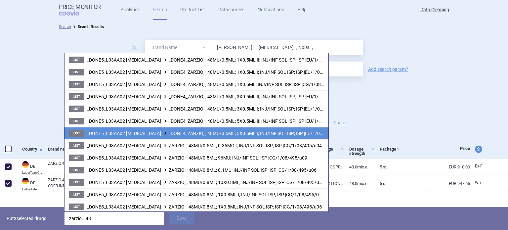
type input "zarzio; ; 48"
click at [273, 133] on span "_DONE5_L03AA02 [MEDICAL_DATA] _DONE4_ZARZIO; ; 48MU/0.5ML; 5X0.5ML I; INJ/INF S…" at bounding box center [214, 133] width 255 height 5
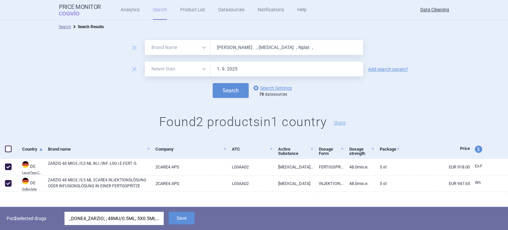
click at [182, 222] on button "Save" at bounding box center [182, 218] width 26 height 13
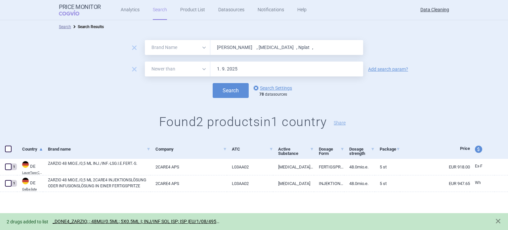
click at [245, 41] on input "[PERSON_NAME] , [MEDICAL_DATA] , Nplat ," at bounding box center [286, 47] width 153 height 15
paste input "Rasilez"
click at [213, 83] on button "Search" at bounding box center [231, 90] width 36 height 15
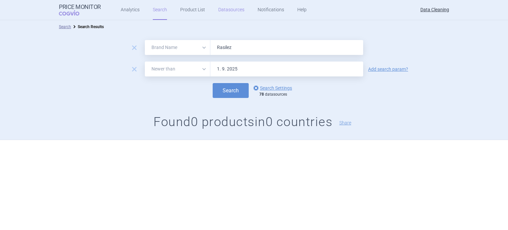
paste input "oActemra , [MEDICAL_DATA] , [MEDICAL_DATA] , [MEDICAL_DATA] , [MEDICAL_DATA] , …"
click at [213, 83] on button "Search" at bounding box center [231, 90] width 36 height 15
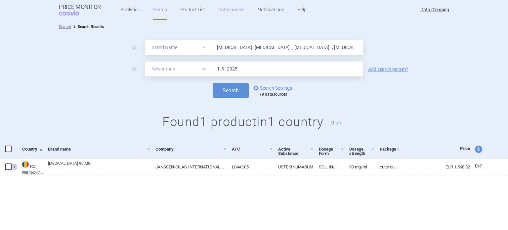
paste input "Vildagliptin"
click at [213, 83] on button "Search" at bounding box center [231, 90] width 36 height 15
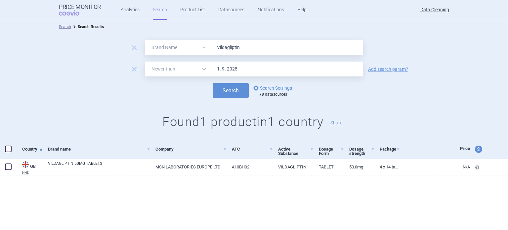
paste input "Zomarist , Azarga , Xiliarx , [GEOGRAPHIC_DATA] , [GEOGRAPHIC_DATA] , [GEOGRAPH…"
click at [213, 83] on button "Search" at bounding box center [231, 90] width 36 height 15
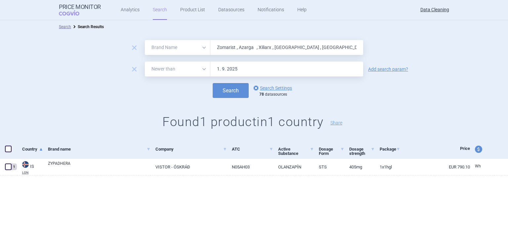
click at [265, 47] on input "Zomarist , Azarga , Xiliarx , [GEOGRAPHIC_DATA] , [GEOGRAPHIC_DATA] , [GEOGRAPH…" at bounding box center [286, 47] width 153 height 15
paste input "[MEDICAL_DATA]"
click at [213, 83] on button "Search" at bounding box center [231, 90] width 36 height 15
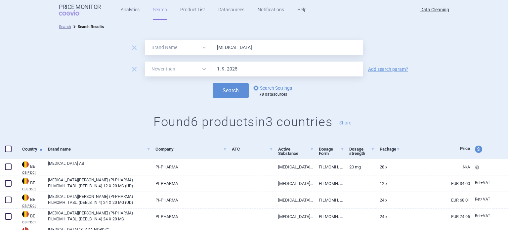
paste input "[MEDICAL_DATA]"
type input "[MEDICAL_DATA]"
click at [213, 83] on button "Search" at bounding box center [231, 90] width 36 height 15
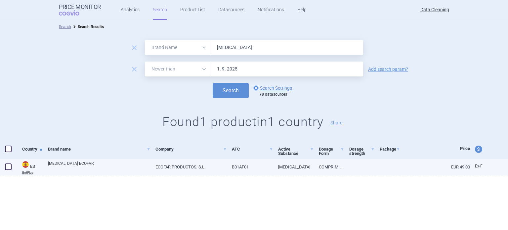
click at [127, 168] on link "[MEDICAL_DATA] ECOFAR" at bounding box center [99, 166] width 102 height 12
select select "EUR"
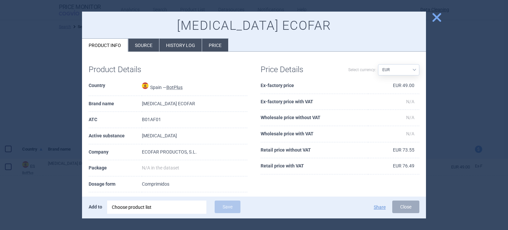
click at [145, 46] on li "Source" at bounding box center [143, 45] width 31 height 13
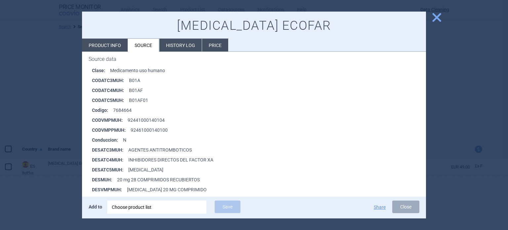
scroll to position [99, 0]
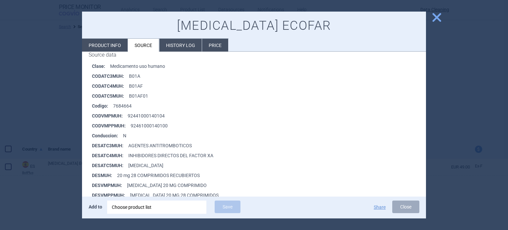
click at [74, 91] on div at bounding box center [254, 115] width 508 height 230
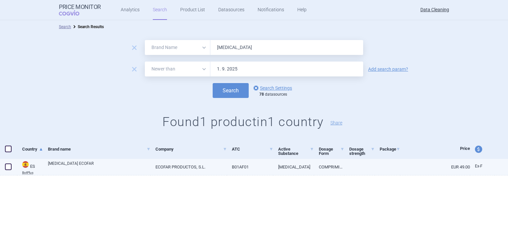
click at [4, 166] on span at bounding box center [8, 167] width 10 height 10
checkbox input "true"
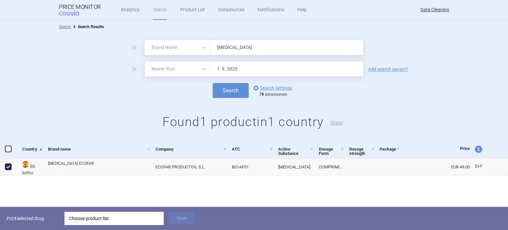
click at [140, 224] on div "Choose product list" at bounding box center [114, 218] width 90 height 13
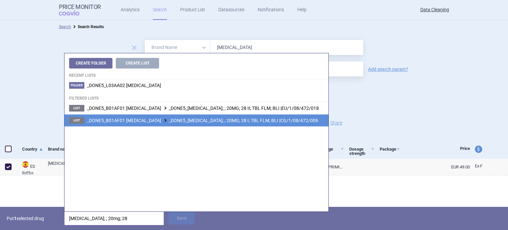
type input "[MEDICAL_DATA]; ; 20mg; 28"
click at [276, 120] on span "_DONE5_B01AF01 [MEDICAL_DATA] _DONE5_[MEDICAL_DATA]; ; 20MG; 28 I; TBL FLM; BLI…" at bounding box center [202, 120] width 231 height 5
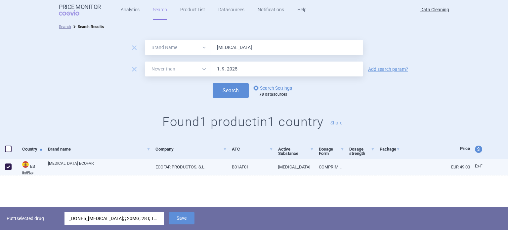
click at [135, 166] on link "[MEDICAL_DATA] ECOFAR" at bounding box center [99, 166] width 102 height 12
select select "EUR"
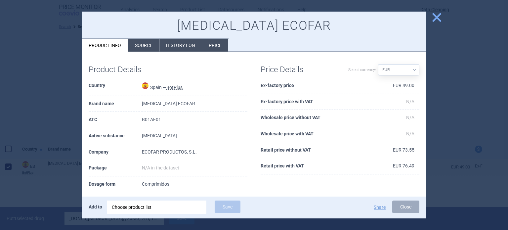
click at [136, 44] on li "Source" at bounding box center [143, 45] width 31 height 13
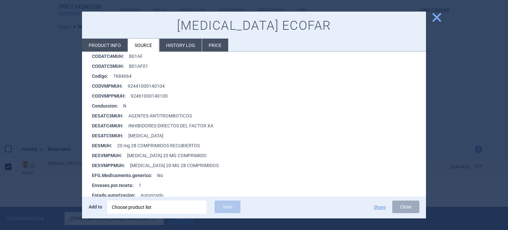
scroll to position [132, 0]
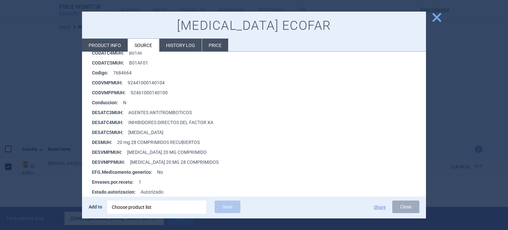
click at [0, 74] on div at bounding box center [254, 115] width 508 height 230
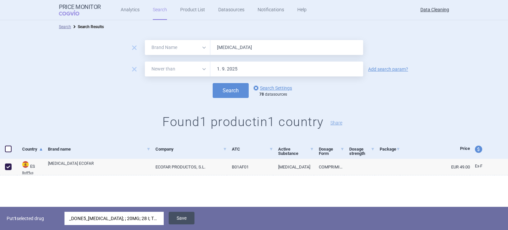
click at [184, 223] on button "Save" at bounding box center [182, 218] width 26 height 13
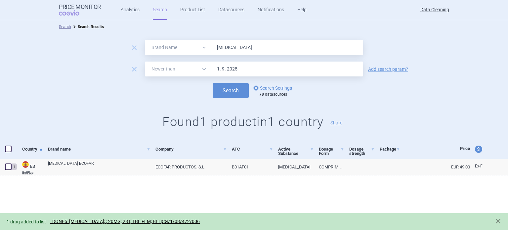
click at [250, 53] on input "[MEDICAL_DATA]" at bounding box center [286, 47] width 153 height 15
paste input "[MEDICAL_DATA]"
click at [213, 83] on button "Search" at bounding box center [231, 90] width 36 height 15
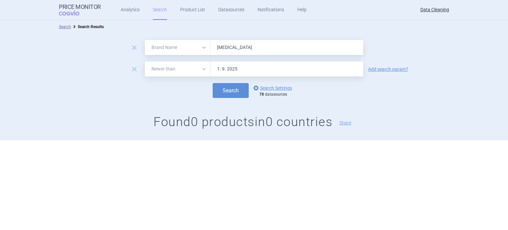
paste input "Ratiograstim , Tevagrastim , Neutroval , [MEDICAL_DATA] , Intelenc , [MEDICAL_D…"
click at [213, 83] on button "Search" at bounding box center [231, 90] width 36 height 15
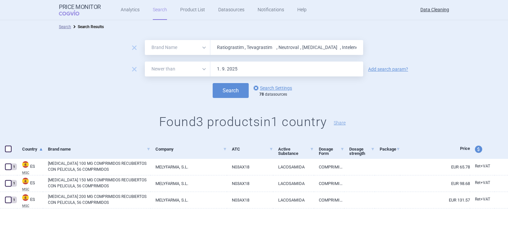
click at [253, 49] on input "Ratiograstim , Tevagrastim , Neutroval , [MEDICAL_DATA] , Intelenc , [MEDICAL_D…" at bounding box center [286, 47] width 153 height 15
paste input "[MEDICAL_DATA]"
click at [213, 83] on button "Search" at bounding box center [231, 90] width 36 height 15
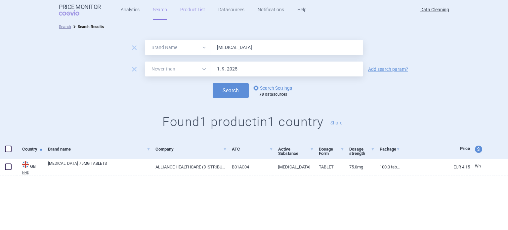
paste input "Efficib , [MEDICAL_DATA] , [MEDICAL_DATA] , Latixa , [MEDICAL_DATA] , Tyverb , …"
type input "Efficib , [MEDICAL_DATA] , [MEDICAL_DATA] , Latixa , [MEDICAL_DATA] , Tyverb , …"
click at [213, 83] on button "Search" at bounding box center [231, 90] width 36 height 15
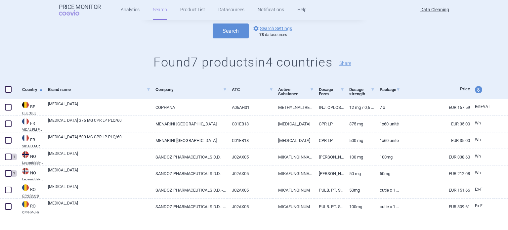
scroll to position [61, 0]
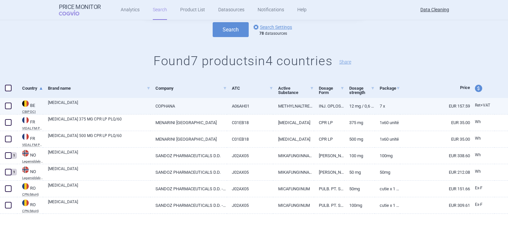
click at [9, 104] on span at bounding box center [8, 105] width 7 height 7
checkbox input "true"
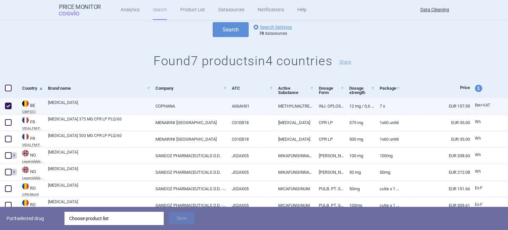
scroll to position [0, 0]
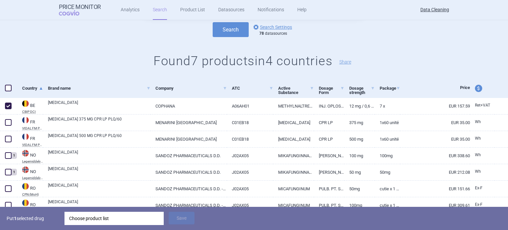
click at [125, 222] on div "Choose product list" at bounding box center [114, 218] width 90 height 13
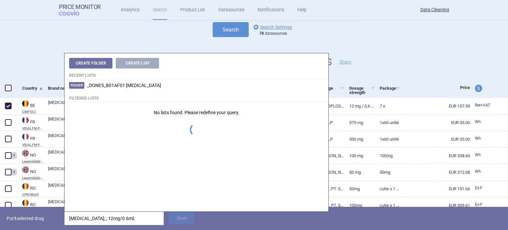
type input "[MEDICAL_DATA]; ; 12mg/0.6ml; 7"
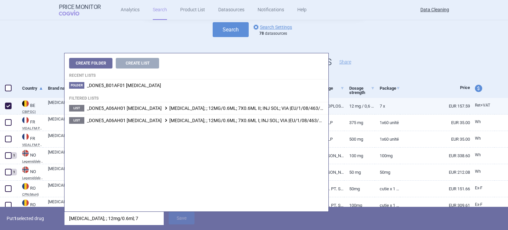
click at [353, 108] on link "12 mg / 0,6 ml" at bounding box center [359, 106] width 30 height 16
select select "EUR"
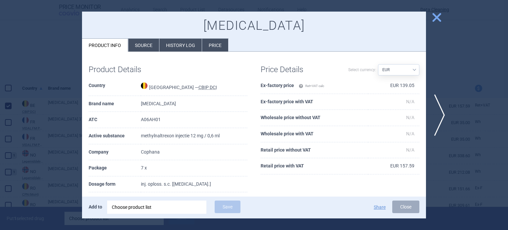
click at [148, 53] on div "Product Details Country [GEOGRAPHIC_DATA] — CBIP DCI Brand name [MEDICAL_DATA] …" at bounding box center [254, 169] width 344 height 234
click at [150, 46] on li "Source" at bounding box center [143, 45] width 31 height 13
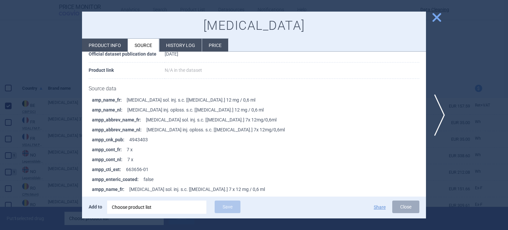
scroll to position [66, 0]
drag, startPoint x: 155, startPoint y: 167, endPoint x: 124, endPoint y: 166, distance: 30.8
click at [124, 166] on li "ampp_cti_ext : 663656-01" at bounding box center [259, 169] width 334 height 10
copy li "663656-01"
click at [0, 39] on div at bounding box center [254, 115] width 508 height 230
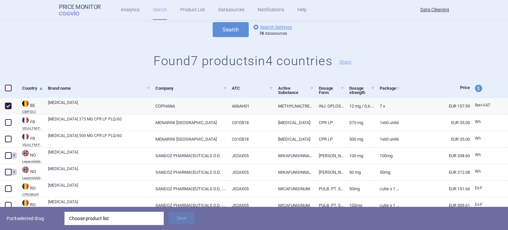
click at [91, 213] on div "Choose product list" at bounding box center [114, 218] width 90 height 13
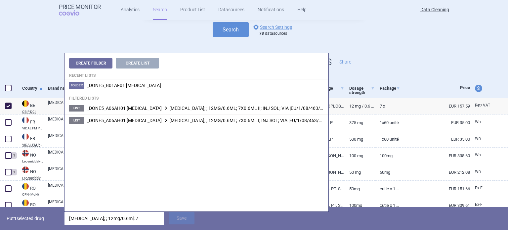
click at [91, 213] on input "[MEDICAL_DATA]; ; 12mg/0.6ml; 7" at bounding box center [113, 218] width 99 height 13
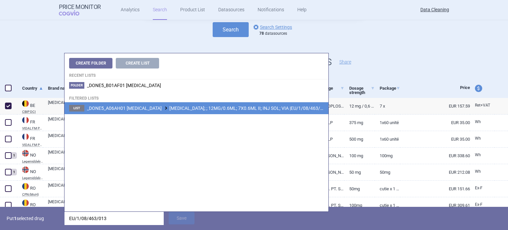
type input "EU/1/08/463/013"
click at [242, 108] on span "_DONE5_A06AH01 [MEDICAL_DATA] [MEDICAL_DATA]; ; 12MG/0.6ML; 7X0.6ML II; INJ SOL…" at bounding box center [207, 107] width 241 height 5
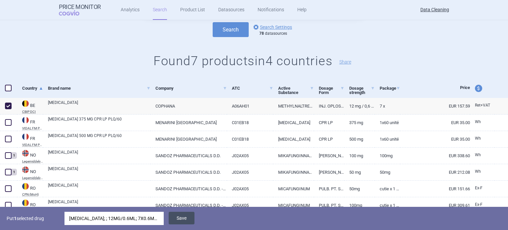
click at [185, 219] on button "Save" at bounding box center [182, 218] width 26 height 13
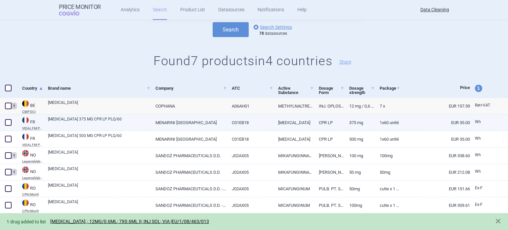
click at [59, 123] on link "[MEDICAL_DATA] 375 MG CPR LP PLQ/60" at bounding box center [99, 122] width 102 height 12
select select "EUR"
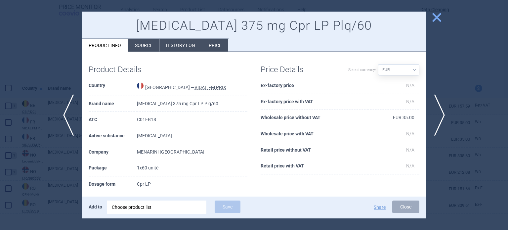
click at [141, 43] on li "Source" at bounding box center [143, 45] width 31 height 13
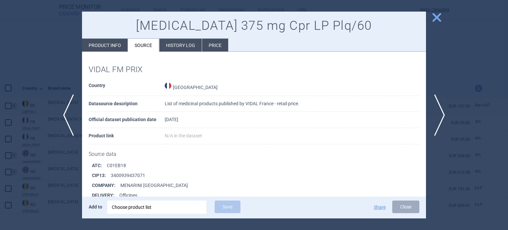
scroll to position [80, 0]
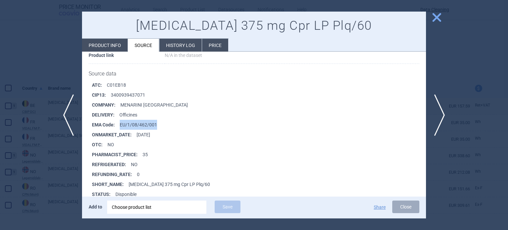
drag, startPoint x: 173, startPoint y: 123, endPoint x: 121, endPoint y: 121, distance: 52.3
click at [121, 121] on li "EMA Code : EU/1/08/462/001" at bounding box center [259, 125] width 334 height 10
copy li "EU/1/08/462/001"
click at [157, 213] on div "Choose product list" at bounding box center [157, 206] width 90 height 13
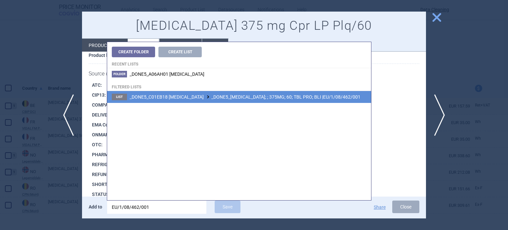
type input "EU/1/08/462/001"
click at [221, 101] on li "List _DONE5_C01EB18 [MEDICAL_DATA] _DONE5_[MEDICAL_DATA]; ; 375MG; 60; TBL PRO;…" at bounding box center [239, 97] width 264 height 12
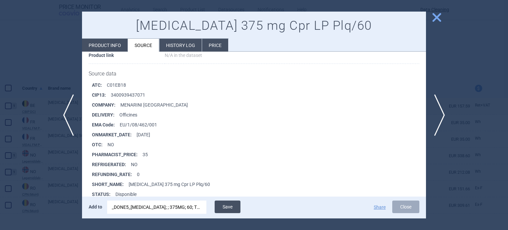
click at [231, 202] on button "Save" at bounding box center [228, 206] width 26 height 13
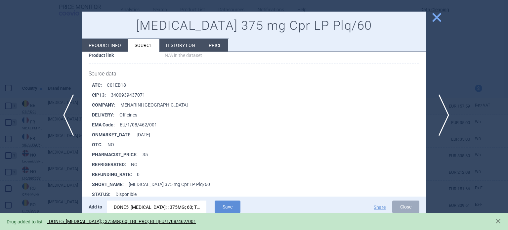
click at [443, 126] on span "next" at bounding box center [441, 115] width 15 height 42
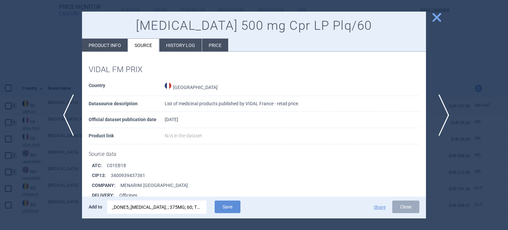
scroll to position [80, 0]
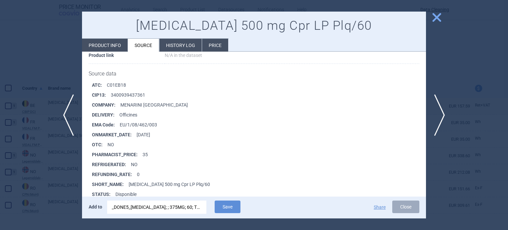
click at [166, 201] on div "_DONE5_[MEDICAL_DATA]; ; 375MG; 60; TBL PRO; BLI |EU/1/08/462/001" at bounding box center [157, 206] width 90 height 13
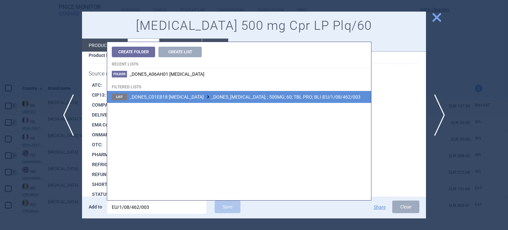
type input "EU/1/08/462/003"
click at [301, 96] on span "_DONE5_C01EB18 [MEDICAL_DATA] _DONE5_[MEDICAL_DATA]; ; 500MG; 60; TBL PRO; BLI …" at bounding box center [245, 96] width 231 height 5
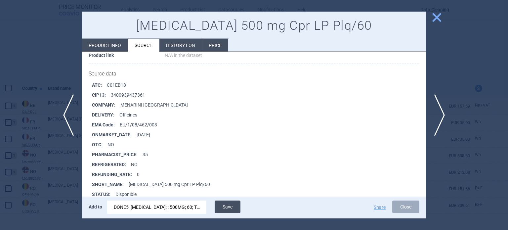
click at [235, 204] on button "Save" at bounding box center [228, 206] width 26 height 13
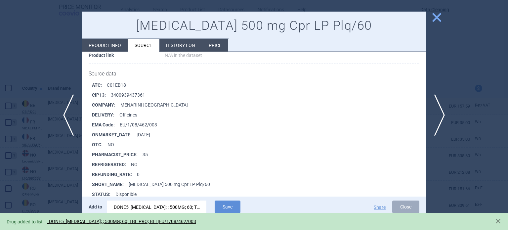
click at [35, 149] on div at bounding box center [254, 115] width 508 height 230
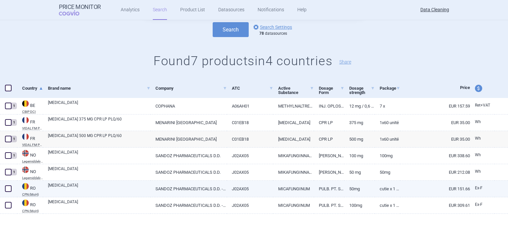
click at [12, 186] on span at bounding box center [8, 188] width 10 height 10
checkbox input "true"
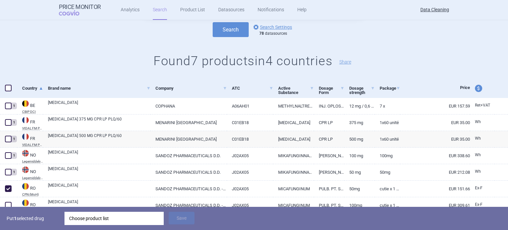
click at [103, 215] on div "Choose product list" at bounding box center [114, 218] width 90 height 13
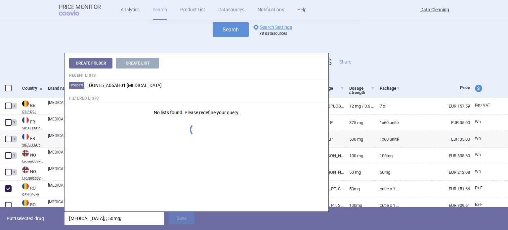
type input "[MEDICAL_DATA]; ; 50mg;"
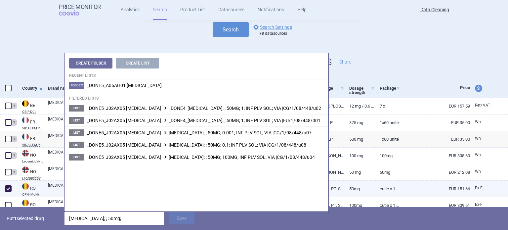
click at [395, 188] on link "Cutie x 1 [MEDICAL_DATA]. cu pulb. pt. sol. perf. (3 ani)" at bounding box center [387, 189] width 25 height 16
select select "EUR"
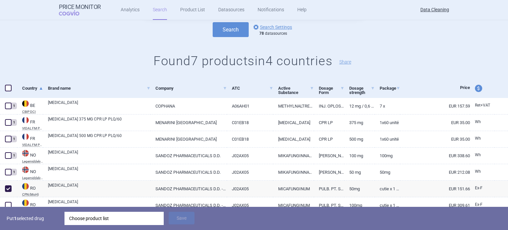
click at [145, 215] on div "Choose product list" at bounding box center [114, 218] width 90 height 13
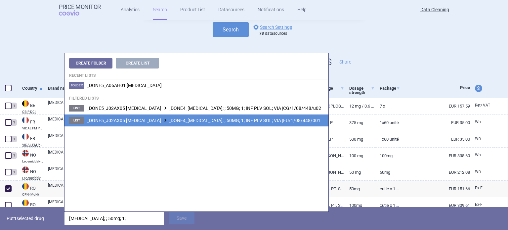
type input "[MEDICAL_DATA]; ; 50mg; 1;"
click at [294, 124] on li "List _DONE5_J02AX05 [MEDICAL_DATA] _DONE4_[MEDICAL_DATA]; ; 50MG; 1; INF PLV SO…" at bounding box center [196, 120] width 264 height 12
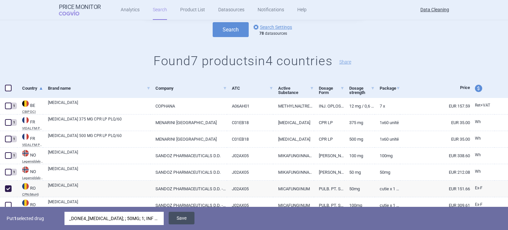
click at [190, 222] on button "Save" at bounding box center [182, 218] width 26 height 13
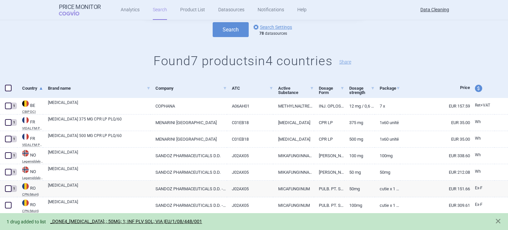
click at [8, 203] on span at bounding box center [8, 205] width 7 height 7
checkbox input "true"
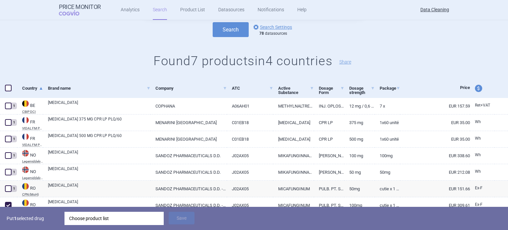
click at [101, 217] on div "Choose product list" at bounding box center [114, 218] width 90 height 13
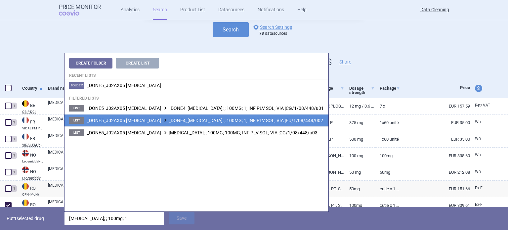
type input "[MEDICAL_DATA]; ; 100mg; 1"
click at [243, 124] on li "List _DONE5_J02AX05 [MEDICAL_DATA] _DONE4_[MEDICAL_DATA]; ; 100MG; 1; INF PLV S…" at bounding box center [196, 120] width 264 height 12
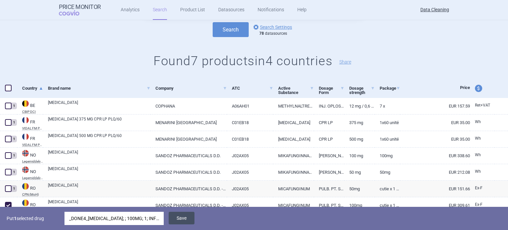
click at [187, 218] on button "Save" at bounding box center [182, 218] width 26 height 13
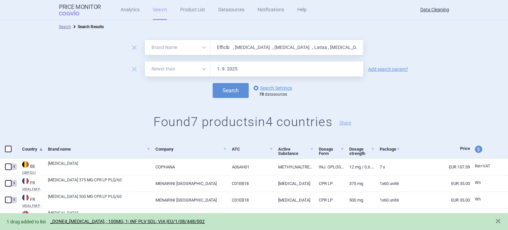
click at [249, 42] on input "Efficib , [MEDICAL_DATA] , [MEDICAL_DATA] , Latixa , [MEDICAL_DATA] , Tyverb , …" at bounding box center [286, 47] width 153 height 15
paste input "Thalidomid"
click at [213, 83] on button "Search" at bounding box center [231, 90] width 36 height 15
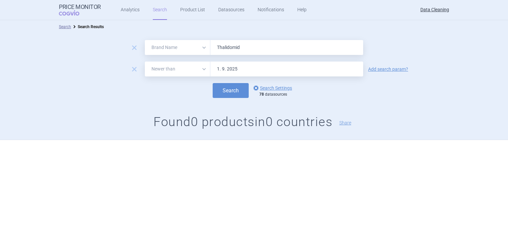
paste input "Effentora , [MEDICAL_DATA] , [MEDICAL_DATA] , [MEDICAL_DATA] , [MEDICAL_DATA] ,…"
type input "Effentora , [MEDICAL_DATA] , [MEDICAL_DATA] , [MEDICAL_DATA] , [MEDICAL_DATA] ,…"
click at [213, 83] on button "Search" at bounding box center [231, 90] width 36 height 15
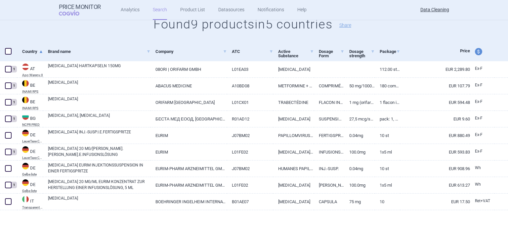
scroll to position [99, 0]
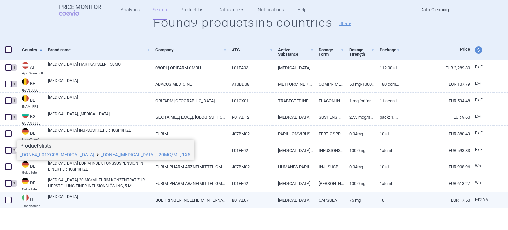
click at [82, 199] on link "[MEDICAL_DATA]" at bounding box center [99, 199] width 102 height 12
select select "EUR"
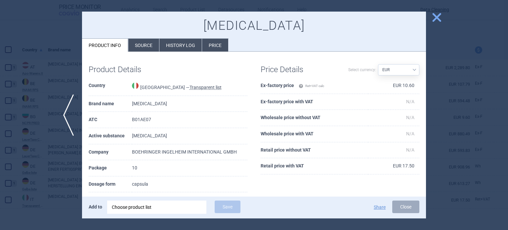
click at [146, 47] on li "Source" at bounding box center [143, 45] width 31 height 13
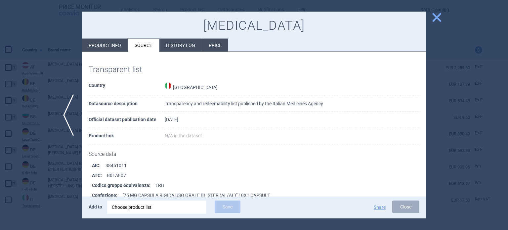
scroll to position [779, 0]
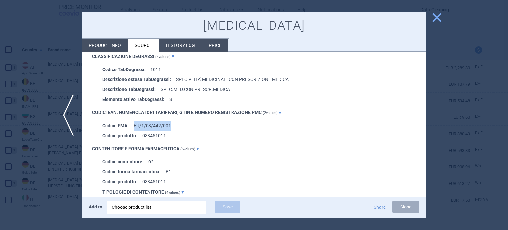
drag, startPoint x: 189, startPoint y: 120, endPoint x: 131, endPoint y: 122, distance: 57.9
click at [131, 122] on li "Codice EMA : EU/1/08/442/001" at bounding box center [264, 126] width 324 height 10
copy li "EU/1/08/442/001"
click at [161, 210] on div "Choose product list" at bounding box center [157, 206] width 90 height 13
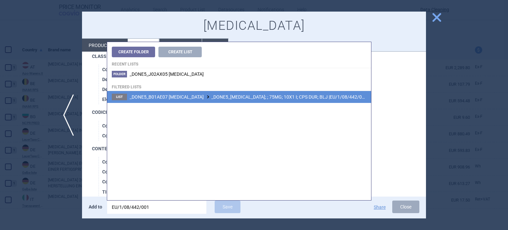
type input "EU/1/08/442/001"
click at [302, 98] on span "_DONE5_B01AE07 [MEDICAL_DATA] _DONE5_[MEDICAL_DATA]; ; 75MG; 10X1 I; CPS DUR; B…" at bounding box center [248, 96] width 237 height 5
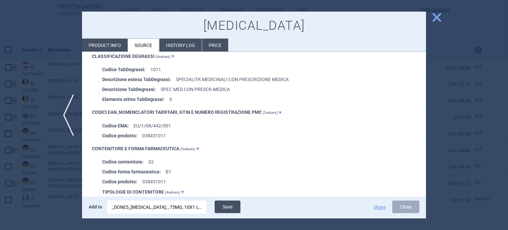
click at [236, 206] on button "Save" at bounding box center [228, 206] width 26 height 13
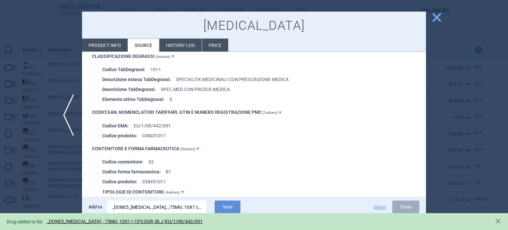
click at [0, 146] on div at bounding box center [254, 115] width 508 height 230
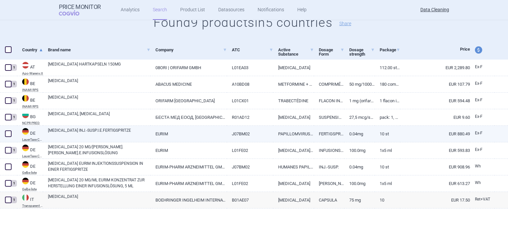
click at [9, 134] on span at bounding box center [8, 133] width 7 height 7
checkbox input "true"
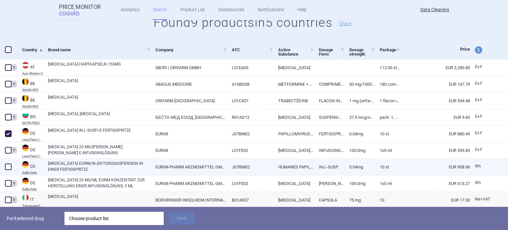
click at [12, 167] on span at bounding box center [8, 167] width 10 height 10
checkbox input "true"
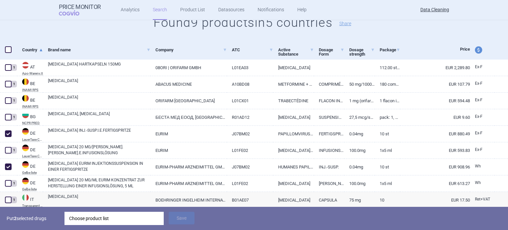
click at [156, 216] on div "Choose product list" at bounding box center [114, 218] width 90 height 13
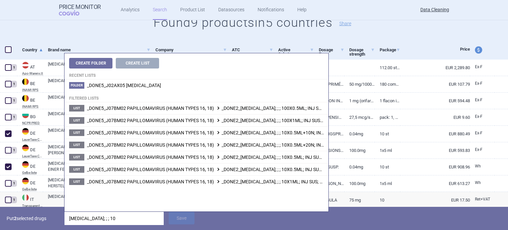
type input "[MEDICAL_DATA]; ; ; 10x"
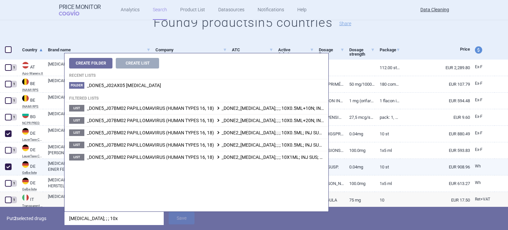
click at [379, 164] on link "10 ST" at bounding box center [387, 167] width 25 height 16
select select "EUR"
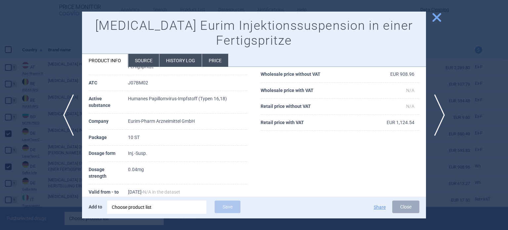
scroll to position [66, 0]
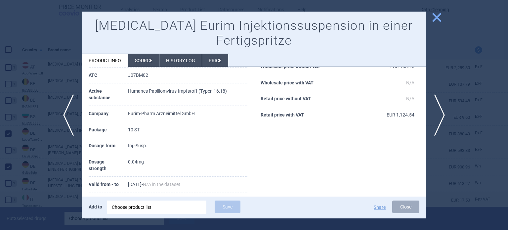
click at [140, 54] on li "Source" at bounding box center [143, 60] width 31 height 13
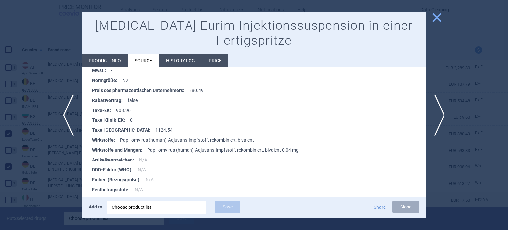
scroll to position [1818, 0]
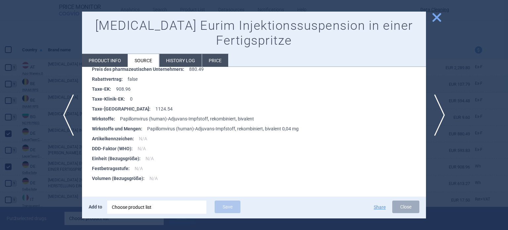
click at [1, 80] on div at bounding box center [254, 115] width 508 height 230
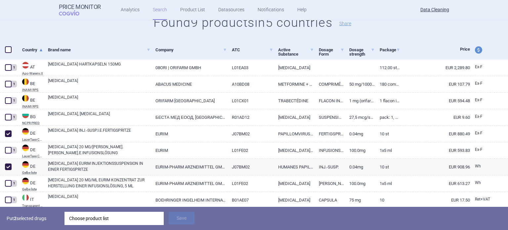
click at [143, 223] on div "Choose product list" at bounding box center [114, 218] width 90 height 13
click at [46, 210] on div "Put 2 selected drugs Choose product list Save" at bounding box center [254, 218] width 508 height 23
click at [83, 215] on div "Choose product list" at bounding box center [114, 218] width 90 height 13
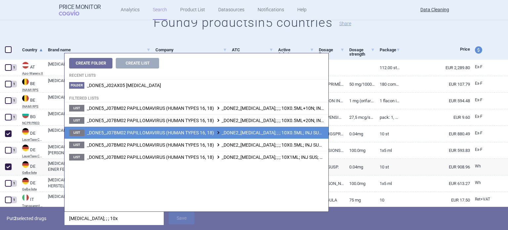
click at [271, 132] on span "_DONE5_J07BM02 PAPILLOMAVIRUS (HUMAN TYPES 16, 18) _DONE2_[MEDICAL_DATA]; ; ; 1…" at bounding box center [228, 132] width 283 height 5
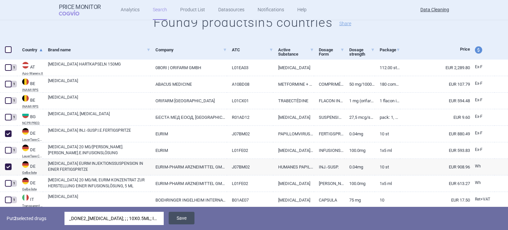
click at [182, 219] on button "Save" at bounding box center [182, 218] width 26 height 13
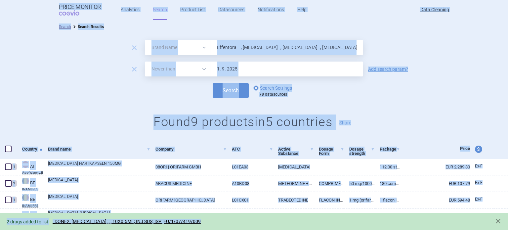
click at [284, 46] on input "Effentora , [MEDICAL_DATA] , [MEDICAL_DATA] , [MEDICAL_DATA] , [MEDICAL_DATA] ,…" at bounding box center [286, 47] width 153 height 15
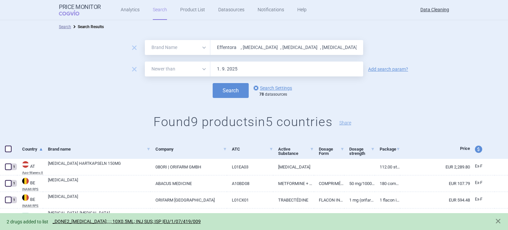
paste input "Gliolan"
click at [213, 83] on button "Search" at bounding box center [231, 90] width 36 height 15
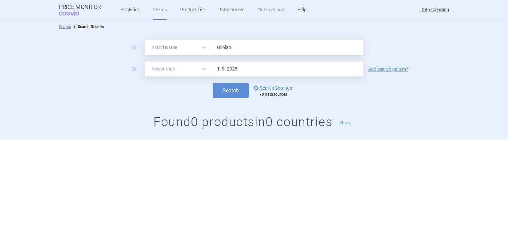
paste input "Levu"
click at [213, 83] on button "Search" at bounding box center [231, 90] width 36 height 15
paste input "Binocrit , Abseamed ,"
click at [213, 83] on button "Search" at bounding box center [231, 90] width 36 height 15
paste input "Epoetin"
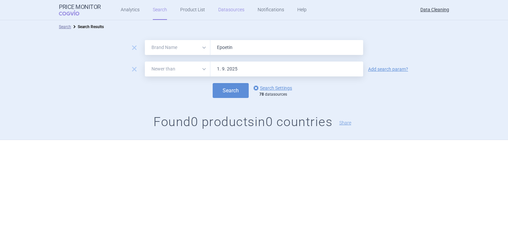
click at [213, 83] on button "Search" at bounding box center [231, 90] width 36 height 15
paste input "Atriance , [MEDICAL_DATA] , Rasilez , [MEDICAL_DATA] , [MEDICAL_DATA] , Aerinaz…"
click at [213, 83] on button "Search" at bounding box center [231, 90] width 36 height 15
paste input "[MEDICAL_DATA]"
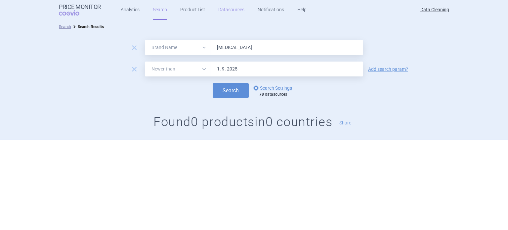
click at [213, 83] on button "Search" at bounding box center [231, 90] width 36 height 15
paste input "[MEDICAL_DATA] , Circadin , [MEDICAL_DATA] , Pergoveris , [MEDICAL_DATA] , [MED…"
type input "[MEDICAL_DATA] , Circadin , [MEDICAL_DATA] , Pergoveris , [MEDICAL_DATA] , [MED…"
click at [213, 83] on button "Search" at bounding box center [231, 90] width 36 height 15
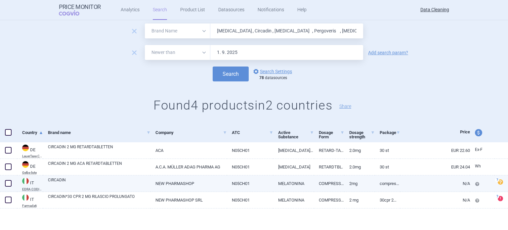
click at [173, 181] on link "NEW PHARMASHOP" at bounding box center [188, 183] width 76 height 16
select select "EUR"
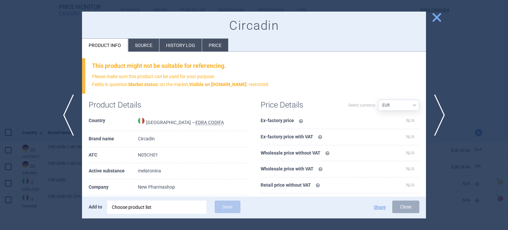
click at [151, 38] on div "Circadin Product info Source History log Price" at bounding box center [254, 32] width 344 height 40
click at [152, 44] on li "Source" at bounding box center [143, 45] width 31 height 13
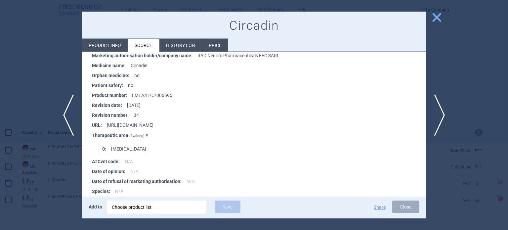
scroll to position [1317, 0]
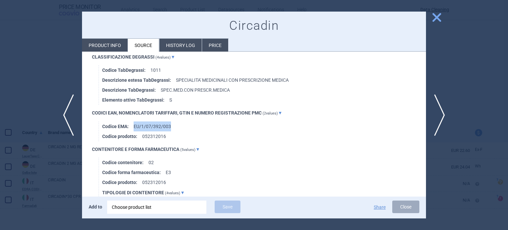
drag, startPoint x: 189, startPoint y: 128, endPoint x: 131, endPoint y: 125, distance: 58.2
click at [131, 125] on li "Codice EMA : EU/1/07/392/003" at bounding box center [264, 126] width 324 height 10
click at [445, 108] on span "next" at bounding box center [441, 115] width 15 height 42
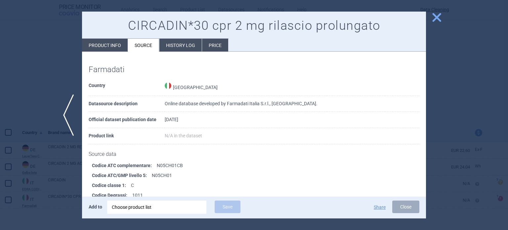
scroll to position [430, 0]
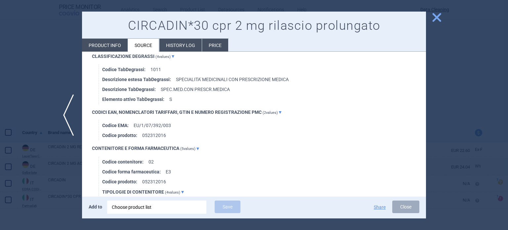
click at [65, 163] on div at bounding box center [254, 115] width 508 height 230
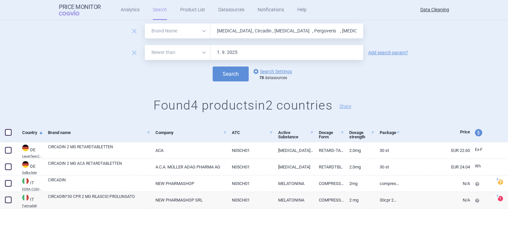
click at [8, 132] on span at bounding box center [8, 132] width 7 height 7
checkbox input "true"
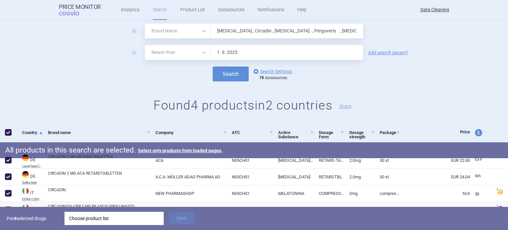
click at [142, 223] on div "Choose product list" at bounding box center [114, 218] width 90 height 13
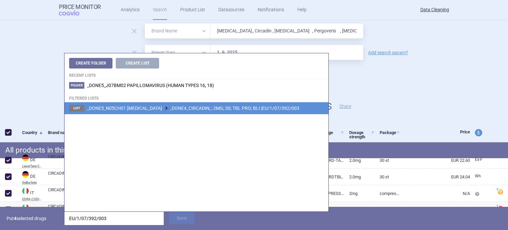
type input "EU/1/07/392/003"
click at [206, 108] on span "_DONE5_N05CH01 [MEDICAL_DATA] _DONE4_CIRCADIN; ; 2MG; 30; TBL PRO; BLI |EU/1/07…" at bounding box center [193, 107] width 212 height 5
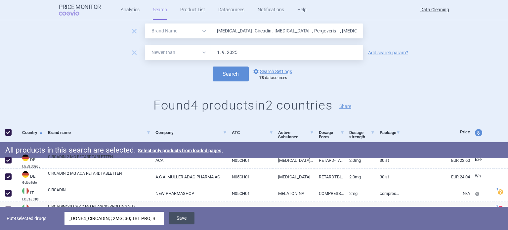
click at [184, 217] on button "Save" at bounding box center [182, 218] width 26 height 13
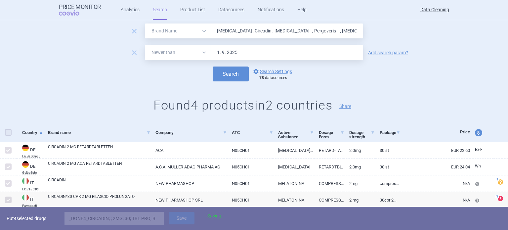
checkbox input "false"
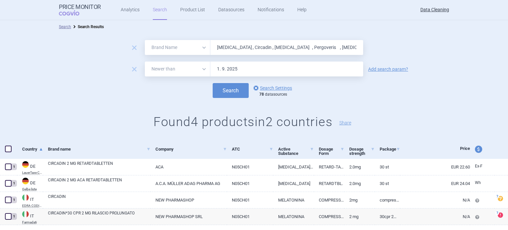
click at [225, 54] on input "[MEDICAL_DATA] , Circadin , [MEDICAL_DATA] , Pergoveris , [MEDICAL_DATA] , [MED…" at bounding box center [286, 47] width 153 height 15
paste input "Astagraf , [MEDICAL_DATA] , [MEDICAL_DATA]"
click at [213, 83] on button "Search" at bounding box center [231, 90] width 36 height 15
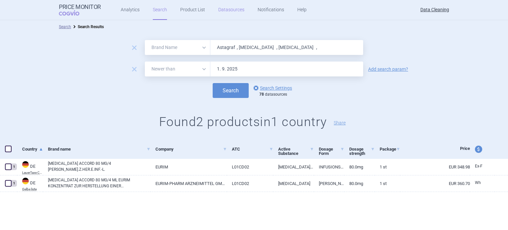
paste input "[MEDICAL_DATA] , Xelevia , [MEDICAL_DATA] , [PERSON_NAME] , [MEDICAL_DATA] , [M…"
type input "[MEDICAL_DATA] , Xelevia , [MEDICAL_DATA] , [PERSON_NAME] , [MEDICAL_DATA] , [M…"
click at [213, 83] on button "Search" at bounding box center [231, 90] width 36 height 15
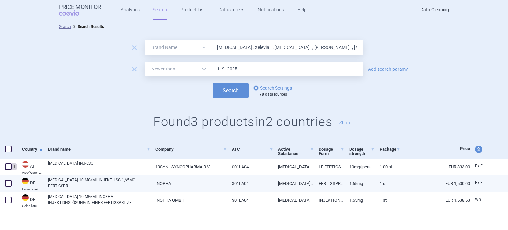
click at [7, 184] on span at bounding box center [8, 183] width 7 height 7
checkbox input "true"
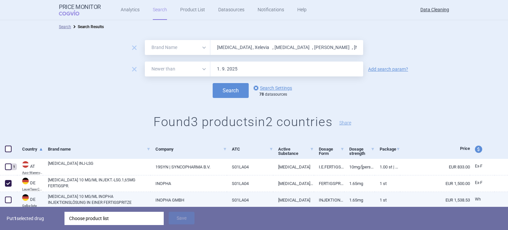
click at [9, 197] on span at bounding box center [8, 199] width 7 height 7
checkbox input "true"
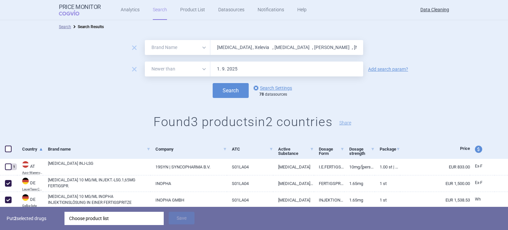
click at [135, 220] on div "Choose product list" at bounding box center [114, 218] width 90 height 13
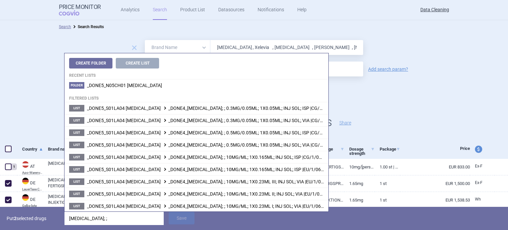
type input "[MEDICAL_DATA]; ;"
click at [46, 224] on p "Put 2 selected drugs" at bounding box center [33, 218] width 53 height 13
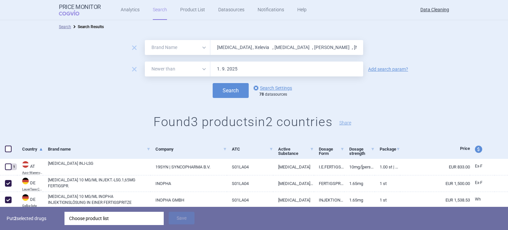
click at [80, 220] on div "Choose product list" at bounding box center [114, 218] width 90 height 13
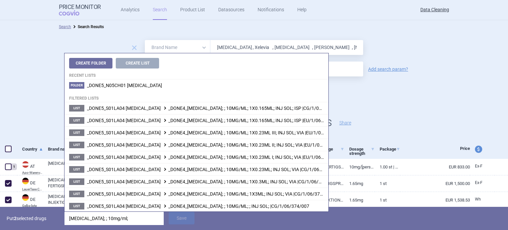
type input "[MEDICAL_DATA]; ; 10mg/ml; 1"
click at [27, 221] on p "Put 2 selected drugs" at bounding box center [33, 218] width 53 height 13
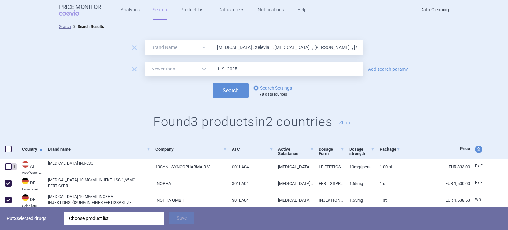
click at [136, 215] on div "Choose product list" at bounding box center [114, 218] width 90 height 13
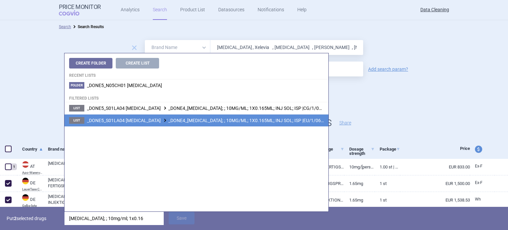
type input "[MEDICAL_DATA]; ; 10mg/ml; 1x0.16"
click at [252, 123] on span "_DONE5_S01LA04 [MEDICAL_DATA] _DONE4_[MEDICAL_DATA]; ; 10MG/ML; 1X0.165ML; INJ …" at bounding box center [214, 120] width 254 height 5
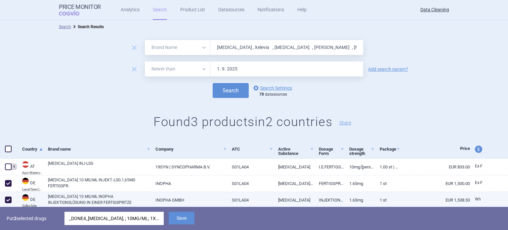
click at [144, 199] on link "[MEDICAL_DATA] 10 MG/ML INOPHA INJEKTIONSLÖSUNG IN EINER FERTIGSPRITZE" at bounding box center [99, 199] width 102 height 12
select select "EUR"
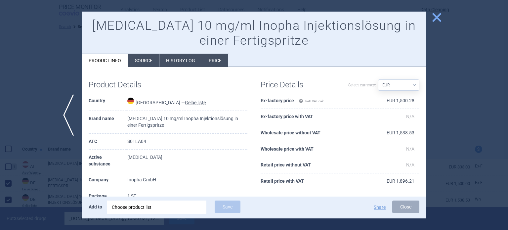
scroll to position [89, 0]
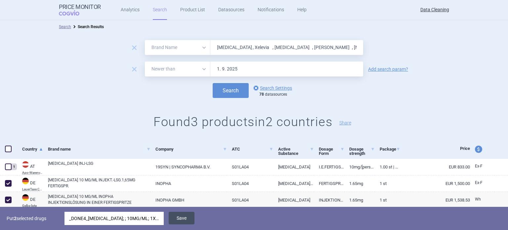
click at [179, 213] on button "Save" at bounding box center [182, 218] width 26 height 13
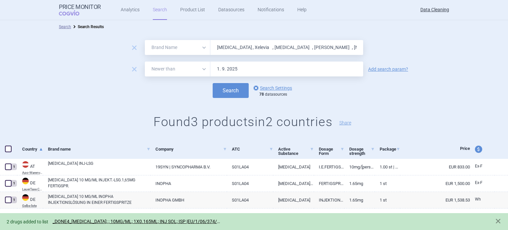
click at [254, 46] on input "[MEDICAL_DATA] , Xelevia , [MEDICAL_DATA] , [PERSON_NAME] , [MEDICAL_DATA] , [M…" at bounding box center [286, 47] width 153 height 15
paste input "[MEDICAL_DATA]"
click at [213, 83] on button "Search" at bounding box center [231, 90] width 36 height 15
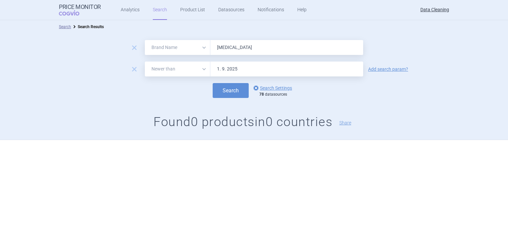
paste input "Exforg , Inovelon , [MEDICAL_DATA] , [GEOGRAPHIC_DATA] , Dafiro , Elapras , Tan…"
type input "Exforg , Inovelon , [MEDICAL_DATA] , [GEOGRAPHIC_DATA] , Dafiro , Elapras , Tan…"
click at [213, 83] on button "Search" at bounding box center [231, 90] width 36 height 15
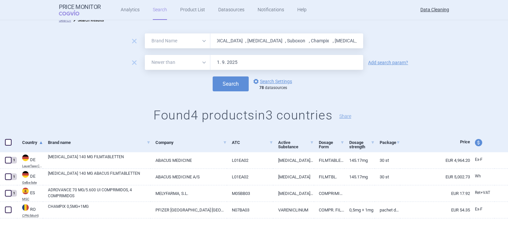
scroll to position [17, 0]
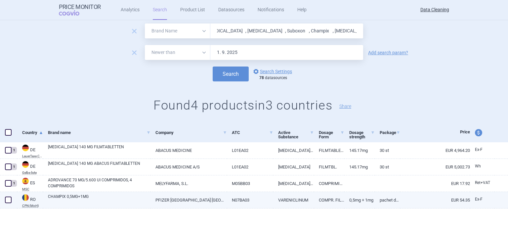
click at [8, 199] on span at bounding box center [8, 199] width 7 height 7
checkbox input "true"
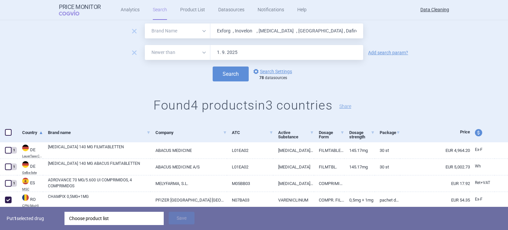
click at [104, 223] on div "Choose product list" at bounding box center [114, 218] width 90 height 13
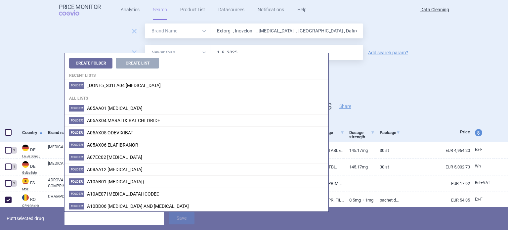
type input "h"
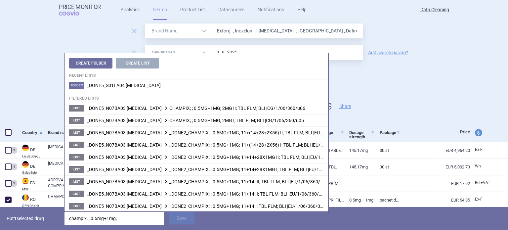
type input "champix; ; 0.5mg+1mg;"
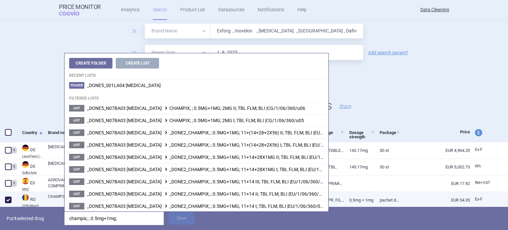
click at [55, 197] on link "CHAMPIX 0,5MG+1MG" at bounding box center [99, 199] width 102 height 12
select select "EUR"
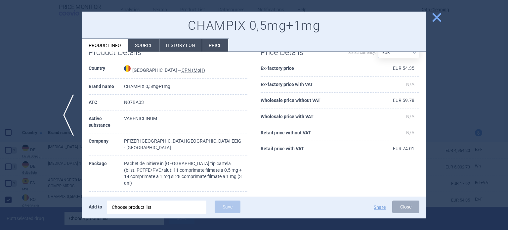
scroll to position [18, 0]
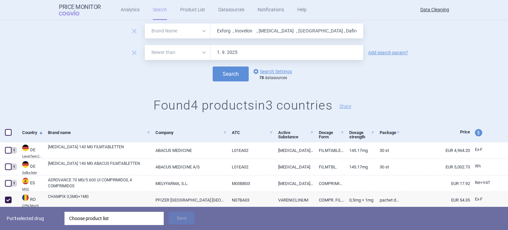
click at [143, 215] on div "Choose product list" at bounding box center [114, 218] width 90 height 13
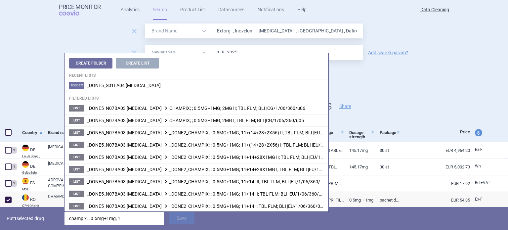
type input "champix; ; 0.5mg+1mg; 11"
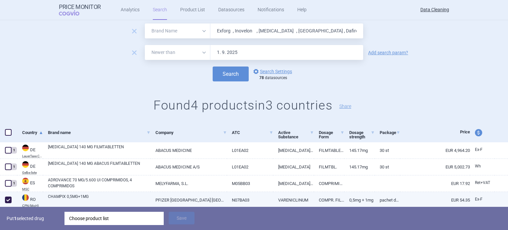
click at [56, 205] on link "CHAMPIX 0,5MG+1MG" at bounding box center [99, 199] width 102 height 12
select select "EUR"
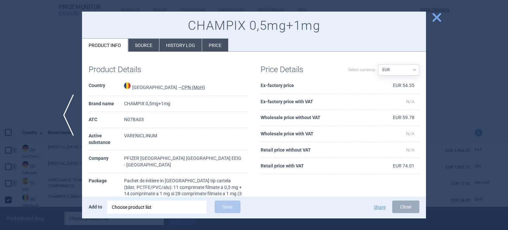
click at [55, 204] on div at bounding box center [254, 115] width 508 height 230
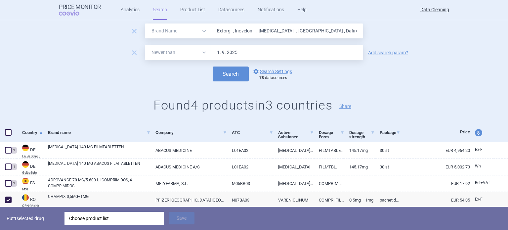
click at [101, 217] on div "Choose product list" at bounding box center [114, 218] width 90 height 13
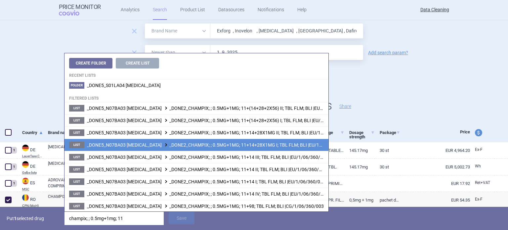
click at [253, 145] on span "_DONE5_N07BA03 [MEDICAL_DATA] _DONE2_CHAMPIX; ; 0.5MG+1MG; 11+14+28X1MG I; TBL …" at bounding box center [216, 144] width 259 height 5
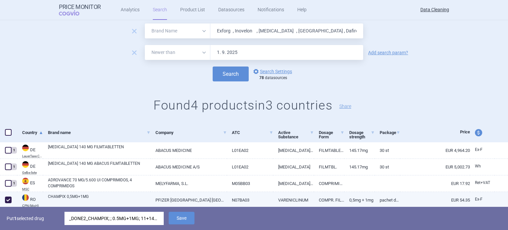
click at [207, 203] on link "PFIZER [GEOGRAPHIC_DATA] [GEOGRAPHIC_DATA] EEIG - [GEOGRAPHIC_DATA]" at bounding box center [188, 200] width 76 height 16
select select "EUR"
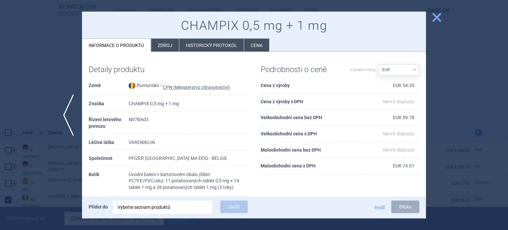
click at [3, 132] on div at bounding box center [254, 115] width 508 height 230
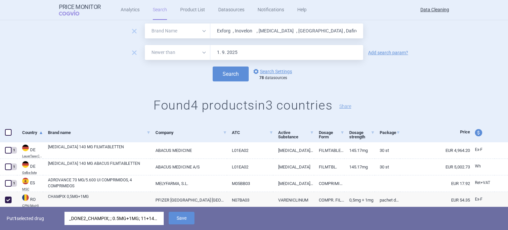
click at [132, 223] on div "_DONE2_CHAMPIX; ; 0.5MG+1MG; 11+14+28X1MG I; TBL FLM; BLI |EU/1/06/360/012" at bounding box center [114, 218] width 90 height 13
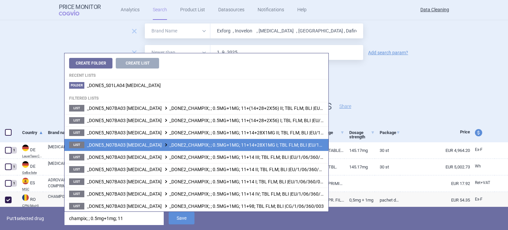
click at [227, 145] on span "_DONE5_N07BA03 [MEDICAL_DATA] _DONE2_CHAMPIX; ; 0.5MG+1MG; 11+14+28X1MG I; TBL …" at bounding box center [216, 144] width 259 height 5
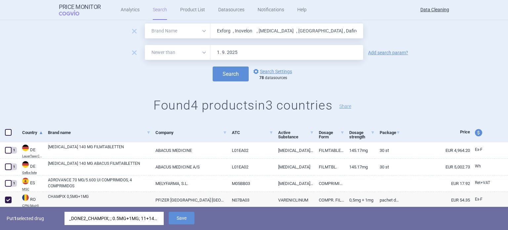
click at [163, 214] on div "_DONE2_CHAMPIX; ; 0.5MG+1MG; 11+14+28X1MG I; TBL FLM; BLI |EU/1/06/360/012" at bounding box center [113, 218] width 99 height 13
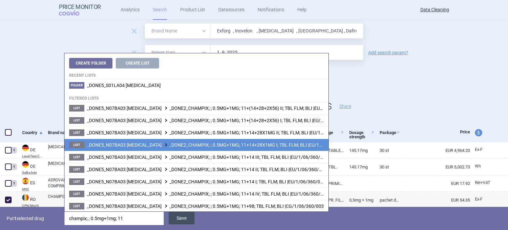
click at [178, 215] on button "Save" at bounding box center [182, 218] width 26 height 13
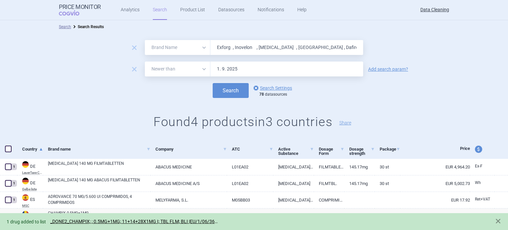
click at [238, 43] on input "Exforg , Inovelon , [MEDICAL_DATA] , [GEOGRAPHIC_DATA] , Dafiro , Elapras , Tan…" at bounding box center [286, 47] width 153 height 15
paste input "Actoplus"
click at [213, 83] on button "Search" at bounding box center [231, 90] width 36 height 15
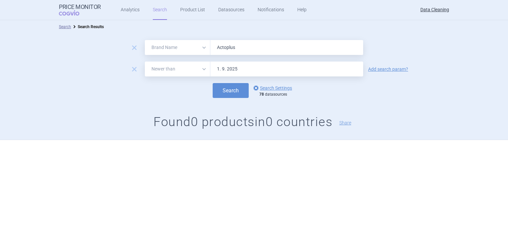
paste input "Saven , [MEDICAL_DATA] , [MEDICAL_DATA] , [MEDICAL_DATA] , [MEDICAL_DATA] , Bar…"
type input "Saven , [MEDICAL_DATA] , [MEDICAL_DATA] , [MEDICAL_DATA] , [MEDICAL_DATA] , Bar…"
click at [213, 83] on button "Search" at bounding box center [231, 90] width 36 height 15
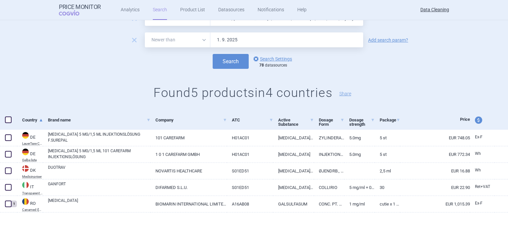
scroll to position [33, 0]
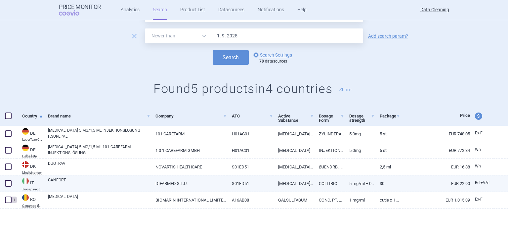
click at [80, 183] on link "GANFORT" at bounding box center [99, 183] width 102 height 12
select select "EUR"
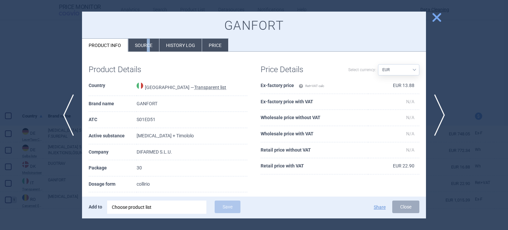
click at [147, 51] on li "Source" at bounding box center [143, 45] width 31 height 13
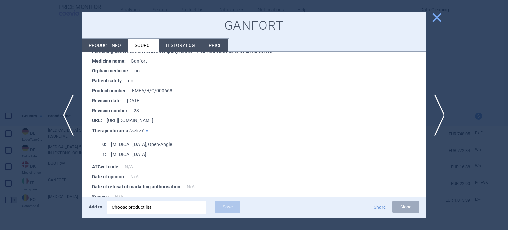
scroll to position [1163, 0]
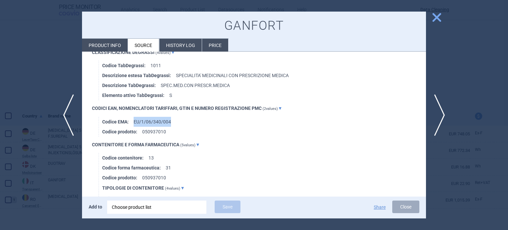
drag, startPoint x: 178, startPoint y: 119, endPoint x: 130, endPoint y: 127, distance: 49.1
click at [130, 127] on li "Codice EMA : EU/1/06/340/004" at bounding box center [264, 122] width 324 height 10
click at [143, 208] on div "Choose product list" at bounding box center [157, 206] width 90 height 13
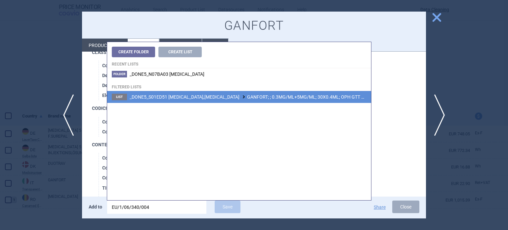
type input "EU/1/06/340/004"
click at [248, 95] on span "_DONE5_S01ED51 [MEDICAL_DATA],[MEDICAL_DATA] GANFORT; ; 0.3MG/ML+5MG/ML; 30X0.4…" at bounding box center [281, 96] width 302 height 5
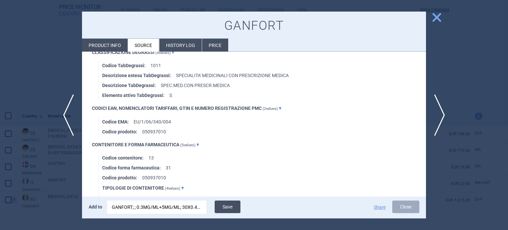
click at [229, 213] on span "Save" at bounding box center [227, 212] width 32 height 6
click at [229, 204] on button "Save" at bounding box center [228, 206] width 26 height 13
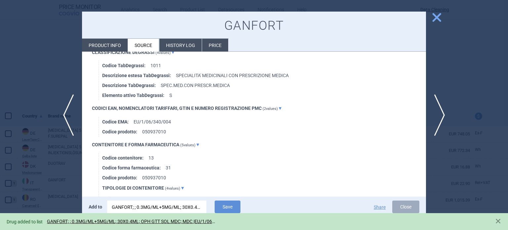
click at [0, 56] on div at bounding box center [254, 115] width 508 height 230
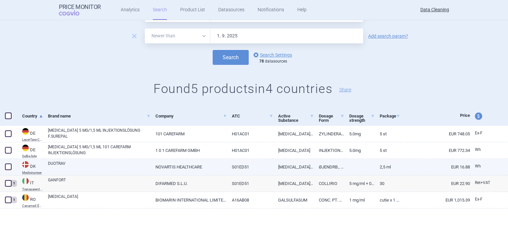
click at [8, 168] on span at bounding box center [8, 166] width 7 height 7
checkbox input "true"
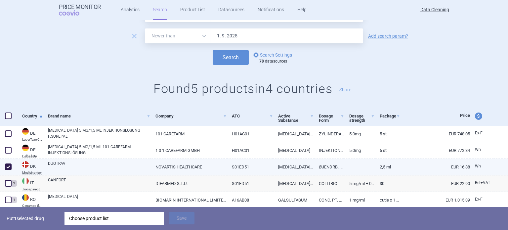
click at [89, 165] on link "DUOTRAV" at bounding box center [99, 166] width 102 height 12
select select "EUR"
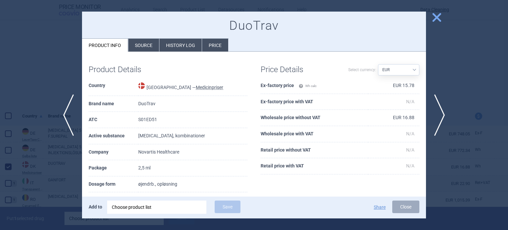
scroll to position [66, 0]
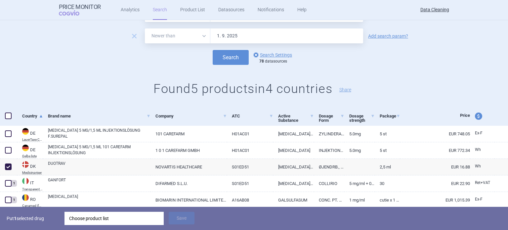
click at [112, 215] on div "Choose product list" at bounding box center [114, 218] width 90 height 13
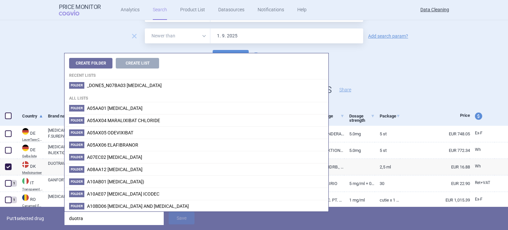
type input "duotrav"
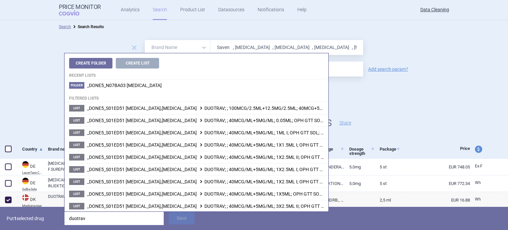
select select "brandName"
select select "newerThan"
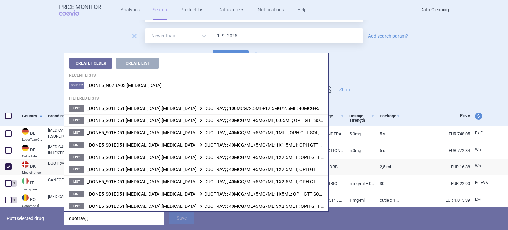
type input "duotrav; ;"
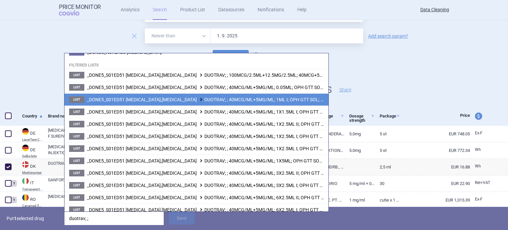
scroll to position [61, 0]
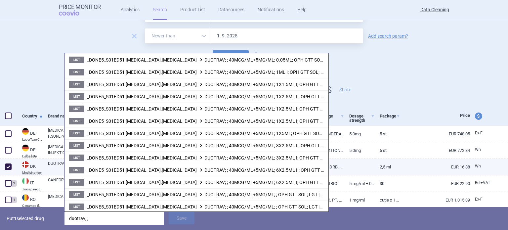
click at [57, 165] on link "DUOTRAV" at bounding box center [99, 166] width 102 height 12
select select "EUR"
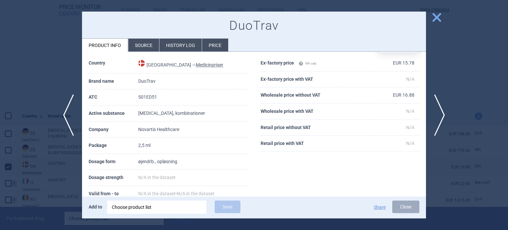
scroll to position [33, 0]
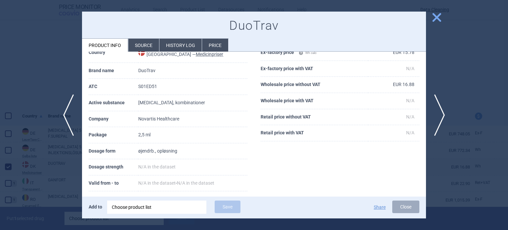
click at [146, 44] on li "Source" at bounding box center [143, 45] width 31 height 13
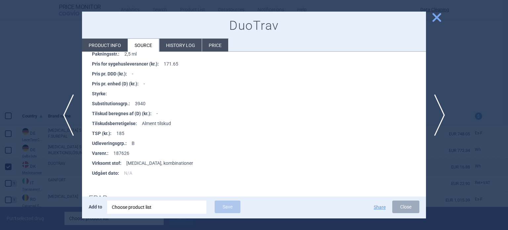
scroll to position [231, 0]
drag, startPoint x: 144, startPoint y: 153, endPoint x: 112, endPoint y: 155, distance: 32.5
click at [112, 155] on li "Varenr. : 187626" at bounding box center [259, 152] width 334 height 10
copy li "187626"
click at [0, 172] on div at bounding box center [254, 115] width 508 height 230
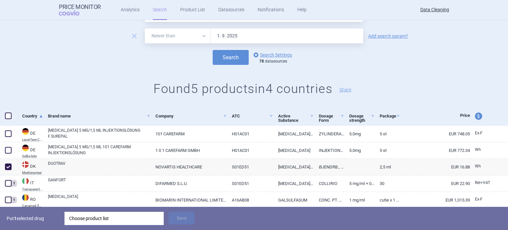
click at [115, 213] on div "Choose product list" at bounding box center [114, 218] width 90 height 13
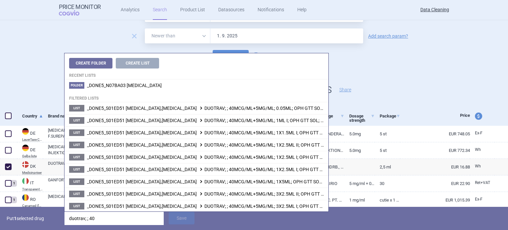
type input "duotrav; ; 40"
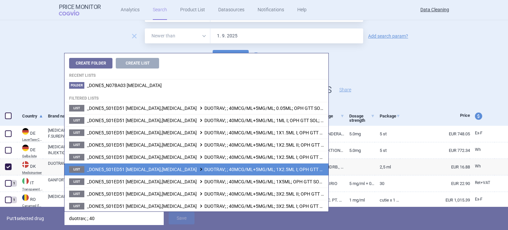
click at [243, 167] on span "_DONE5_S01ED51 TIMOLOL,BRINZOLAMIDE DUOTRAV; ; 40MCG/ML+5MG/ML; 1X2.5ML I; OPH …" at bounding box center [232, 169] width 291 height 5
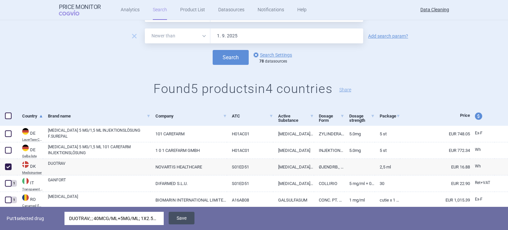
click at [181, 220] on button "Save" at bounding box center [182, 218] width 26 height 13
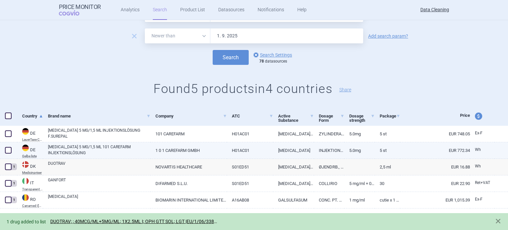
click at [11, 148] on span at bounding box center [8, 150] width 7 height 7
checkbox input "true"
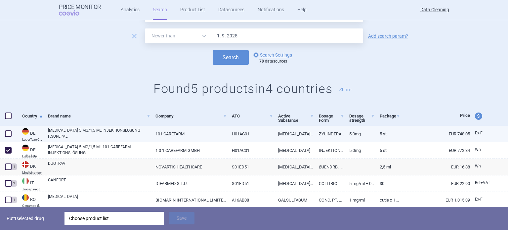
click at [8, 135] on span at bounding box center [8, 133] width 7 height 7
checkbox input "true"
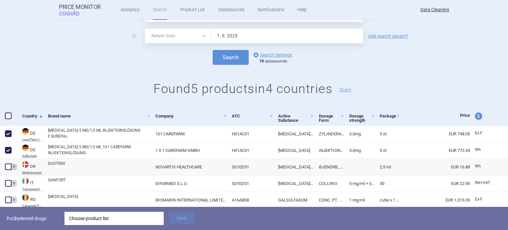
click at [116, 213] on div "Choose product list" at bounding box center [114, 218] width 90 height 13
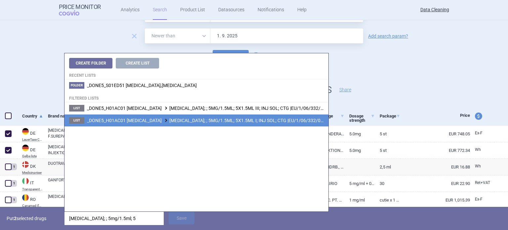
type input "omnitrope; ; 5mg/1.5ml; 5"
click at [257, 123] on li "List _DONE5_H01AC01 SOMATROPIN OMNITROPE; ; 5MG/1.5ML; 5X1.5ML I; INJ SOL; CTG …" at bounding box center [196, 120] width 264 height 12
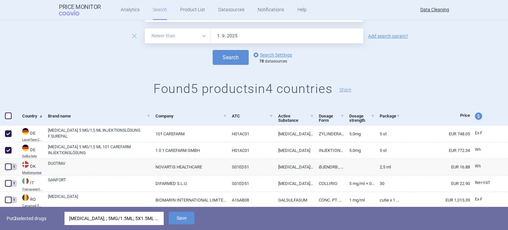
drag, startPoint x: 174, startPoint y: 217, endPoint x: 170, endPoint y: 226, distance: 9.6
click at [174, 217] on button "Save" at bounding box center [182, 218] width 26 height 13
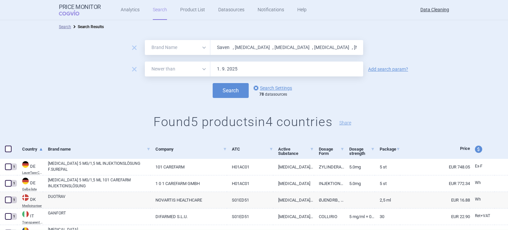
click at [243, 44] on input "Saven , [MEDICAL_DATA] , [MEDICAL_DATA] , [MEDICAL_DATA] , [MEDICAL_DATA] , Bar…" at bounding box center [286, 47] width 153 height 15
paste input "Gammagard"
click at [213, 83] on button "Search" at bounding box center [231, 90] width 36 height 15
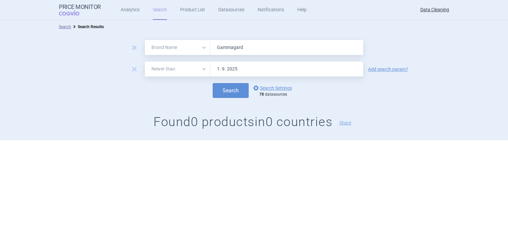
paste input "Revatio , Aptivus , Corlentor , Corlanor , Noxafil , Procoralan , Xolair , Xyre…"
type input "Revatio , Aptivus , Corlentor , Corlanor , Noxafil , Procoralan , Xolair , Xyre…"
click at [213, 83] on button "Search" at bounding box center [231, 90] width 36 height 15
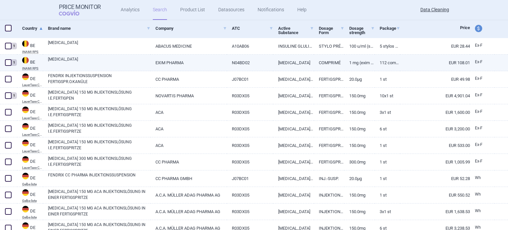
scroll to position [132, 0]
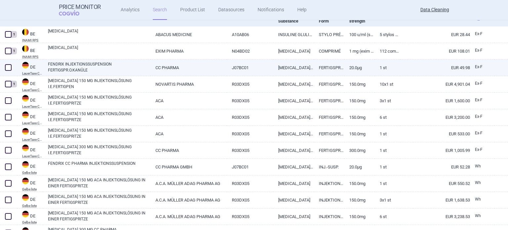
click at [11, 68] on span at bounding box center [8, 67] width 7 height 7
checkbox input "true"
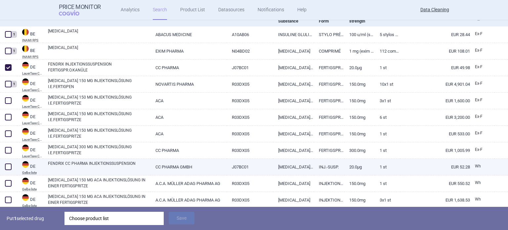
click at [7, 167] on span at bounding box center [8, 166] width 7 height 7
checkbox input "true"
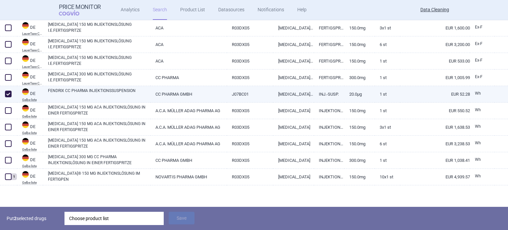
scroll to position [139, 0]
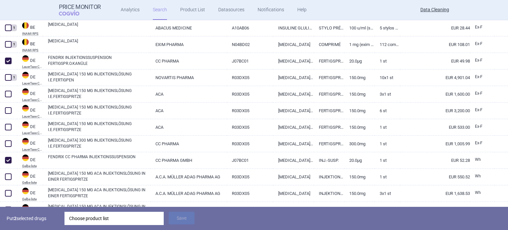
click at [120, 219] on div "Choose product list" at bounding box center [114, 218] width 90 height 13
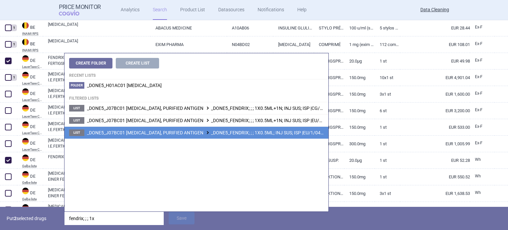
type input "fendrix; ; ; 1x"
click at [267, 133] on span "_DONE5_J07BC01 HEPATITIS B, PURIFIED ANTIGEN _DONE5_FENDRIX; ; ; 1X0.5ML; INJ S…" at bounding box center [213, 132] width 253 height 5
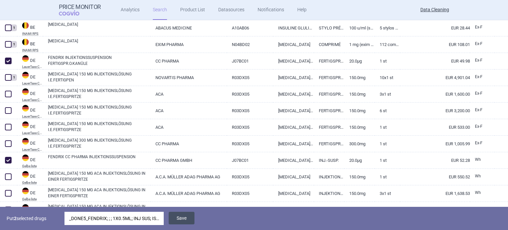
click at [188, 219] on button "Save" at bounding box center [182, 218] width 26 height 13
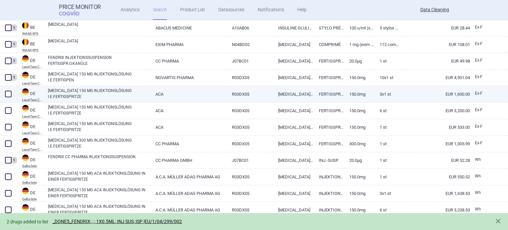
click at [8, 93] on span at bounding box center [8, 94] width 7 height 7
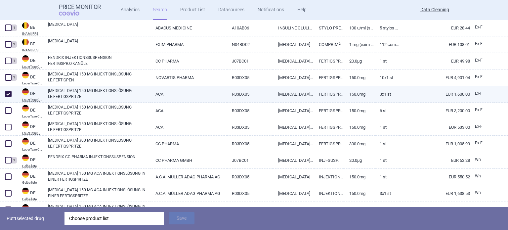
checkbox input "true"
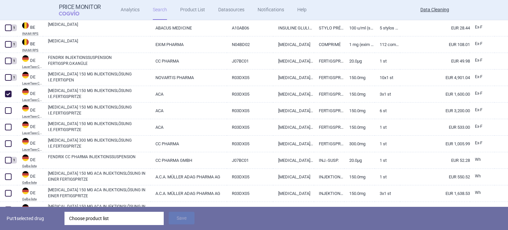
scroll to position [205, 0]
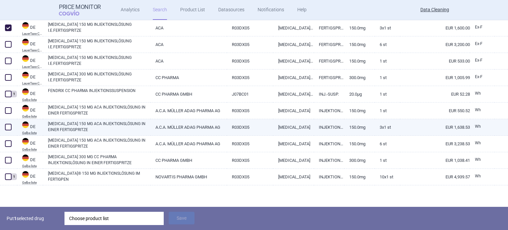
click at [6, 128] on span at bounding box center [8, 127] width 7 height 7
checkbox input "true"
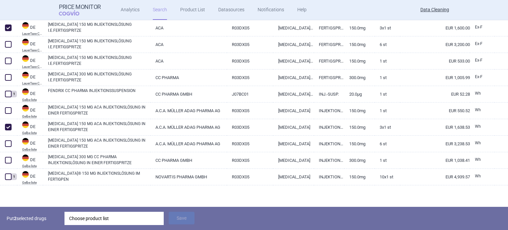
click at [124, 221] on div "Choose product list" at bounding box center [114, 218] width 90 height 13
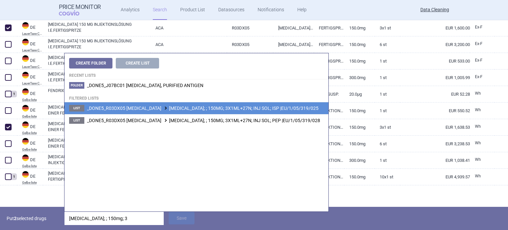
type input "xolair; ; 150mg; 3"
click at [205, 111] on li "List _DONE5_R03DX05 OMALIZUMAB XOLAIR; ; 150MG; 3X1ML+27N; INJ SOL; ISP |EU/1/0…" at bounding box center [196, 108] width 264 height 12
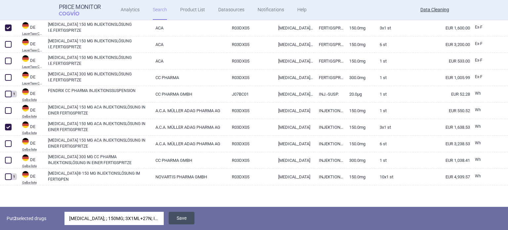
click at [182, 218] on button "Save" at bounding box center [182, 218] width 26 height 13
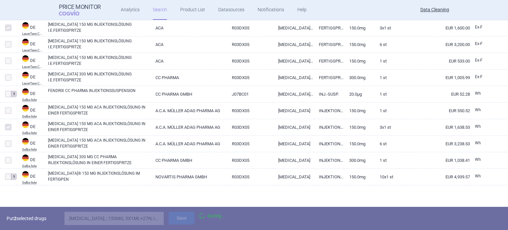
scroll to position [182, 0]
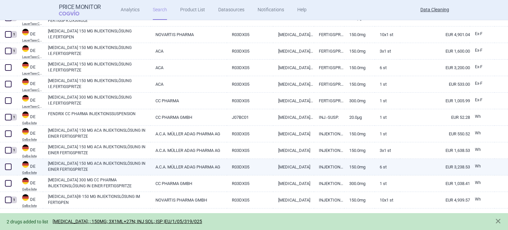
click at [10, 165] on span at bounding box center [8, 166] width 7 height 7
checkbox input "true"
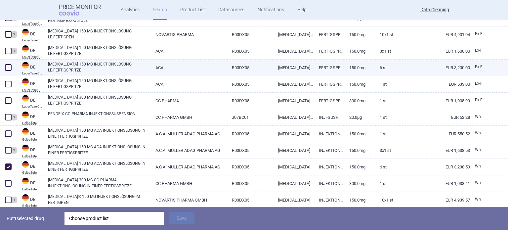
click at [8, 64] on span at bounding box center [8, 67] width 7 height 7
checkbox input "true"
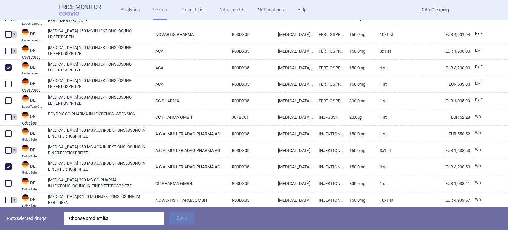
click at [145, 215] on div "Choose product list" at bounding box center [114, 218] width 90 height 13
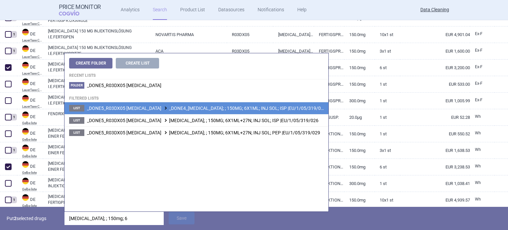
type input "xolair; ; 150mg; 6"
click at [241, 110] on span "_DONE5_R03DX05 OMALIZUMAB _DONE4_XOLAIR; ; 150MG; 6X1ML; INJ SOL; ISP |EU/1/05/…" at bounding box center [206, 107] width 239 height 5
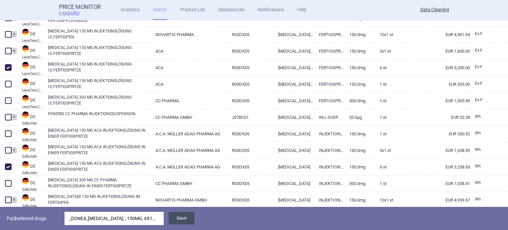
click at [181, 220] on button "Save" at bounding box center [182, 218] width 26 height 13
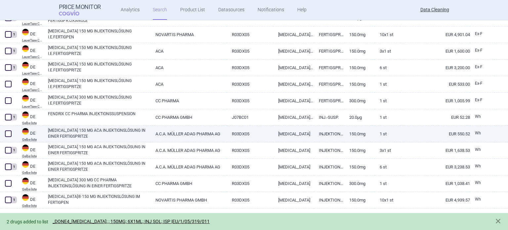
click at [9, 129] on span at bounding box center [8, 134] width 10 height 10
checkbox input "true"
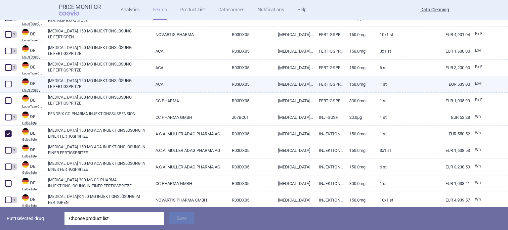
click at [9, 86] on span at bounding box center [8, 84] width 7 height 7
checkbox input "true"
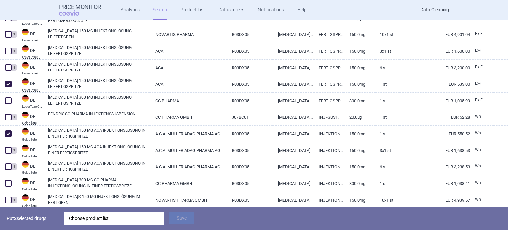
click at [124, 224] on div "Choose product list" at bounding box center [114, 218] width 90 height 13
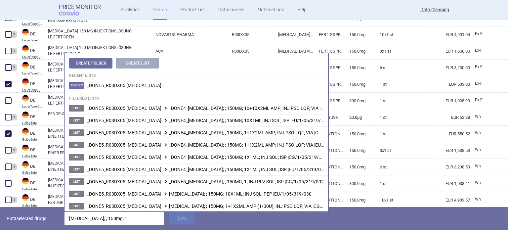
type input "xolair; ; 150mg; 1x"
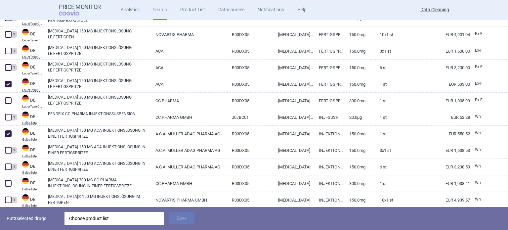
click at [37, 223] on p "Put 2 selected drugs" at bounding box center [33, 218] width 53 height 13
click at [78, 213] on div "Choose product list" at bounding box center [114, 218] width 90 height 13
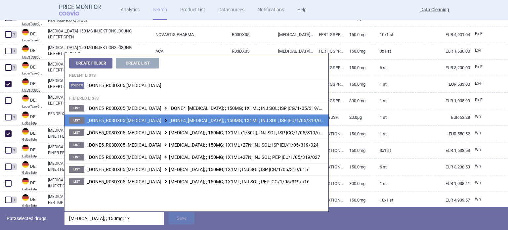
click at [256, 120] on span "_DONE5_R03DX05 OMALIZUMAB _DONE4_XOLAIR; ; 150MG; 1X1ML; INJ SOL; ISP |EU/1/05/…" at bounding box center [206, 120] width 239 height 5
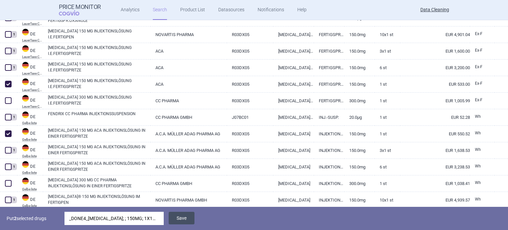
click at [186, 220] on button "Save" at bounding box center [182, 218] width 26 height 13
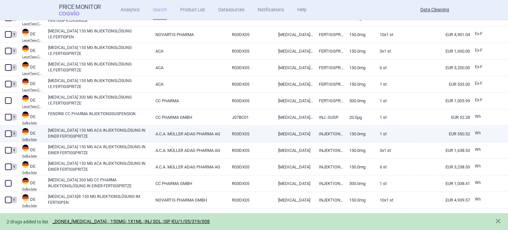
click at [131, 136] on link "XOLAIR 150 MG ACA INJEKTIONSLÖSUNG IN EINER FERTIGSPRITZE" at bounding box center [99, 133] width 102 height 12
select select "EUR"
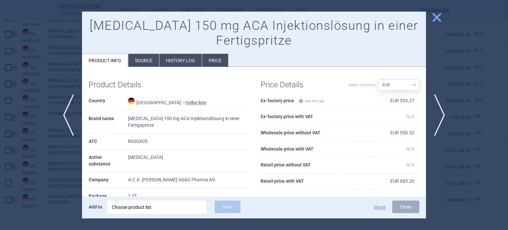
click at [149, 60] on li "Source" at bounding box center [143, 60] width 31 height 13
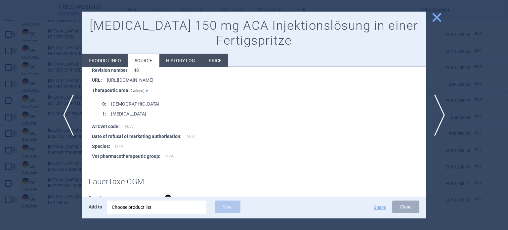
scroll to position [1587, 0]
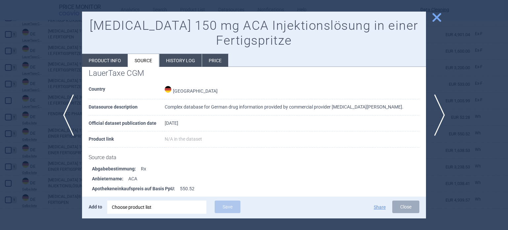
click at [0, 81] on div at bounding box center [254, 115] width 508 height 230
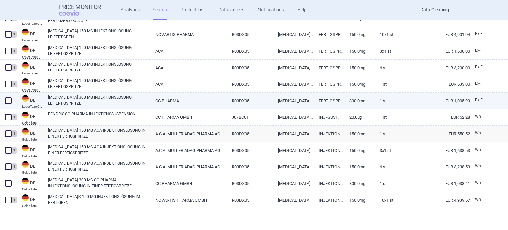
click at [10, 102] on span at bounding box center [8, 100] width 7 height 7
checkbox input "true"
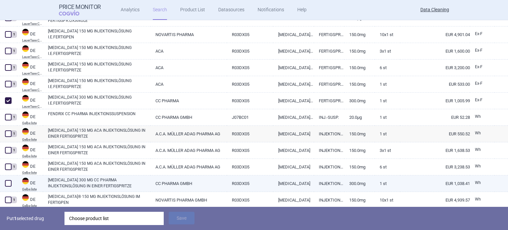
click at [8, 185] on span at bounding box center [8, 183] width 7 height 7
checkbox input "true"
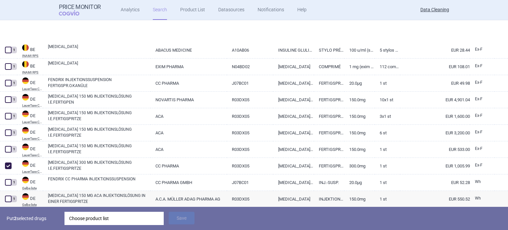
select select "brandName"
select select "newerThan"
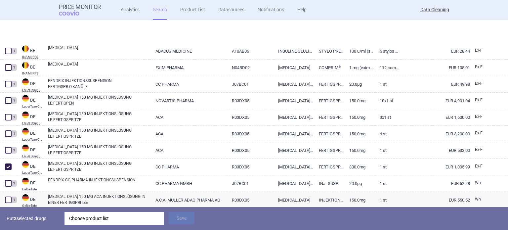
scroll to position [205, 0]
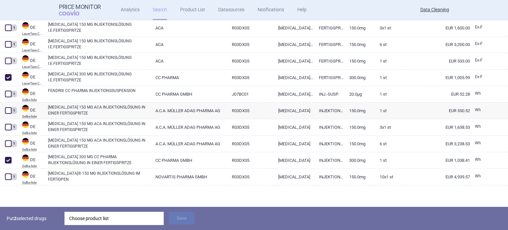
click at [96, 212] on div "Choose product list" at bounding box center [114, 218] width 90 height 13
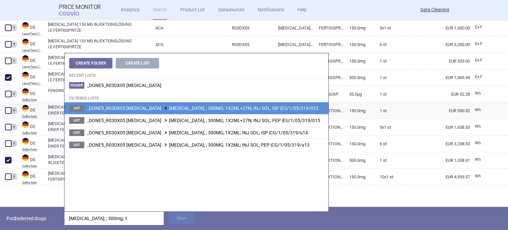
type input "xolair; ; 300mg; 1"
click at [181, 107] on span "_DONE5_R03DX05 OMALIZUMAB XOLAIR; ; 300MG; 1X2ML+27N; INJ SOL; ISP |EU/1/05/319…" at bounding box center [202, 107] width 231 height 5
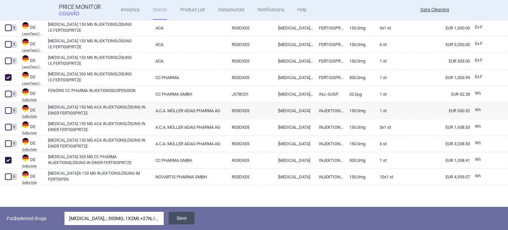
click at [175, 217] on button "Save" at bounding box center [182, 218] width 26 height 13
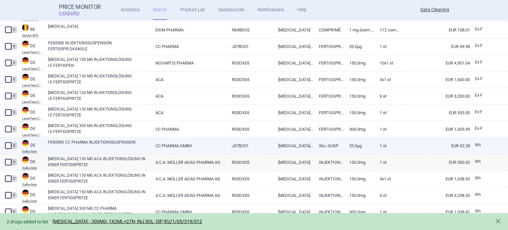
select select "brandName"
select select "newerThan"
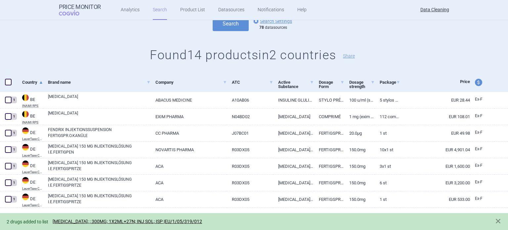
scroll to position [0, 0]
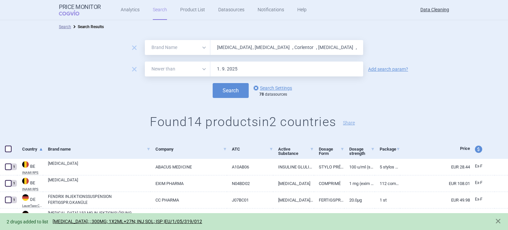
click at [239, 44] on input "Revatio , Aptivus , Corlentor , Corlanor , Noxafil , Procoralan , Xolair , Xyre…" at bounding box center [286, 47] width 153 height 15
paste input "Kentera"
click at [213, 83] on button "Search" at bounding box center [231, 90] width 36 height 15
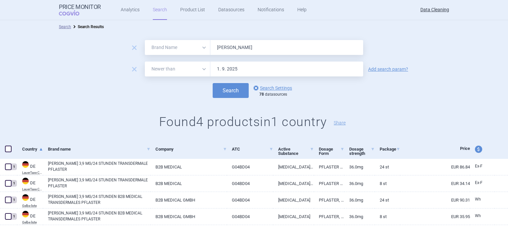
paste input "Oxybutynin"
click at [213, 83] on button "Search" at bounding box center [231, 90] width 36 height 15
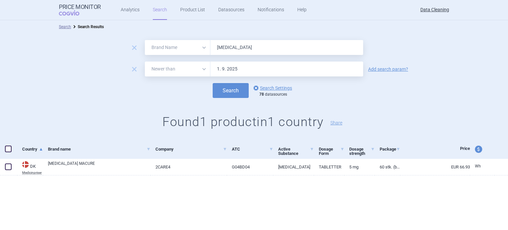
paste input "trol , TachoSil , Abilify , Levemir , Dukoral , Lysodren , Velcad , Litak , Cho…"
type input "Oxytrol , TachoSil , Abilify , Levemir , Dukoral , Lysodren , Velcad , Litak , …"
click at [213, 83] on button "Search" at bounding box center [231, 90] width 36 height 15
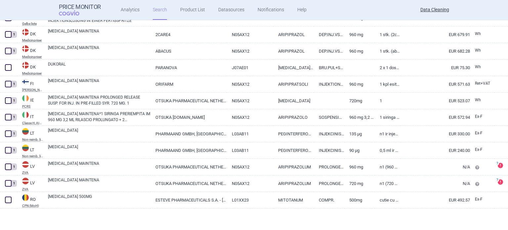
scroll to position [446, 0]
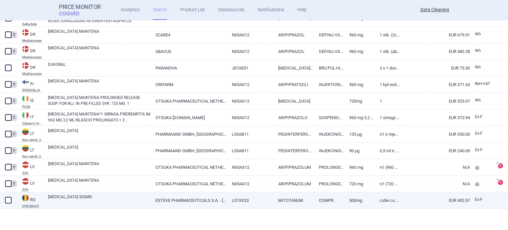
click at [12, 202] on span at bounding box center [8, 200] width 10 height 10
checkbox input "true"
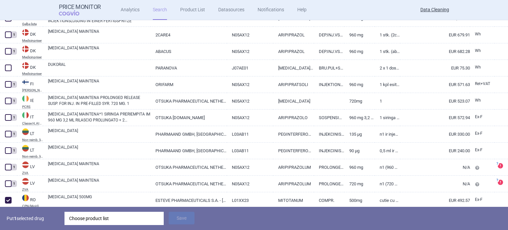
click at [96, 217] on div "Choose product list" at bounding box center [114, 218] width 90 height 13
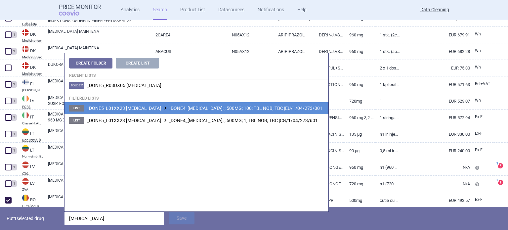
type input "lysodren"
click at [265, 103] on li "List _DONE5_L01XX23 MITOTANE _DONE4_LYSODREN; ; 500MG; 100; TBL NOB; TBC |EU/1/…" at bounding box center [196, 108] width 264 height 12
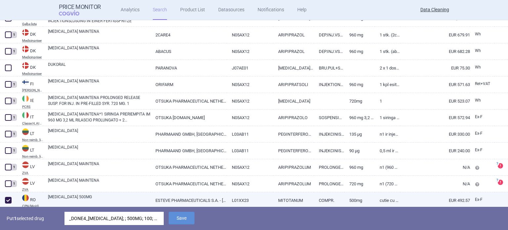
click at [153, 200] on link "ESTEVE PHARMACEUTICALS S.A. - SPANIA" at bounding box center [188, 200] width 76 height 16
select select "EUR"
click at [188, 219] on button "Save" at bounding box center [182, 218] width 26 height 13
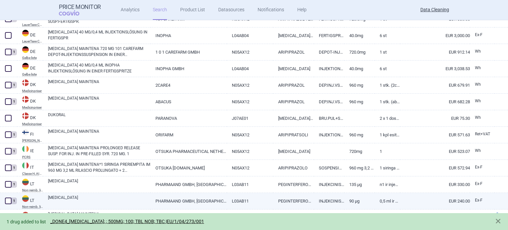
scroll to position [394, 0]
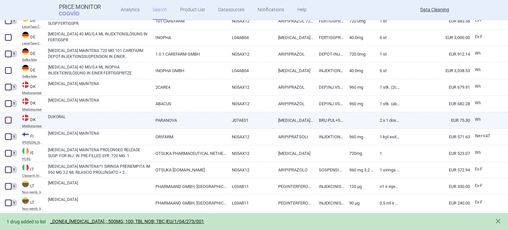
click at [5, 115] on div at bounding box center [8, 120] width 17 height 17
click at [10, 120] on span at bounding box center [8, 120] width 7 height 7
checkbox input "true"
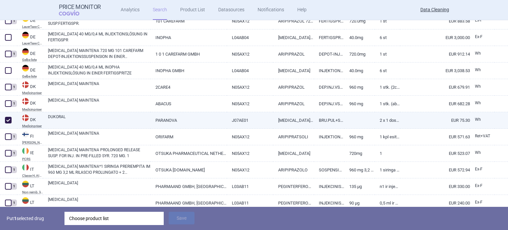
click at [77, 118] on link "DUKORAL" at bounding box center [99, 120] width 102 height 12
select select "EUR"
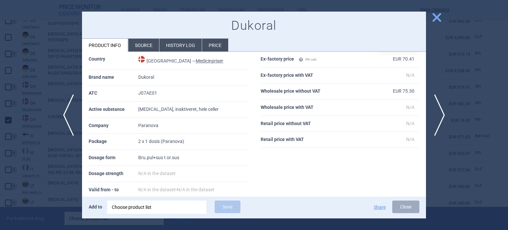
scroll to position [26, 0]
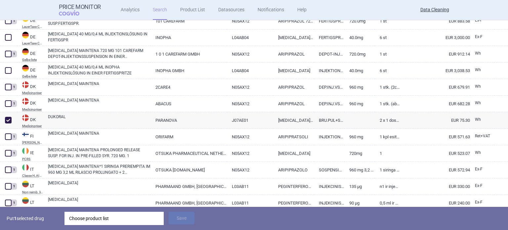
click at [129, 222] on div "Choose product list" at bounding box center [114, 218] width 90 height 13
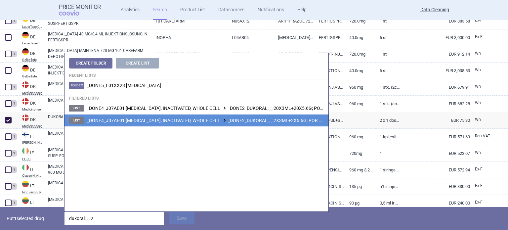
type input "dukoral; ; ; 2"
click at [296, 119] on span "_DONE4_J07AE01 CHOLERA, INACTIVATED, WHOLE CELL _DONE2_DUKORAL; ; ; 2X3ML+2X5.6…" at bounding box center [237, 120] width 300 height 5
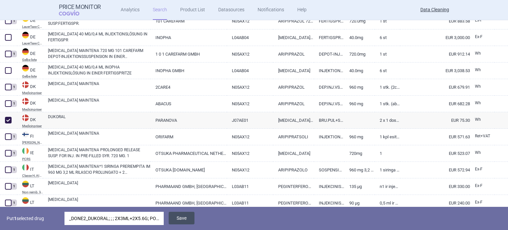
click at [182, 216] on button "Save" at bounding box center [182, 218] width 26 height 13
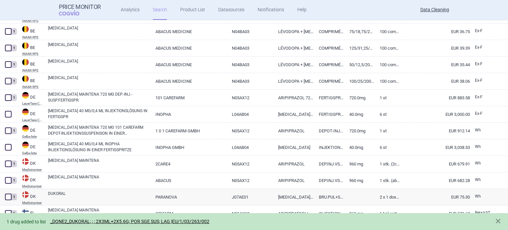
scroll to position [314, 0]
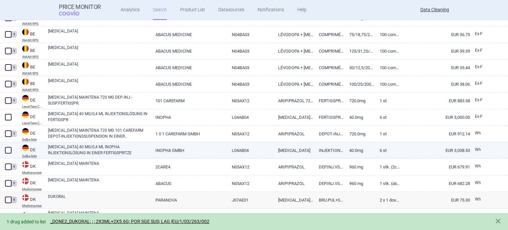
click at [9, 146] on span at bounding box center [8, 150] width 10 height 10
checkbox input "true"
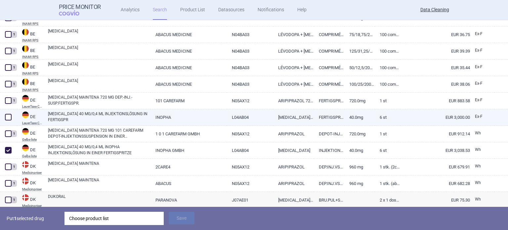
click at [8, 112] on div at bounding box center [8, 117] width 17 height 17
click at [3, 116] on div at bounding box center [8, 117] width 17 height 17
click at [13, 116] on div at bounding box center [8, 117] width 17 height 17
click at [9, 115] on span at bounding box center [8, 117] width 7 height 7
checkbox input "true"
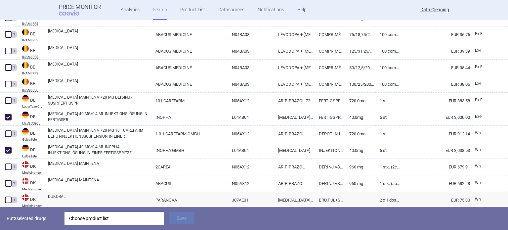
click at [113, 217] on div "Choose product list" at bounding box center [114, 218] width 90 height 13
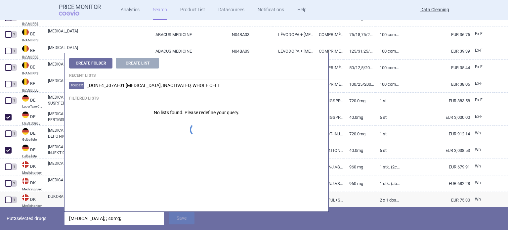
type input "humira; ; 40mg; 6"
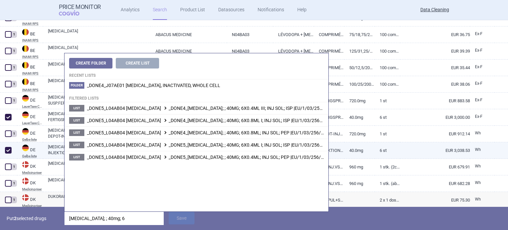
click at [52, 154] on link "HUMIRA 40 MG/0,4 ML INOPHA INJEKTIONSLÖSUNG IN EINER FERTIGSPRITZE" at bounding box center [99, 150] width 102 height 12
select select "EUR"
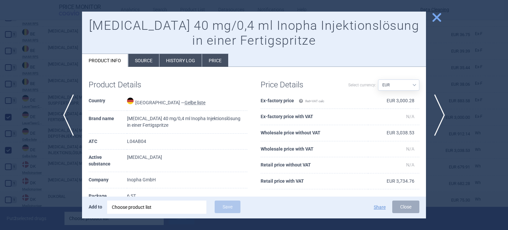
click at [50, 213] on div at bounding box center [254, 115] width 508 height 230
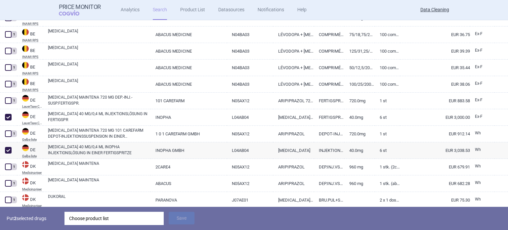
click at [99, 219] on div "Choose product list" at bounding box center [114, 218] width 90 height 13
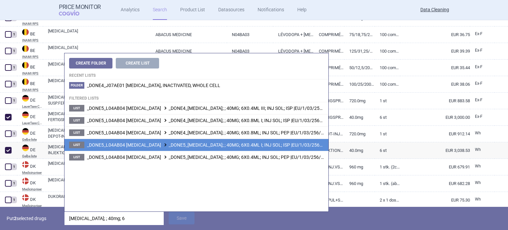
click at [239, 144] on span "_DONE5_L04AB04 ADALIMUMAB _DONE5_HUMIRA; ; 40MG; 6X0.4ML I; INJ SOL; ISP |EU/1/…" at bounding box center [208, 144] width 242 height 5
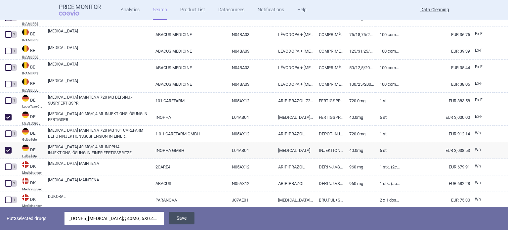
click at [184, 220] on button "Save" at bounding box center [182, 218] width 26 height 13
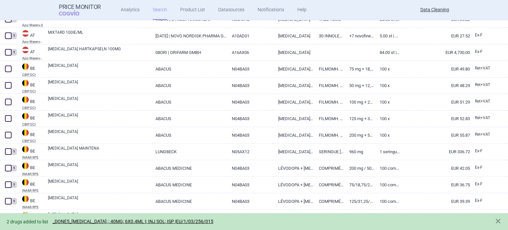
scroll to position [149, 0]
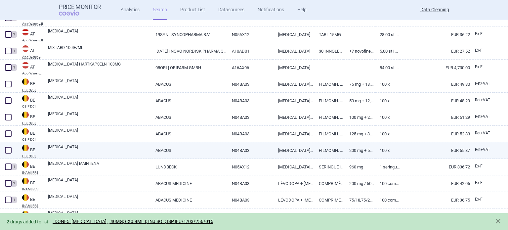
click at [10, 148] on span at bounding box center [8, 150] width 7 height 7
checkbox input "true"
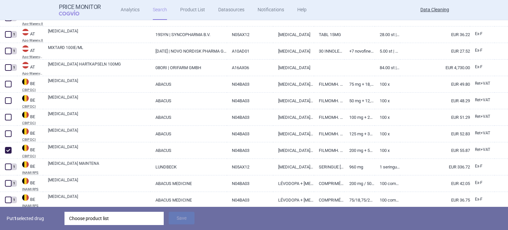
click at [102, 218] on div "Choose product list" at bounding box center [114, 218] width 90 height 13
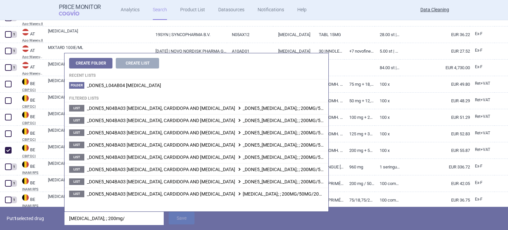
type input "stalevo; ; 200mg/5"
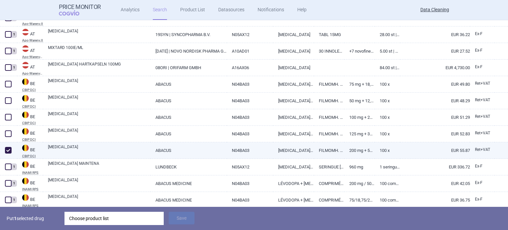
click at [359, 146] on link "200 mg + 50 mg + 200 mg" at bounding box center [359, 150] width 30 height 16
select select "EUR"
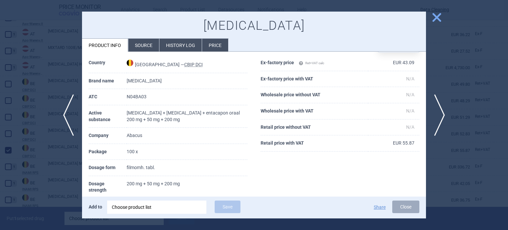
scroll to position [33, 0]
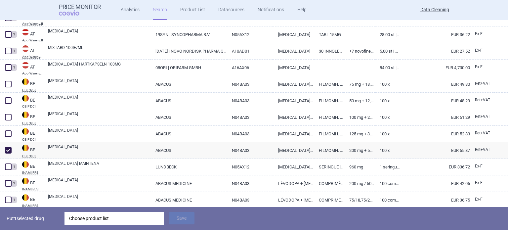
click at [125, 214] on div "Choose product list" at bounding box center [114, 218] width 90 height 13
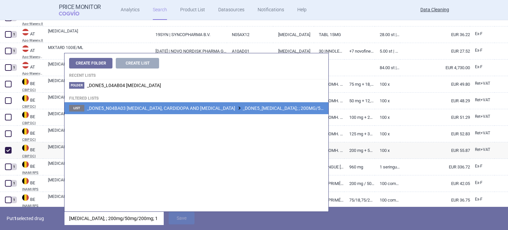
type input "stalevo; ; 200mg/50mg/200mg; 100"
click at [258, 112] on li "List _DONE5_N04BA03 LEVODOPA, CARDIDOPA AND ENTACAPONE _DONE5_STALEVO; ; 200MG/…" at bounding box center [196, 108] width 264 height 12
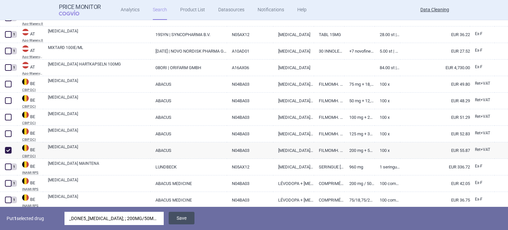
click at [192, 219] on button "Save" at bounding box center [182, 218] width 26 height 13
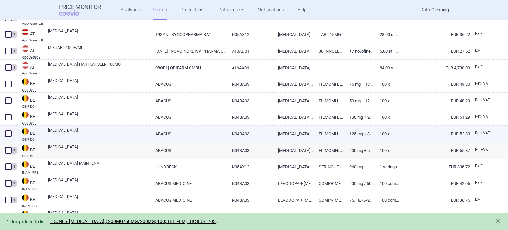
click at [8, 133] on span at bounding box center [8, 133] width 7 height 7
checkbox input "true"
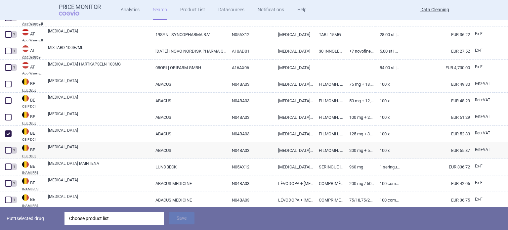
click at [142, 218] on div "Choose product list" at bounding box center [114, 218] width 90 height 13
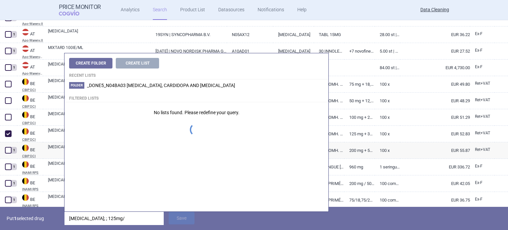
type input "stalevo; ; 125mg/3"
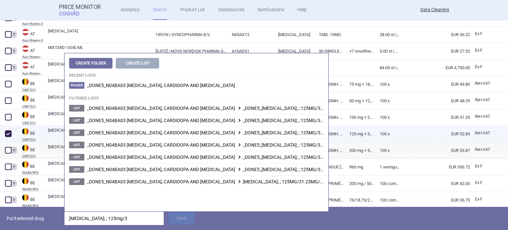
click at [356, 131] on link "125 mg + 31,25 mg + 200 mg" at bounding box center [359, 134] width 30 height 16
select select "EUR"
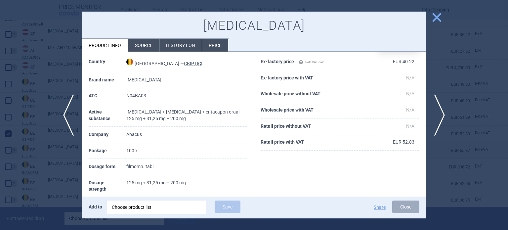
scroll to position [66, 0]
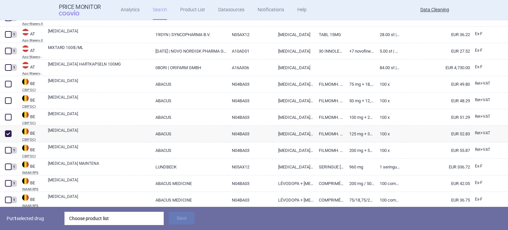
click at [145, 218] on div "Choose product list" at bounding box center [114, 218] width 90 height 13
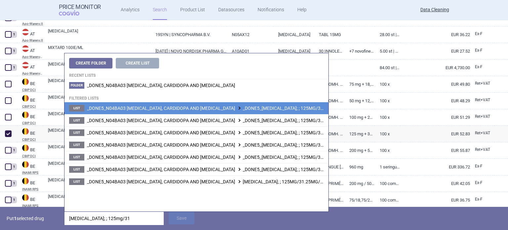
type input "stalevo; ; 125mg/31"
click at [292, 109] on span "_DONE5_N04BA03 LEVODOPA, CARDIDOPA AND ENTACAPONE _DONE5_STALEVO; ; 125MG/31.25…" at bounding box center [260, 107] width 347 height 5
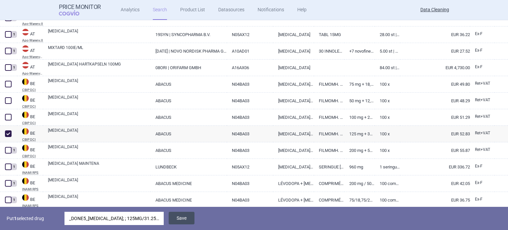
click at [192, 212] on button "Save" at bounding box center [182, 218] width 26 height 13
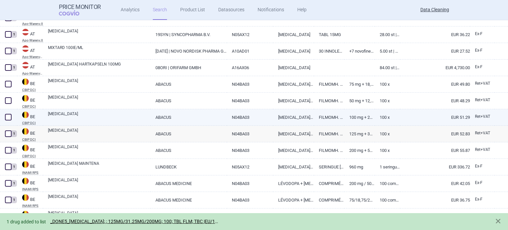
click at [8, 116] on span at bounding box center [8, 117] width 7 height 7
checkbox input "true"
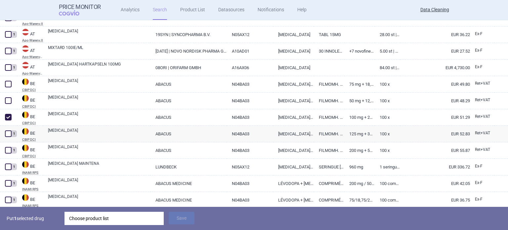
click at [133, 217] on div "Choose product list" at bounding box center [114, 218] width 90 height 13
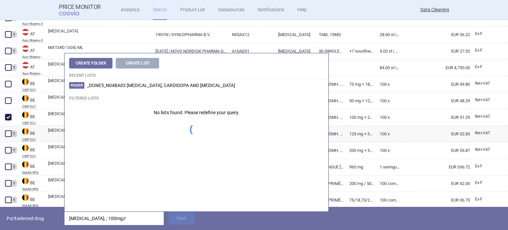
type input "stalevo; ; 100mg/"
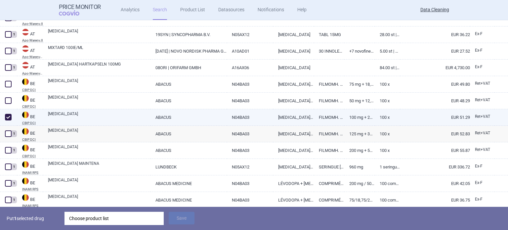
click at [354, 119] on link "100 mg + 25 mg + 200 mg" at bounding box center [359, 117] width 30 height 16
select select "EUR"
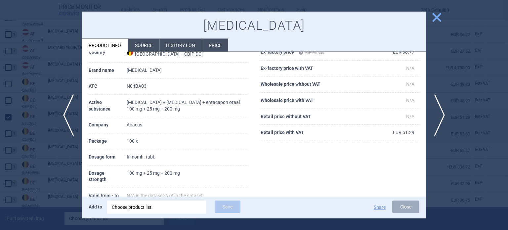
scroll to position [66, 0]
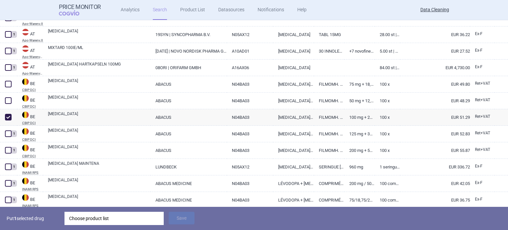
click at [142, 212] on div "Choose product list" at bounding box center [114, 218] width 90 height 13
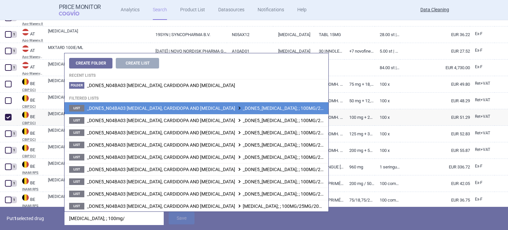
click at [124, 226] on div "Put 1 selected drug stalevo; ; 100mg/ Save" at bounding box center [254, 218] width 508 height 23
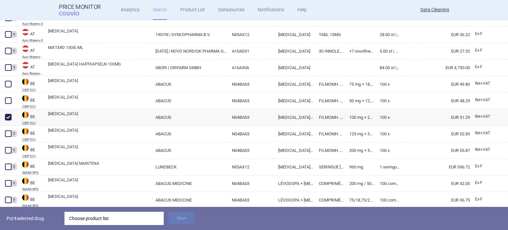
click at [115, 219] on div "Choose product list" at bounding box center [114, 218] width 90 height 13
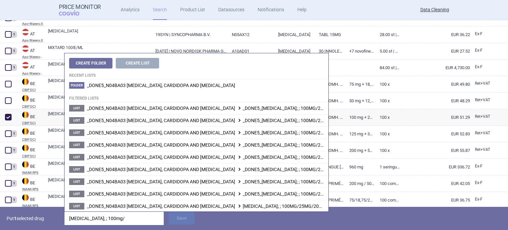
click at [115, 219] on input "stalevo; ; 100mg/" at bounding box center [113, 218] width 99 height 13
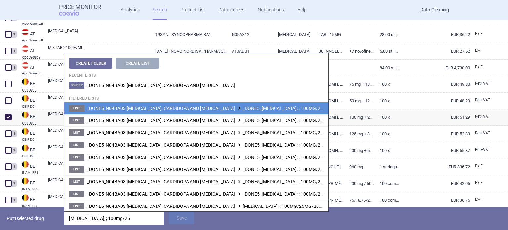
type input "stalevo; ; 100mg/25"
click at [232, 106] on span "_DONE5_N04BA03 LEVODOPA, CARDIDOPA AND ENTACAPONE _DONE5_STALEVO; ; 100MG/25MG/…" at bounding box center [257, 107] width 341 height 5
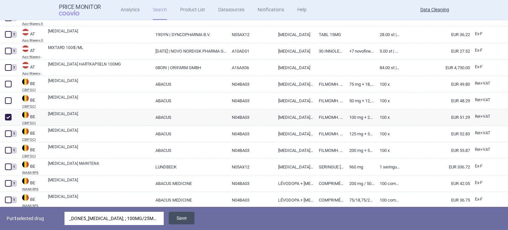
click at [180, 224] on button "Save" at bounding box center [182, 218] width 26 height 13
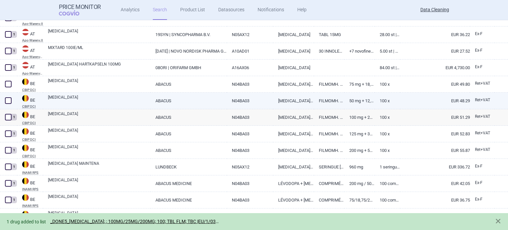
click at [7, 96] on span at bounding box center [8, 101] width 10 height 10
checkbox input "true"
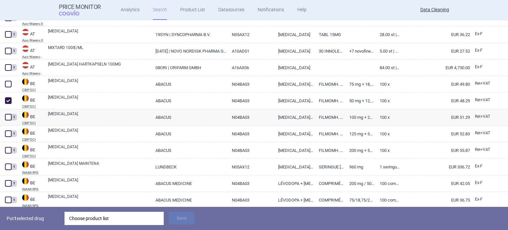
click at [106, 214] on div "Choose product list" at bounding box center [114, 218] width 90 height 13
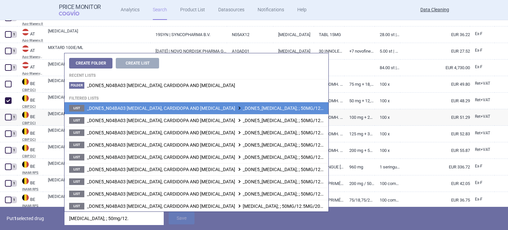
type input "stalevo; ; 50mg/12."
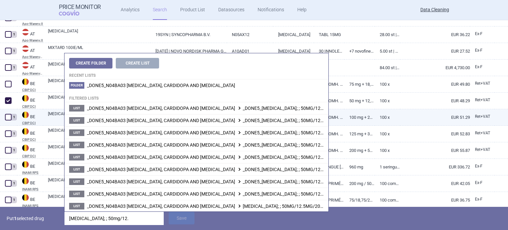
drag, startPoint x: 266, startPoint y: 109, endPoint x: 262, endPoint y: 116, distance: 8.8
click at [266, 109] on span "_DONE5_N04BA03 LEVODOPA, CARDIDOPA AND ENTACAPONE _DONE5_STALEVO; ; 50MG/12.5MG…" at bounding box center [258, 107] width 342 height 5
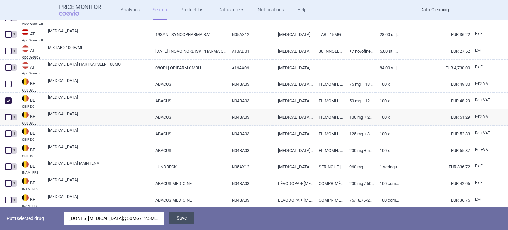
click at [179, 223] on button "Save" at bounding box center [182, 218] width 26 height 13
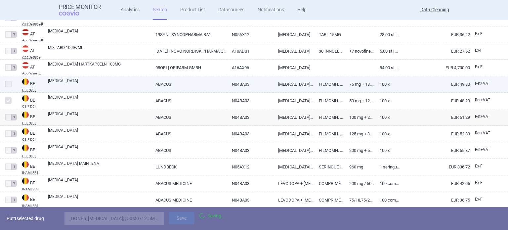
click at [13, 84] on div at bounding box center [8, 84] width 17 height 17
click at [7, 80] on span at bounding box center [8, 84] width 10 height 10
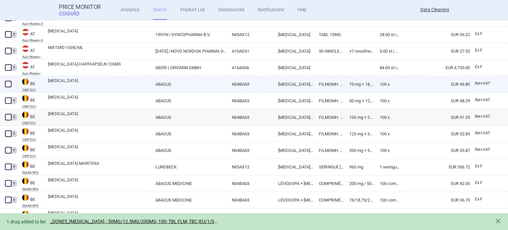
click at [9, 82] on span at bounding box center [8, 84] width 7 height 7
checkbox input "true"
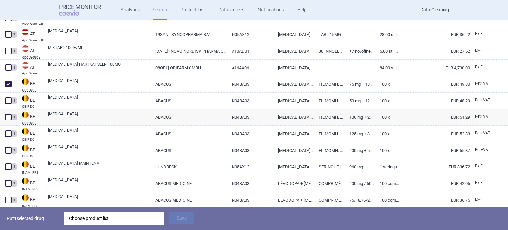
click at [149, 226] on div "Put 1 selected drug Choose product list Save" at bounding box center [254, 218] width 508 height 23
click at [147, 219] on div "Choose product list" at bounding box center [114, 218] width 90 height 13
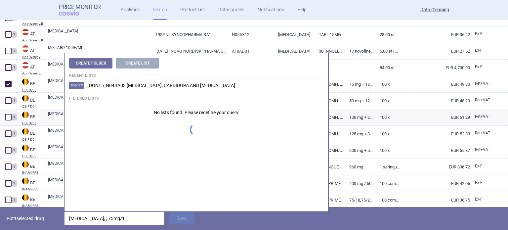
type input "stalevo; ; 75mg/18"
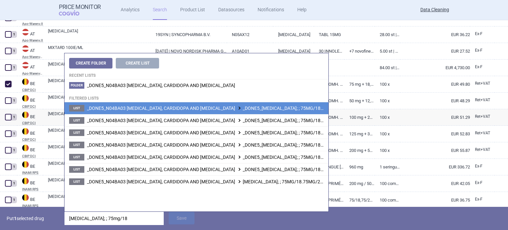
click at [300, 105] on span "_DONE5_N04BA03 LEVODOPA, CARDIDOPA AND ENTACAPONE _DONE5_STALEVO; ; 75MG/18.75M…" at bounding box center [259, 107] width 345 height 5
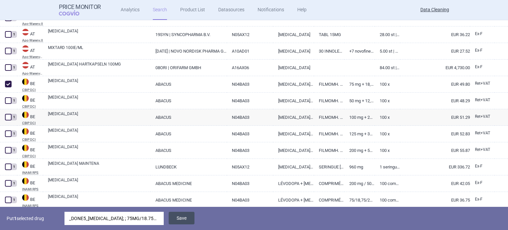
click at [186, 218] on button "Save" at bounding box center [182, 218] width 26 height 13
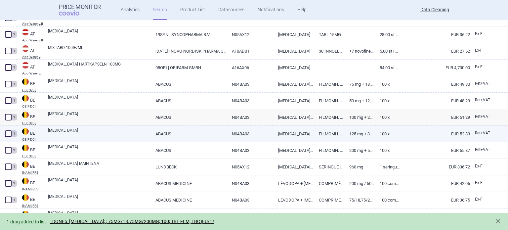
select select "brandName"
select select "newerThan"
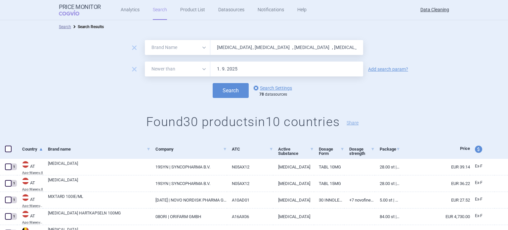
click at [268, 46] on input "Oxytrol , TachoSil , Abilify , Levemir , Dukoral , Lysodren , Velcad , Litak , …" at bounding box center [286, 47] width 153 height 15
paste input "Pritor"
click at [213, 83] on button "Search" at bounding box center [231, 90] width 36 height 15
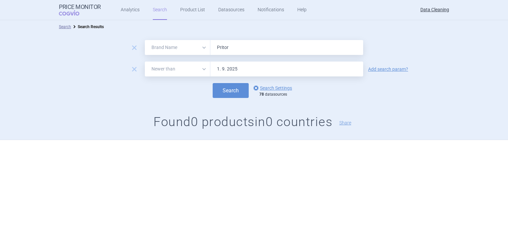
paste input "Kinzalkomb , MicardisPlus ,"
click at [213, 83] on button "Search" at bounding box center [231, 90] width 36 height 15
paste input "Micardis"
click at [213, 83] on button "Search" at bounding box center [231, 90] width 36 height 15
paste input "Invanz , Dynastat , Arixtra , Vfend , Kineret , Lumigan , Trisenox , Protopic ,…"
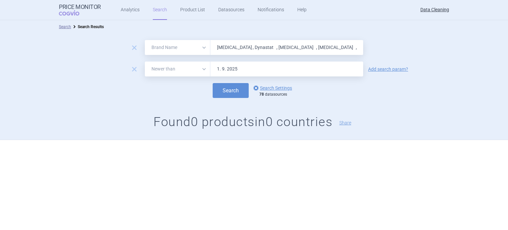
scroll to position [0, 150]
type input "Invanz , Dynastat , Arixtra , Vfend , Kineret , Lumigan , Trisenox , Protopic ,…"
click at [213, 83] on button "Search" at bounding box center [231, 90] width 36 height 15
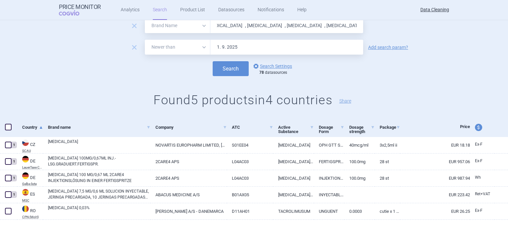
scroll to position [33, 0]
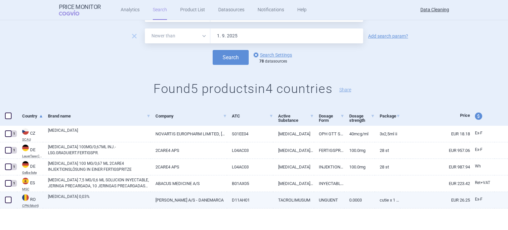
click at [10, 198] on span at bounding box center [8, 199] width 7 height 7
checkbox input "true"
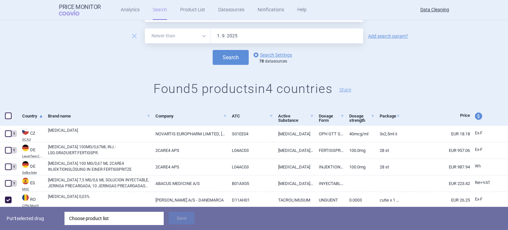
click at [102, 214] on div "Choose product list" at bounding box center [114, 218] width 90 height 13
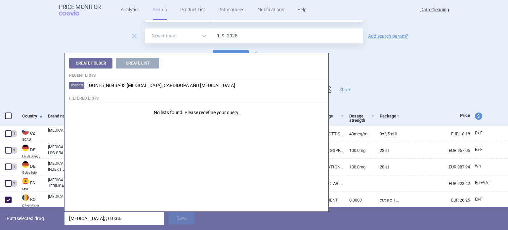
type input "protopic; ; 0.03"
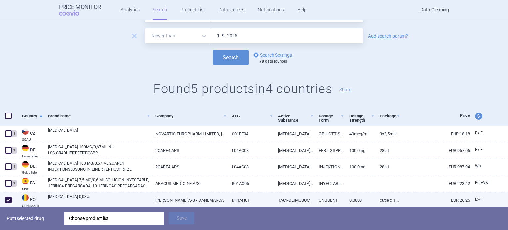
click at [363, 202] on link "0.0003" at bounding box center [359, 200] width 30 height 16
select select "EUR"
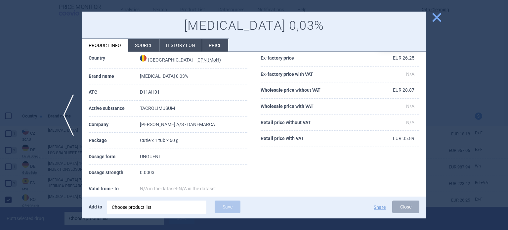
scroll to position [28, 0]
click at [34, 165] on div at bounding box center [254, 115] width 508 height 230
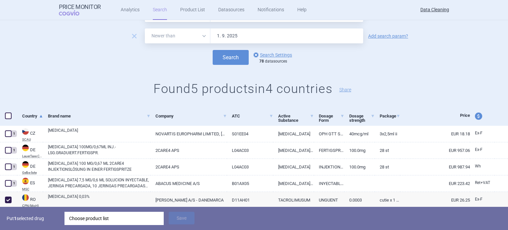
click at [114, 218] on div "Choose product list" at bounding box center [114, 218] width 90 height 13
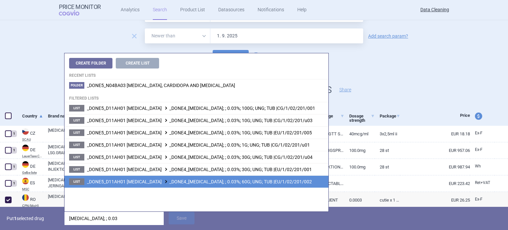
click at [231, 184] on li "List _DONE5_D11AH01 TACROLIMUS _DONE4_PROTOPIC; ; 0.03%; 60G; UNG; TUB |EU/1/02…" at bounding box center [196, 181] width 264 height 12
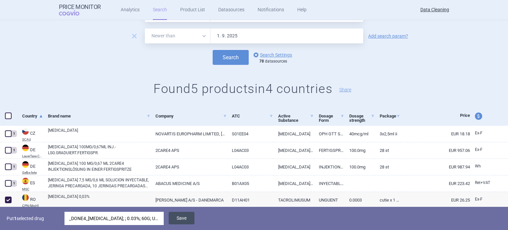
click at [184, 217] on button "Save" at bounding box center [182, 218] width 26 height 13
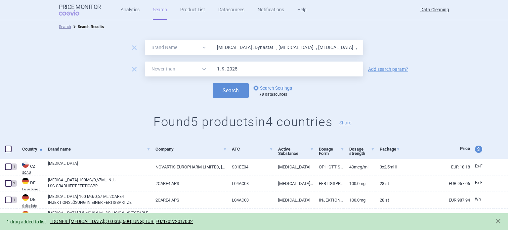
click at [266, 47] on input "Invanz , Dynastat , Arixtra , Vfend , Kineret , Lumigan , Trisenox , Protopic ,…" at bounding box center [286, 47] width 153 height 15
paste input "Caspofungin"
click at [213, 83] on button "Search" at bounding box center [231, 90] width 36 height 15
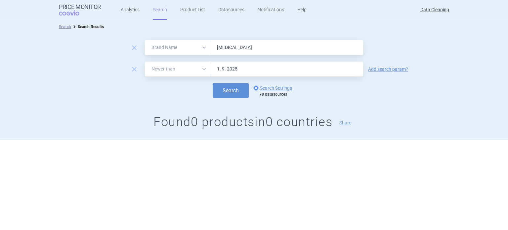
paste input "Replagal , Fabrazym , INOmax , Liprolog , Ceprotin , Nonafact , Aranesp , HBVax…"
type input "Replagal , Fabrazym , INOmax , Liprolog , Ceprotin , Nonafact , Aranesp , HBVax…"
click at [213, 83] on button "Search" at bounding box center [231, 90] width 36 height 15
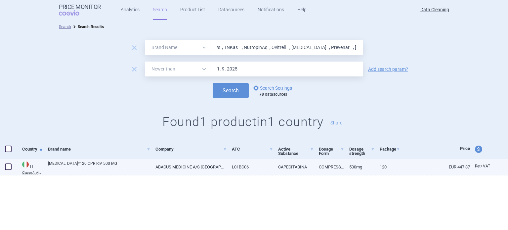
click at [63, 165] on link "XELODA*120 CPR RIV 500 MG" at bounding box center [99, 166] width 102 height 12
select select "EUR"
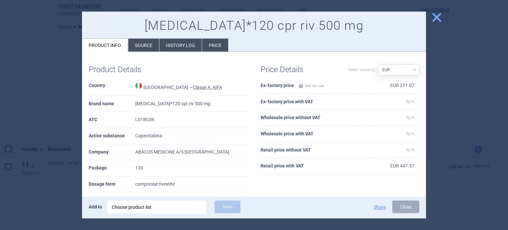
click at [148, 49] on li "Source" at bounding box center [143, 45] width 31 height 13
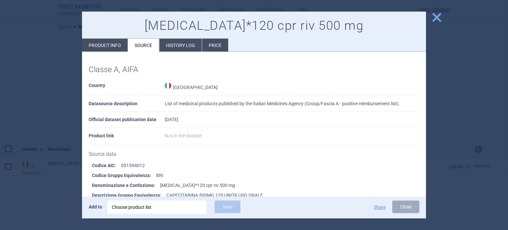
scroll to position [1432, 0]
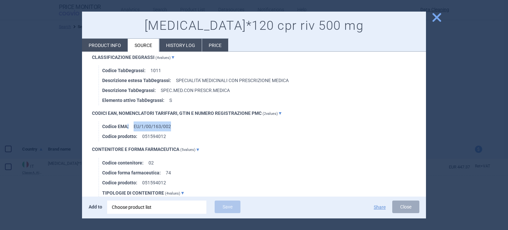
drag, startPoint x: 182, startPoint y: 126, endPoint x: 128, endPoint y: 126, distance: 54.9
click at [128, 126] on li "Codice EMA : EU/1/00/163/002" at bounding box center [264, 126] width 324 height 10
click at [147, 124] on li "Codice EMA : EU/1/00/163/002" at bounding box center [264, 126] width 324 height 10
drag, startPoint x: 172, startPoint y: 123, endPoint x: 156, endPoint y: 106, distance: 23.4
click at [135, 123] on li "Codice EMA : EU/1/00/163/002" at bounding box center [264, 126] width 324 height 10
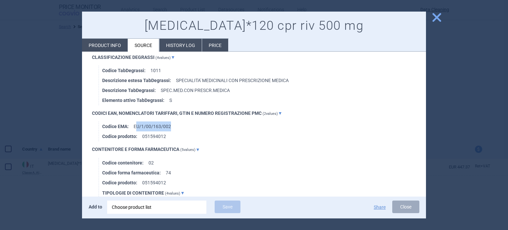
copy li "U/1/00/163/002"
click at [148, 209] on div "Choose product list" at bounding box center [157, 206] width 90 height 13
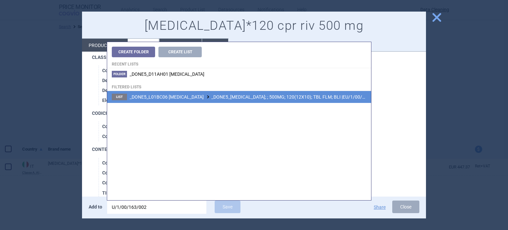
type input "U/1/00/163/002"
click at [283, 99] on span "_DONE5_L01BC06 CAPECITABINE _DONE5_XELODA; ; 500MG; 120(12X10); TBL FLM; BLI |E…" at bounding box center [255, 96] width 250 height 5
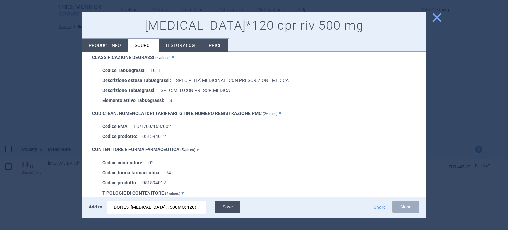
click at [228, 202] on button "Save" at bounding box center [228, 206] width 26 height 13
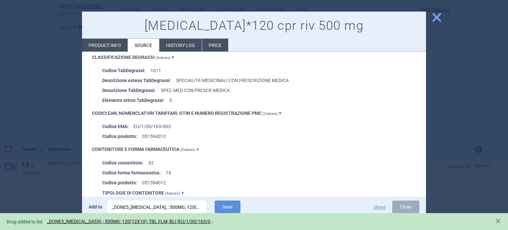
click at [61, 81] on div at bounding box center [254, 115] width 508 height 230
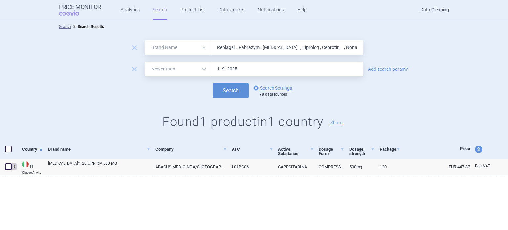
click at [316, 42] on input "Replagal , Fabrazym , INOmax , Liprolog , Ceprotin , Nonafact , Aranesp , HBVax…" at bounding box center [286, 47] width 153 height 15
paste input "Infanrix"
click at [213, 83] on button "Search" at bounding box center [231, 90] width 36 height 15
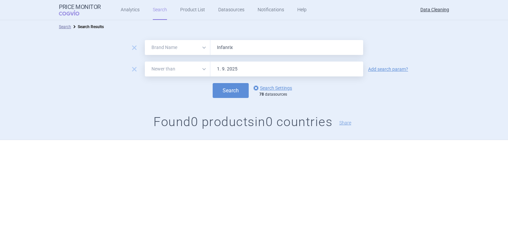
paste input "NFANRIX , Actos , Glustin , Panretin , Keppra , Herceptin ,"
type input "INFANRIX , Actos , Glustin , Panretin , Keppra , Herceptin ,"
click at [213, 83] on button "Search" at bounding box center [231, 90] width 36 height 15
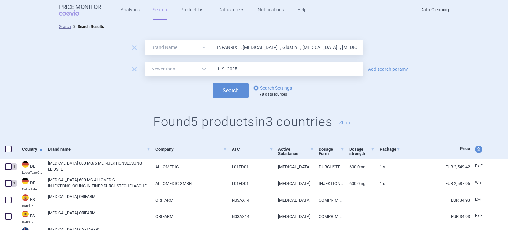
scroll to position [33, 0]
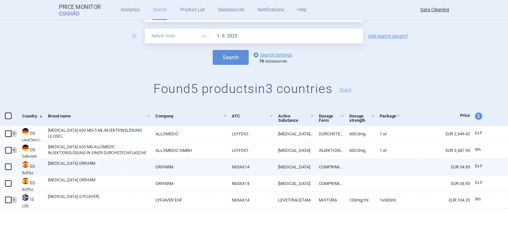
click at [72, 164] on link "KEPPRA ORIFARM" at bounding box center [99, 166] width 102 height 12
select select "EUR"
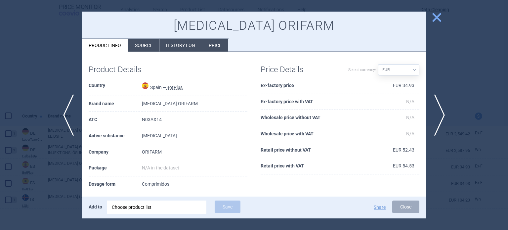
click at [144, 46] on li "Source" at bounding box center [143, 45] width 31 height 13
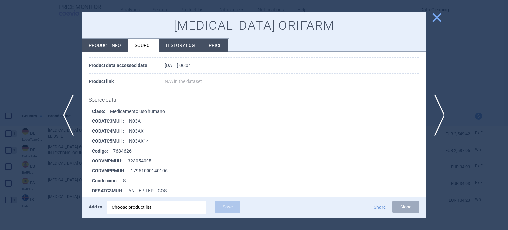
scroll to position [132, 0]
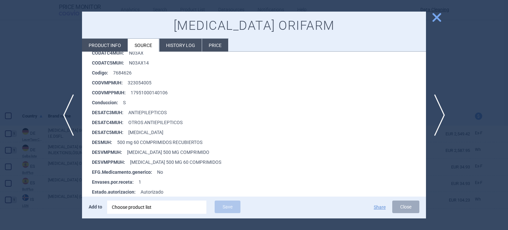
click at [37, 96] on div at bounding box center [254, 115] width 508 height 230
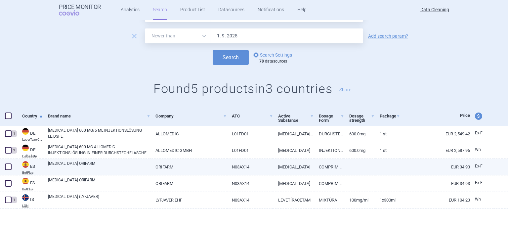
click at [7, 170] on span at bounding box center [8, 167] width 10 height 10
checkbox input "true"
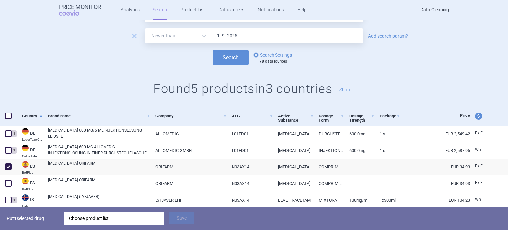
click at [110, 219] on div "Choose product list" at bounding box center [114, 218] width 90 height 13
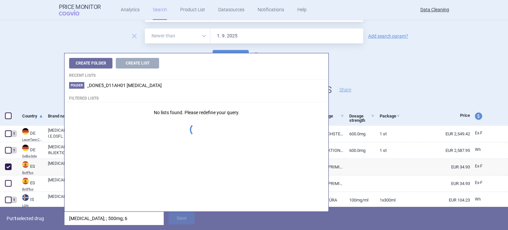
type input "keppra; ; 500mg; 60"
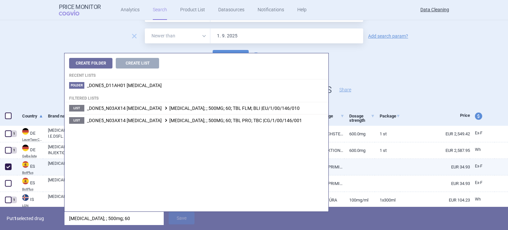
click at [58, 166] on link "KEPPRA ORIFARM" at bounding box center [99, 166] width 102 height 12
select select "EUR"
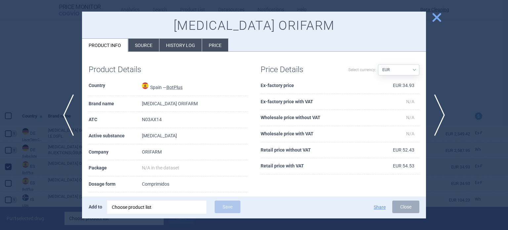
click at [138, 40] on li "Source" at bounding box center [143, 45] width 31 height 13
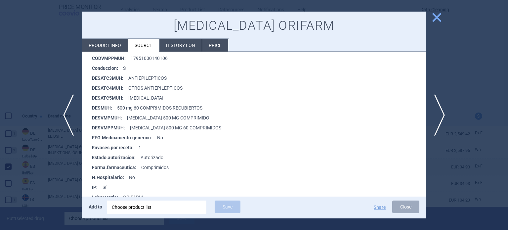
scroll to position [165, 0]
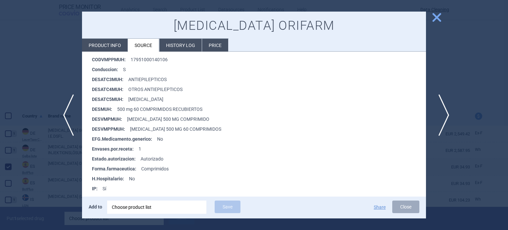
click at [440, 115] on span "next" at bounding box center [441, 115] width 15 height 42
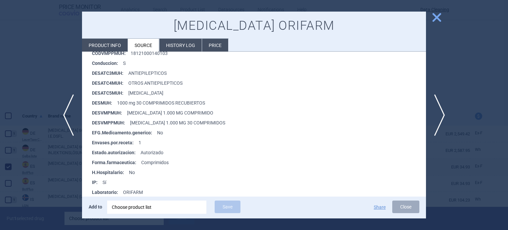
scroll to position [165, 0]
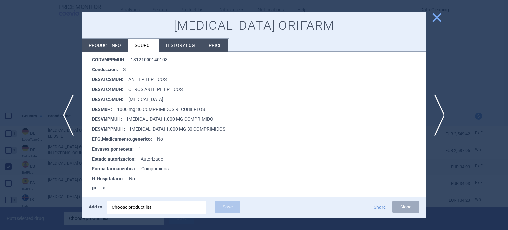
click at [0, 86] on div at bounding box center [254, 115] width 508 height 230
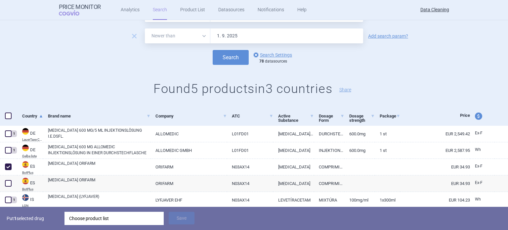
click at [102, 222] on div "Choose product list" at bounding box center [114, 218] width 90 height 13
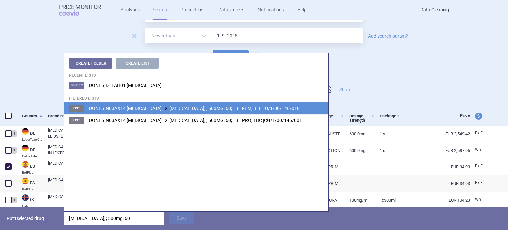
click at [242, 104] on li "List _DONE5_N03AX14 LEVETIRACETAM KEPPRA; ; 500MG; 60; TBL FLM; BLI |EU/1/00/14…" at bounding box center [196, 108] width 264 height 12
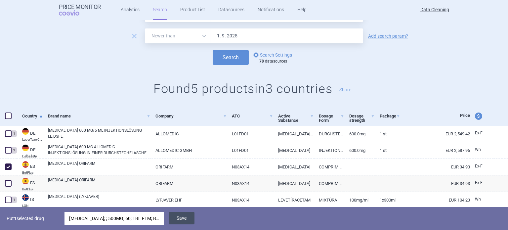
click at [182, 217] on button "Save" at bounding box center [182, 218] width 26 height 13
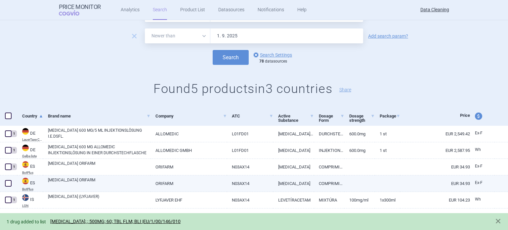
click at [5, 180] on span at bounding box center [8, 183] width 10 height 10
checkbox input "true"
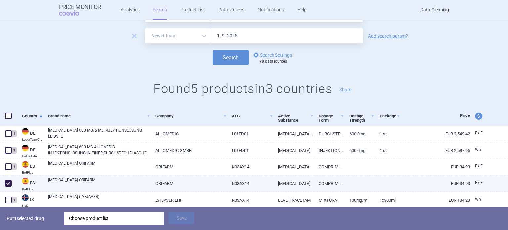
click at [77, 184] on link "KEPPRA ORIFARM" at bounding box center [99, 183] width 102 height 12
select select "EUR"
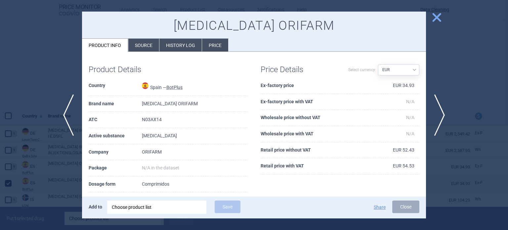
click at [149, 44] on li "Source" at bounding box center [143, 45] width 31 height 13
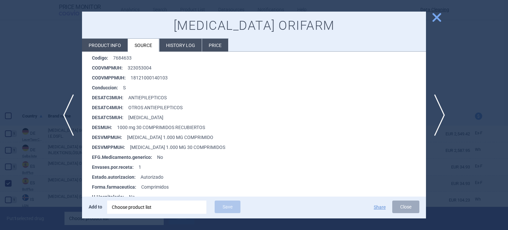
scroll to position [165, 0]
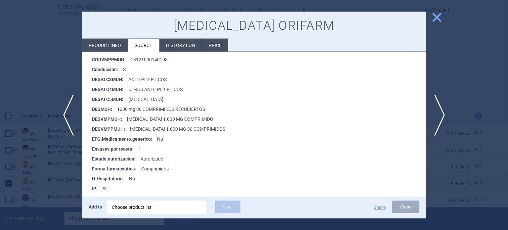
click at [0, 168] on div at bounding box center [254, 115] width 508 height 230
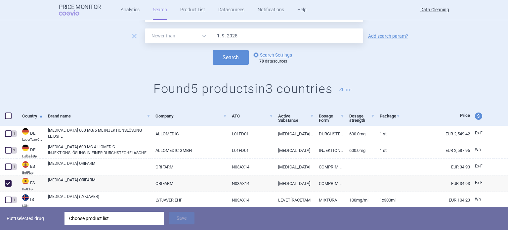
click at [117, 215] on div "Choose product list" at bounding box center [114, 218] width 90 height 13
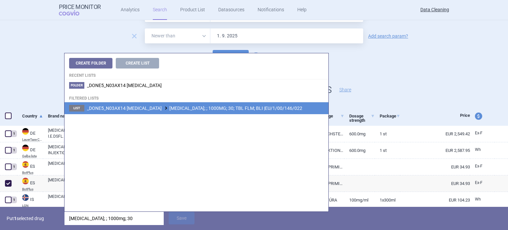
type input "keppra; ; 1000mg; 30"
click at [230, 107] on span "_DONE5_N03AX14 LEVETIRACETAM KEPPRA; ; 1000MG; 30; TBL FLM; BLI |EU/1/00/146/022" at bounding box center [194, 107] width 215 height 5
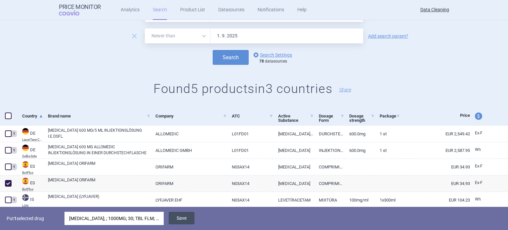
click at [189, 216] on button "Save" at bounding box center [182, 218] width 26 height 13
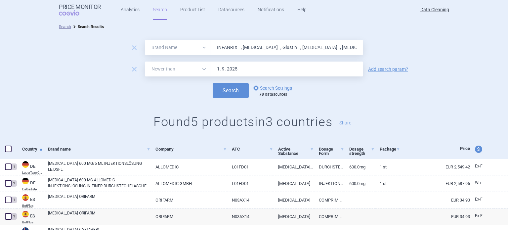
click at [228, 54] on input "INFANRIX , Actos , Glustin , Panretin , Keppra , Herceptin ," at bounding box center [286, 47] width 153 height 15
paste input "Helixat , Kogenat"
click at [213, 83] on button "Search" at bounding box center [231, 90] width 36 height 15
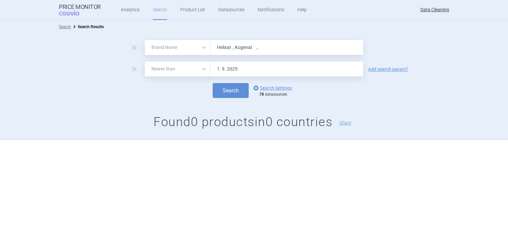
paste input "NovoMix , DaTSCAN , Visudyn"
click at [213, 83] on button "Search" at bounding box center [231, 90] width 36 height 15
paste input "Myocet"
click at [213, 83] on button "Search" at bounding box center [231, 90] width 36 height 15
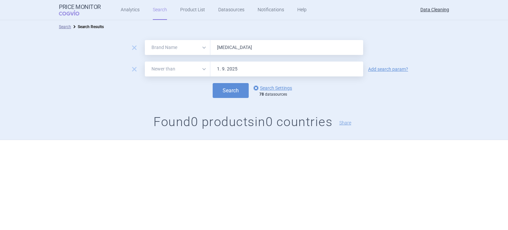
paste input "Toujeo , Optisulin , Lantus , ViraferonPeg , PegIntron , Orgalutran , Antagon ,…"
click at [213, 83] on button "Search" at bounding box center [231, 90] width 36 height 15
paste input "Thyroge"
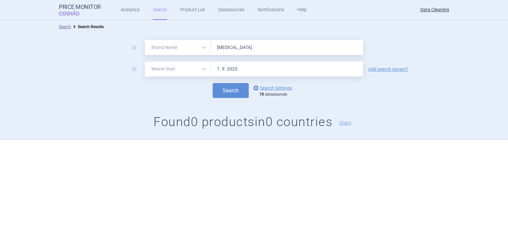
click at [213, 83] on button "Search" at bounding box center [231, 90] width 36 height 15
paste input "Zyprexa"
click at [213, 83] on button "Search" at bounding box center [231, 90] width 36 height 15
paste input "Enbrel , Renagel , Tractocil , Ammonaps , NovoRapid , NovoLog , Arava , Ferripr…"
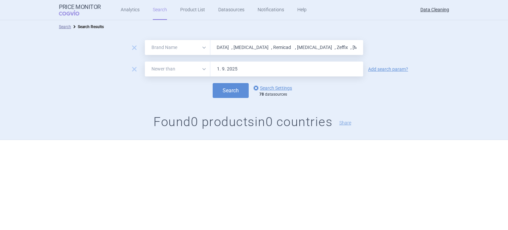
click at [213, 83] on button "Search" at bounding box center [231, 90] width 36 height 15
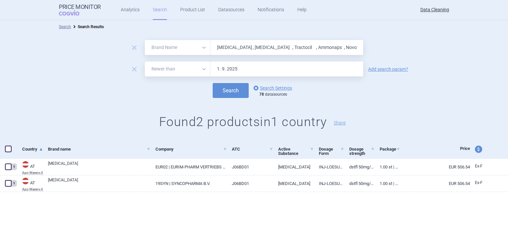
paste input "ReFacto"
click at [213, 83] on button "Search" at bounding box center [231, 90] width 36 height 15
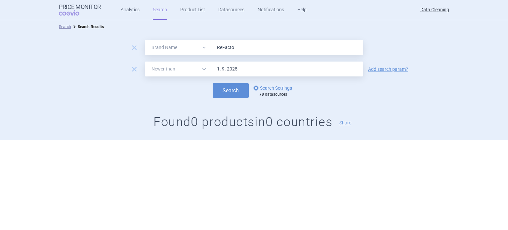
paste input "Beromun , Cetrotid , Emadin , Temodal , Temodar , Kinzalmono ,"
click at [213, 83] on button "Search" at bounding box center [231, 90] width 36 height 15
paste input "Telmisartan"
click at [213, 83] on button "Search" at bounding box center [231, 90] width 36 height 15
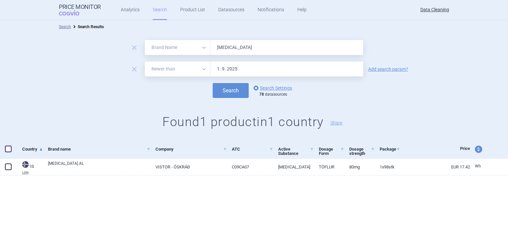
paste input "Micardis , Pritor , Prometax , Karvezid , CoAprovel , Simulect , Comtan , Aldar…"
type input "Micardis , Pritor , Prometax , Karvezid , CoAprovel , Simulect , Comtan , Aldar…"
click at [213, 83] on button "Search" at bounding box center [231, 90] width 36 height 15
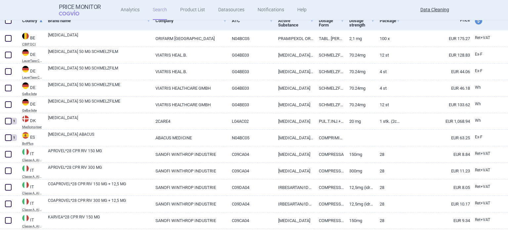
scroll to position [132, 0]
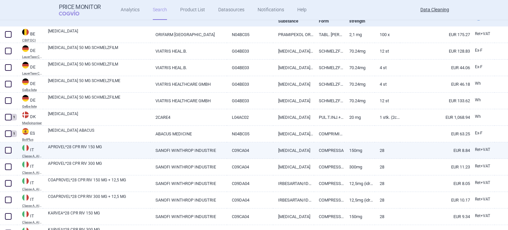
click at [112, 150] on link "APROVEL*28 CPR RIV 150 MG" at bounding box center [99, 150] width 102 height 12
select select "EUR"
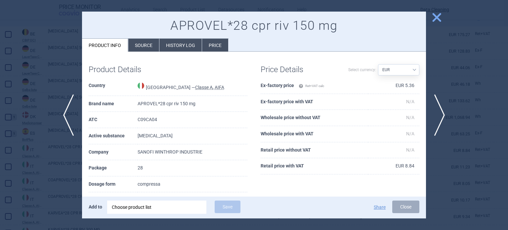
click at [148, 52] on div "Product Details Country Italy — Classe A, AIFA Brand name APROVEL*28 cpr riv 15…" at bounding box center [254, 169] width 344 height 234
click at [145, 47] on li "Source" at bounding box center [143, 45] width 31 height 13
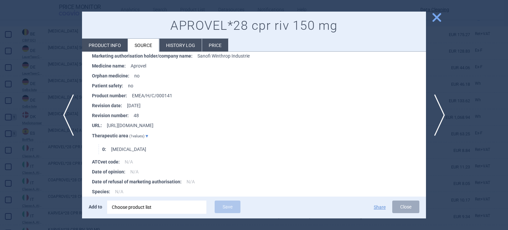
scroll to position [1358, 0]
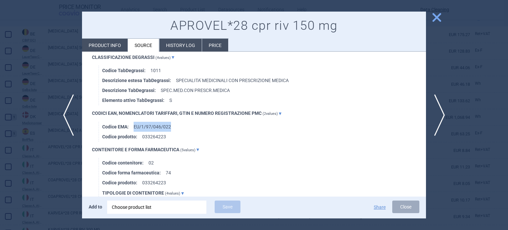
drag, startPoint x: 180, startPoint y: 124, endPoint x: 132, endPoint y: 124, distance: 47.3
click at [132, 124] on li "Codice EMA : EU/1/97/046/022" at bounding box center [264, 127] width 324 height 10
copy li "EU/1/97/046/022"
click at [180, 204] on div "Choose product list" at bounding box center [157, 206] width 90 height 13
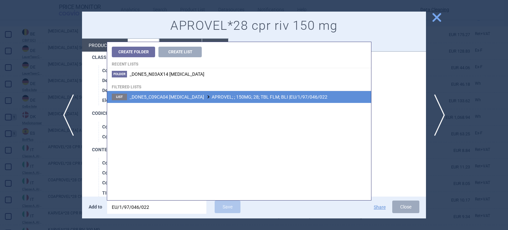
type input "EU/1/97/046/022"
click at [224, 103] on li "List _DONE5_C09CA04 IRBESARTAN APROVEL; ; 150MG; 28; TBL FLM; BLI |EU/1/97/046/…" at bounding box center [239, 97] width 264 height 12
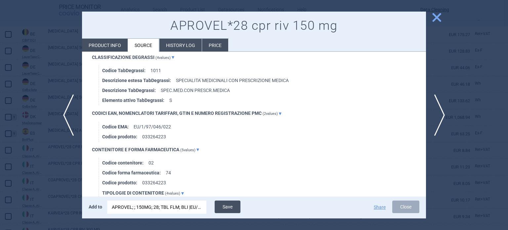
click at [233, 209] on button "Save" at bounding box center [228, 206] width 26 height 13
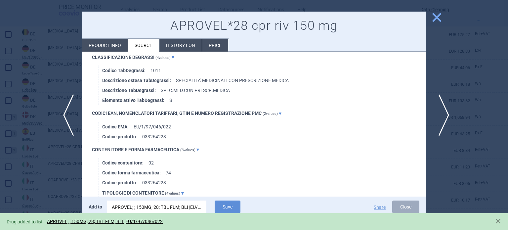
click at [444, 111] on span "next" at bounding box center [441, 115] width 15 height 42
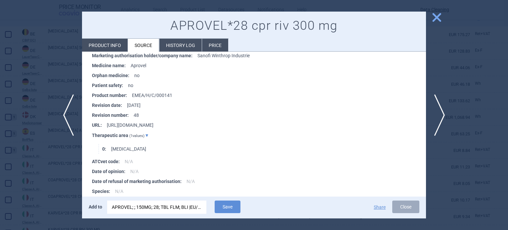
scroll to position [969, 0]
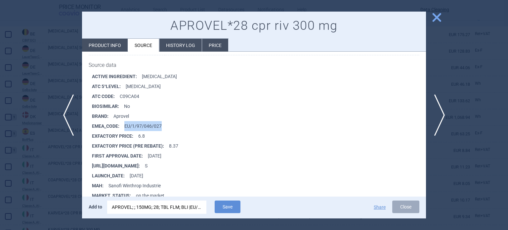
drag, startPoint x: 167, startPoint y: 125, endPoint x: 124, endPoint y: 126, distance: 42.3
click at [124, 126] on li "EMEA_CODE : EU/1/97/046/027" at bounding box center [259, 126] width 334 height 10
copy li "EU/1/97/046/027"
click at [158, 212] on div "APROVEL; ; 150MG; 28; TBL FLM; BLI |EU/1/97/046/022" at bounding box center [157, 206] width 90 height 13
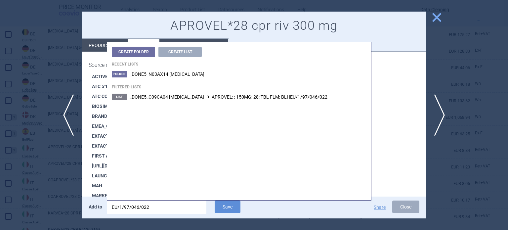
click at [158, 212] on input "EU/1/97/046/022" at bounding box center [156, 206] width 99 height 13
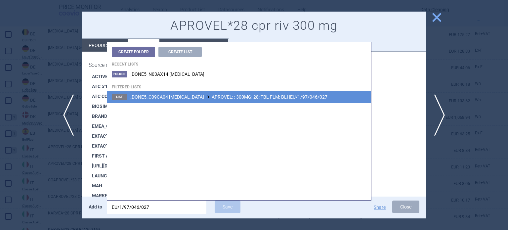
type input "EU/1/97/046/027"
click at [268, 98] on span "_DONE5_C09CA04 IRBESARTAN APROVEL; ; 300MG; 28; TBL FLM; BLI |EU/1/97/046/027" at bounding box center [229, 96] width 198 height 5
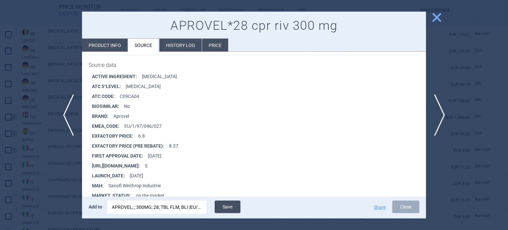
click at [226, 204] on button "Save" at bounding box center [228, 206] width 26 height 13
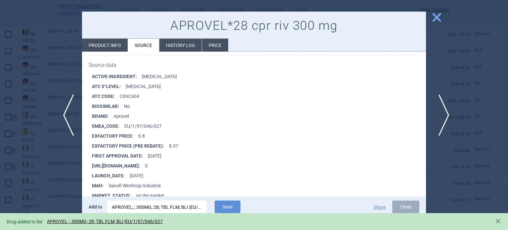
click at [446, 116] on span "next" at bounding box center [441, 115] width 15 height 42
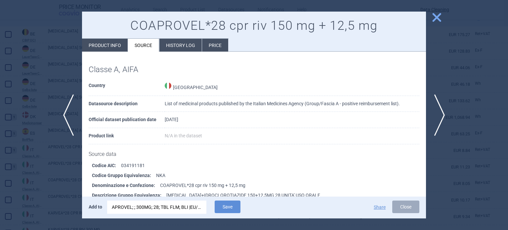
scroll to position [300, 0]
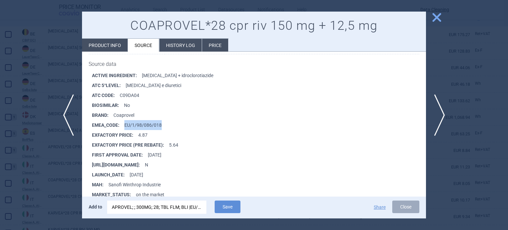
drag, startPoint x: 164, startPoint y: 131, endPoint x: 124, endPoint y: 124, distance: 40.6
click at [124, 124] on li "EMEA_CODE : EU/1/98/086/018" at bounding box center [259, 125] width 334 height 10
click at [189, 210] on div "APROVEL; ; 300MG; 28; TBL FLM; BLI |EU/1/97/046/027" at bounding box center [157, 206] width 90 height 13
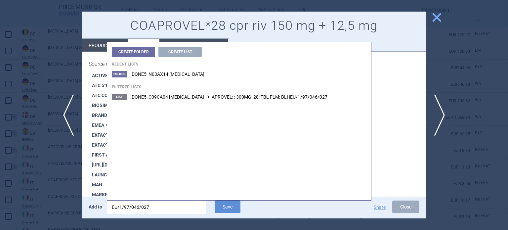
click at [189, 210] on input "EU/1/97/046/027" at bounding box center [156, 206] width 99 height 13
type input "EU/1/98/086/018"
click at [250, 99] on span "_DONE5_C09DA04 IRBESARTAN AND DIURETICS COAPROVEL; ; 300MG/12.5MG; 56; TBL FLM;…" at bounding box center [264, 96] width 269 height 5
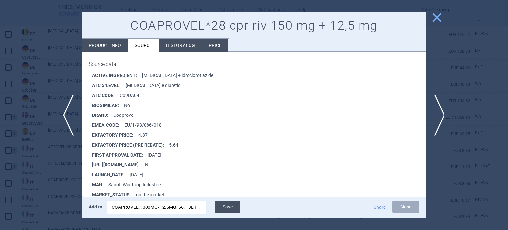
click at [231, 204] on button "Save" at bounding box center [228, 206] width 26 height 13
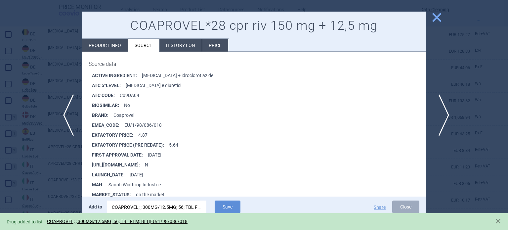
click at [437, 111] on span "next" at bounding box center [441, 115] width 15 height 42
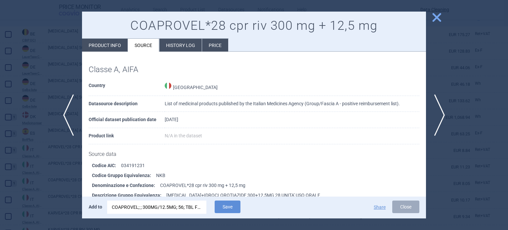
scroll to position [530, 0]
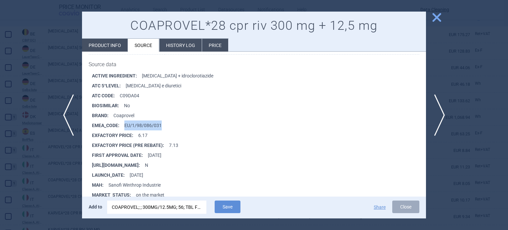
drag, startPoint x: 168, startPoint y: 121, endPoint x: 121, endPoint y: 122, distance: 47.3
click at [121, 122] on li "EMEA_CODE : EU/1/98/086/031" at bounding box center [259, 125] width 334 height 10
copy li "EU/1/98/086/031"
click at [193, 207] on div "COAPROVEL; ; 300MG/12.5MG; 56; TBL FLM; BLI |EU/1/98/086/018" at bounding box center [157, 206] width 90 height 13
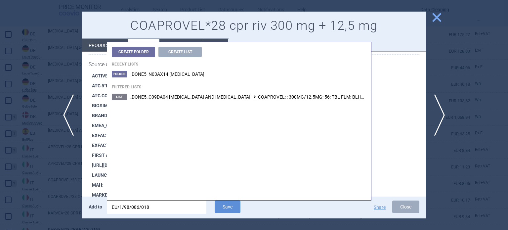
click at [193, 207] on input "EU/1/98/086/018" at bounding box center [156, 206] width 99 height 13
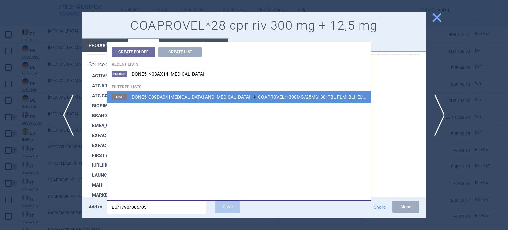
type input "EU/1/98/086/031"
click at [230, 96] on span "_DONE5_C09DA04 IRBESARTAN AND DIURETICS COAPROVEL; ; 300MG/25MG; 30; TBL FLM; B…" at bounding box center [262, 96] width 265 height 5
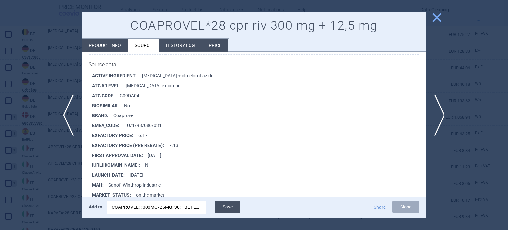
click at [232, 205] on button "Save" at bounding box center [228, 206] width 26 height 13
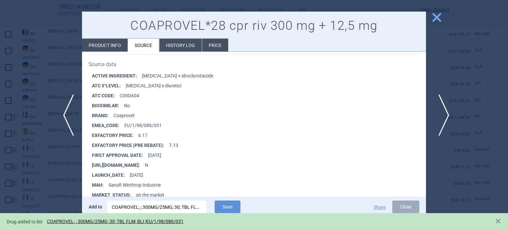
click at [442, 112] on span "next" at bounding box center [441, 115] width 15 height 42
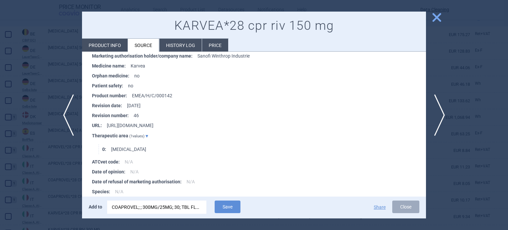
scroll to position [969, 0]
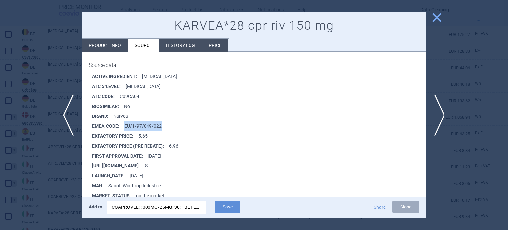
drag, startPoint x: 191, startPoint y: 126, endPoint x: 119, endPoint y: 127, distance: 72.1
click at [119, 127] on li "EMEA_CODE : EU/1/97/049/022" at bounding box center [259, 126] width 334 height 10
copy li "EU/1/97/049/022"
click at [188, 209] on div "COAPROVEL; ; 300MG/25MG; 30; TBL FLM; BLI |EU/1/98/086/031" at bounding box center [157, 206] width 90 height 13
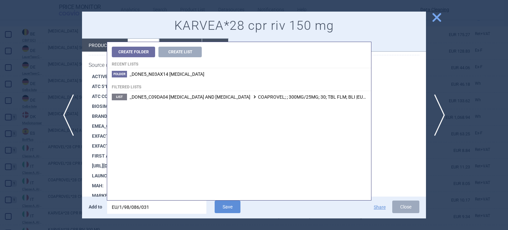
click at [188, 209] on input "EU/1/98/086/031" at bounding box center [156, 206] width 99 height 13
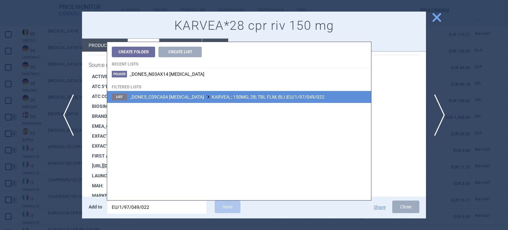
type input "EU/1/97/049/022"
click at [233, 95] on span "_DONE5_C09CA04 IRBESARTAN KARVEA; ; 150MG; 28; TBL FLM; BLI |EU/1/97/049/022" at bounding box center [227, 96] width 195 height 5
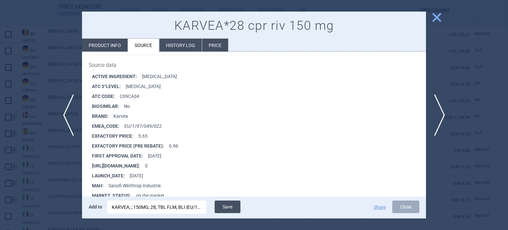
click at [236, 210] on button "Save" at bounding box center [228, 206] width 26 height 13
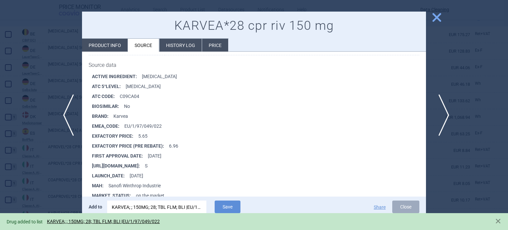
click at [444, 120] on span "next" at bounding box center [441, 115] width 15 height 42
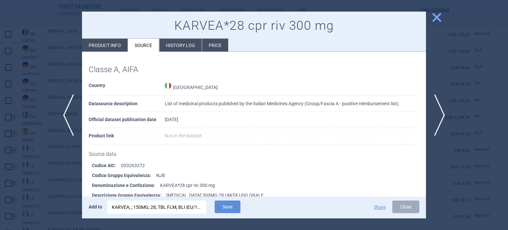
scroll to position [530, 0]
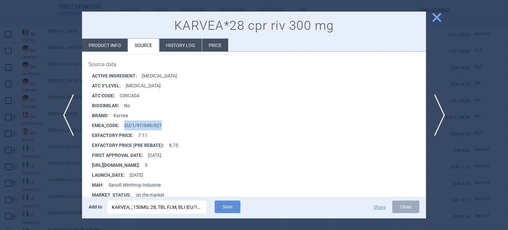
drag, startPoint x: 176, startPoint y: 122, endPoint x: 120, endPoint y: 124, distance: 55.6
click at [120, 124] on li "EMEA_CODE : EU/1/97/049/027" at bounding box center [259, 125] width 334 height 10
copy li "EU/1/97/049/027"
click at [160, 200] on div "KARVEA; ; 150MG; 28; TBL FLM; BLI |EU/1/97/049/022" at bounding box center [157, 206] width 90 height 13
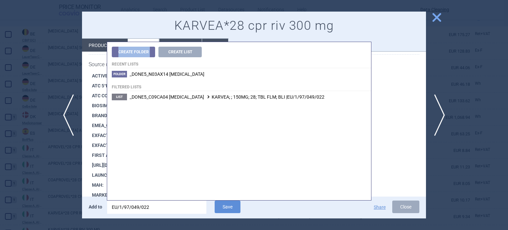
click at [160, 200] on div "Create Folder Create List Recent lists Folder _DONE5_N03AX14 LEVETIRACETAM Filt…" at bounding box center [239, 121] width 264 height 159
click at [163, 206] on input "EU/1/97/049/022" at bounding box center [156, 206] width 99 height 13
paste input "7"
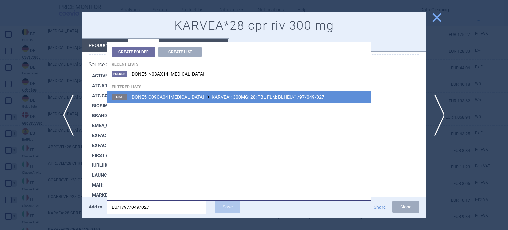
type input "EU/1/97/049/027"
click at [251, 100] on li "List _DONE5_C09CA04 IRBESARTAN KARVEA; ; 300MG; 28; TBL FLM; BLI |EU/1/97/049/0…" at bounding box center [239, 97] width 264 height 12
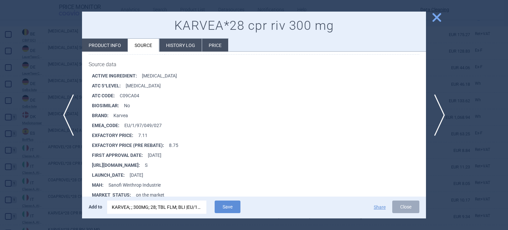
click at [233, 203] on button "Save" at bounding box center [228, 206] width 26 height 13
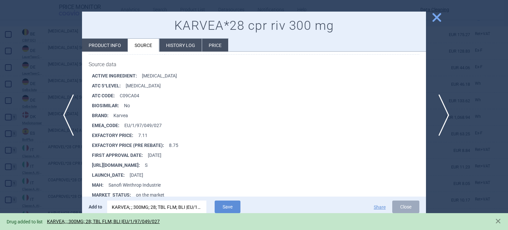
drag, startPoint x: 437, startPoint y: 106, endPoint x: 335, endPoint y: 133, distance: 105.9
click at [436, 106] on span "next" at bounding box center [441, 115] width 15 height 42
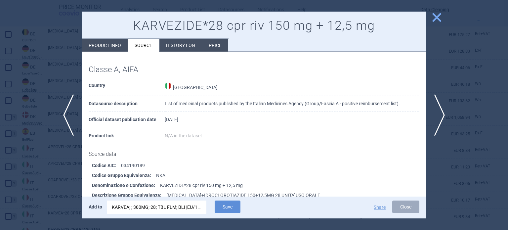
scroll to position [690, 0]
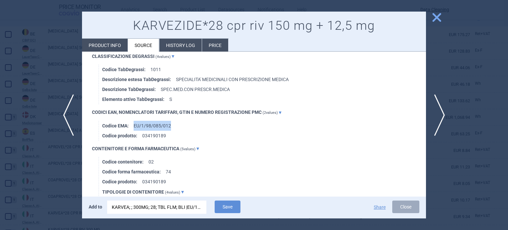
drag, startPoint x: 170, startPoint y: 123, endPoint x: 130, endPoint y: 124, distance: 40.7
click at [130, 124] on li "Codice EMA : EU/1/98/085/012" at bounding box center [264, 126] width 324 height 10
copy li "EU/1/98/085/012"
click at [181, 209] on div "KARVEA; ; 300MG; 28; TBL FLM; BLI |EU/1/97/049/027" at bounding box center [157, 206] width 90 height 13
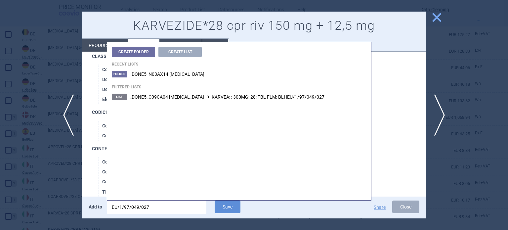
click at [181, 209] on input "EU/1/97/049/027" at bounding box center [156, 206] width 99 height 13
type input "EU/1/98/085/012"
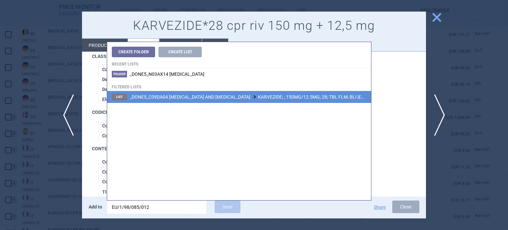
click at [260, 98] on span "_DONE5_C09DA04 IRBESARTAN AND DIURETICS KARVEZIDE; ; 150MG/12.5MG; 28; TBL FLM;…" at bounding box center [263, 96] width 266 height 5
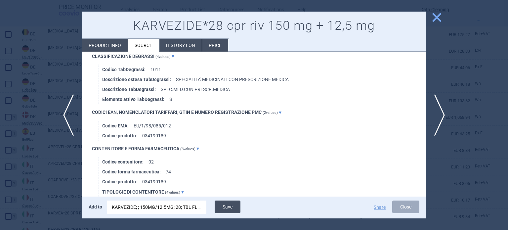
click at [223, 205] on button "Save" at bounding box center [228, 206] width 26 height 13
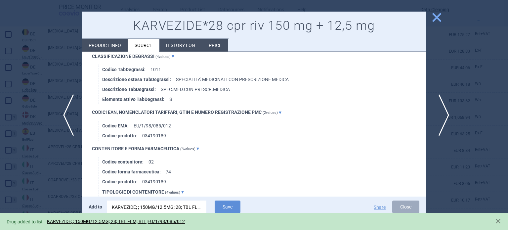
click at [439, 109] on span "next" at bounding box center [441, 115] width 15 height 42
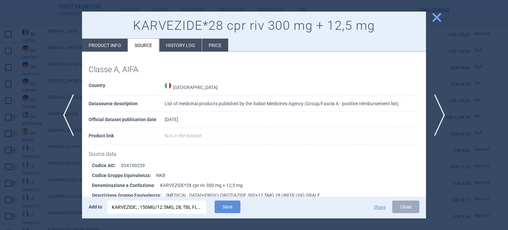
click at [0, 150] on div at bounding box center [254, 115] width 508 height 230
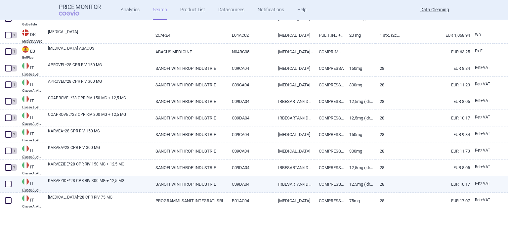
scroll to position [215, 0]
click at [74, 185] on link "KARVEZIDE*28 CPR RIV 300 MG + 12,5 MG" at bounding box center [99, 183] width 102 height 12
select select "EUR"
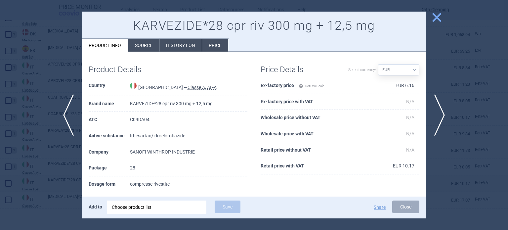
click at [151, 44] on li "Source" at bounding box center [143, 45] width 31 height 13
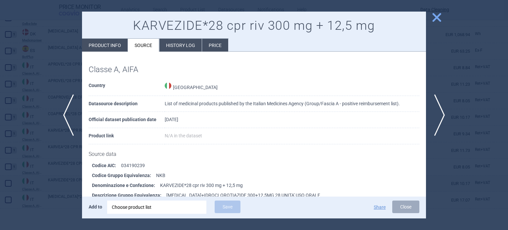
scroll to position [300, 0]
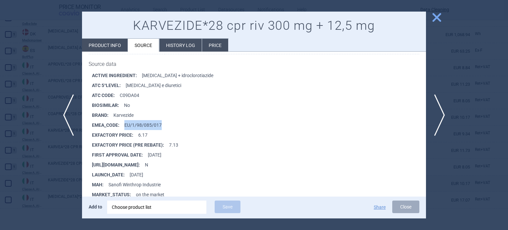
drag, startPoint x: 146, startPoint y: 125, endPoint x: 123, endPoint y: 126, distance: 23.2
click at [123, 126] on li "EMEA_CODE : EU/1/98/085/017" at bounding box center [259, 125] width 334 height 10
copy li "EU/1/98/085/017"
click at [170, 202] on div "Choose product list" at bounding box center [157, 206] width 90 height 13
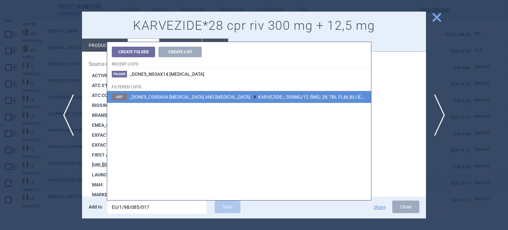
type input "EU/1/98/085/017"
click at [244, 93] on li "List _DONE5_C09DA04 IRBESARTAN AND DIURETICS KARVEZIDE; ; 300MG/12.5MG; 28; TBL…" at bounding box center [239, 97] width 264 height 12
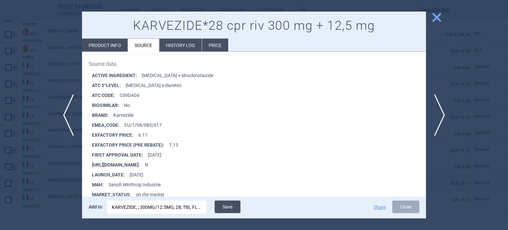
click at [230, 205] on button "Save" at bounding box center [228, 206] width 26 height 13
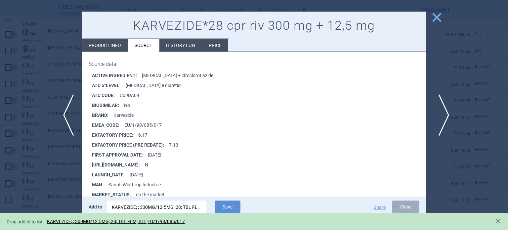
click at [442, 116] on span "next" at bounding box center [441, 115] width 15 height 42
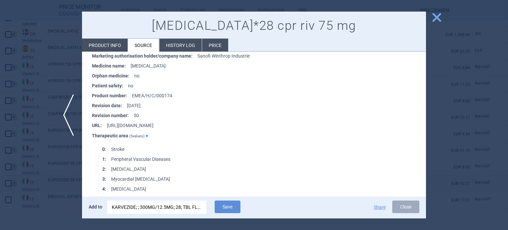
scroll to position [1693, 0]
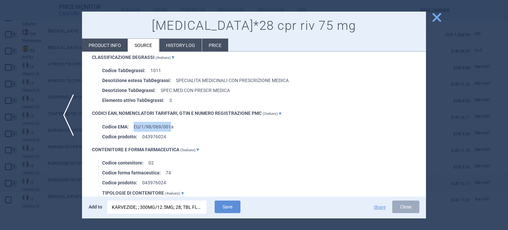
drag, startPoint x: 170, startPoint y: 124, endPoint x: 134, endPoint y: 123, distance: 35.7
click at [134, 123] on li "Codice EMA : EU/1/98/069/001a" at bounding box center [264, 127] width 324 height 10
click at [172, 206] on div "KARVEZIDE; ; 300MG/12.5MG; 28; TBL FLM; BLI |EU/1/98/085/017" at bounding box center [157, 206] width 90 height 13
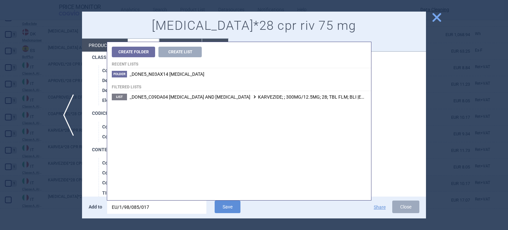
click at [172, 206] on input "EU/1/98/085/017" at bounding box center [156, 206] width 99 height 13
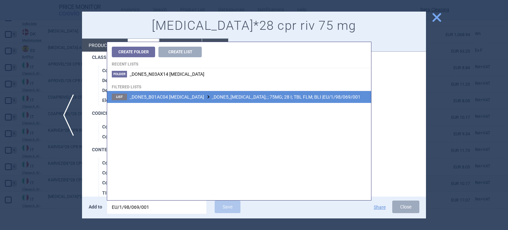
type input "EU/1/98/069/001"
click at [290, 94] on span "_DONE5_B01AC04 CLOPIDOGREL _DONE5_PLAVIX; ; 75MG; 28 I; TBL FLM; BLI |EU/1/98/0…" at bounding box center [245, 96] width 231 height 5
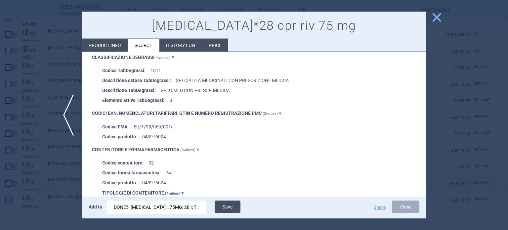
click at [237, 207] on button "Save" at bounding box center [228, 206] width 26 height 13
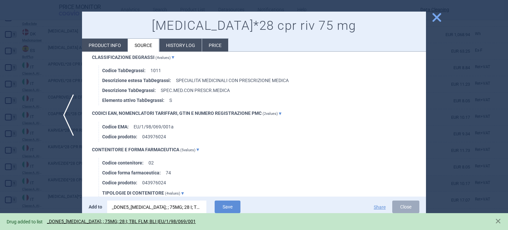
click at [0, 122] on div at bounding box center [254, 115] width 508 height 230
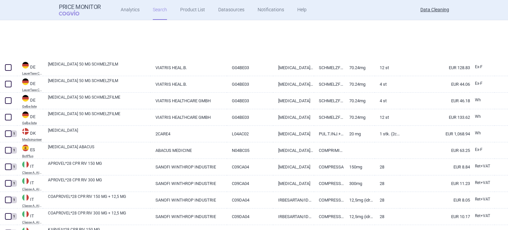
select select "brandName"
select select "newerThan"
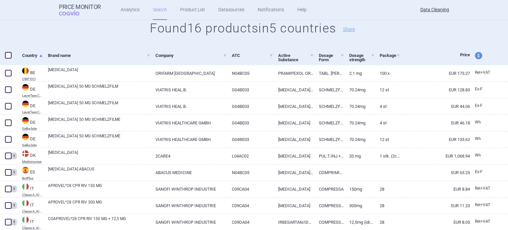
scroll to position [50, 0]
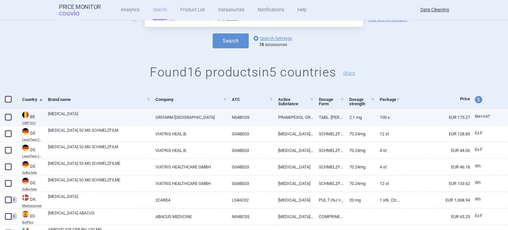
click at [5, 120] on span at bounding box center [8, 117] width 10 height 10
checkbox input "true"
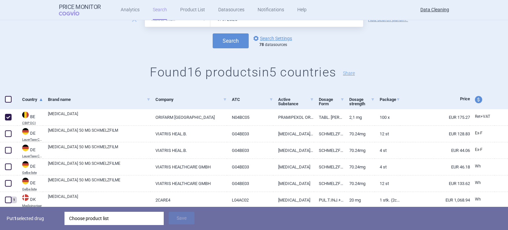
click at [127, 217] on div "Choose product list" at bounding box center [114, 218] width 90 height 13
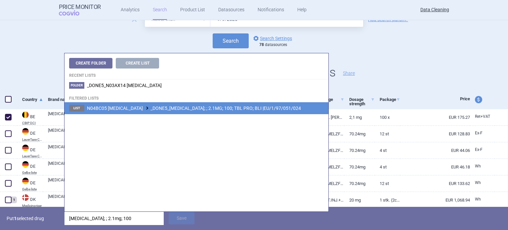
type input "mirapexin; ; 2.1mg; 100"
click at [229, 108] on span "N04BC05 PRAMIPEXOLE _DONE5_MIRAPEXIN; ; 2.1MG; 100; TBL PRO; BLI |EU/1/97/051/0…" at bounding box center [194, 107] width 214 height 5
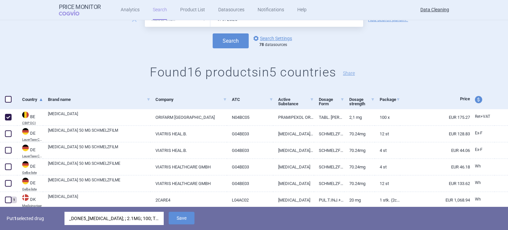
click at [190, 226] on span "Save" at bounding box center [182, 223] width 26 height 6
click at [177, 221] on button "Save" at bounding box center [182, 218] width 26 height 13
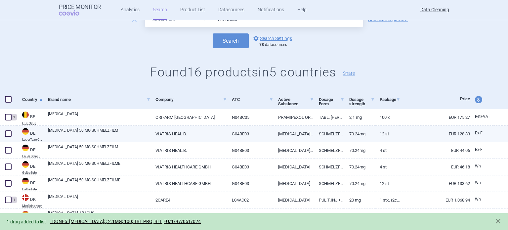
click at [10, 137] on span at bounding box center [8, 133] width 7 height 7
checkbox input "true"
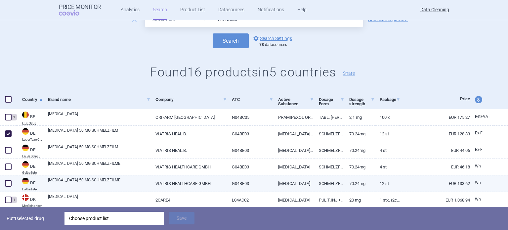
click at [13, 182] on span at bounding box center [8, 183] width 10 height 10
checkbox input "true"
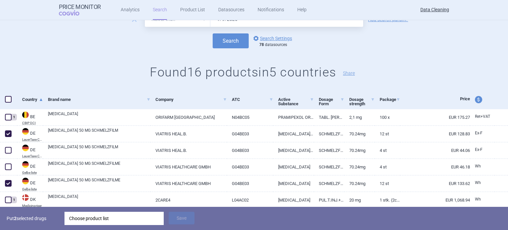
click at [127, 212] on div "Choose product list" at bounding box center [114, 218] width 90 height 13
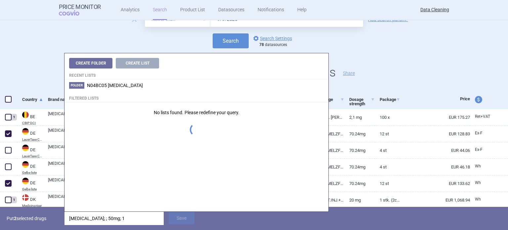
type input "viagra; ; 50mg; 12"
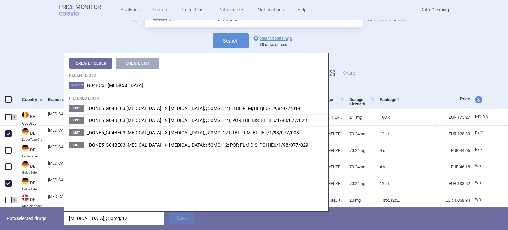
click at [48, 229] on div "Put 2 selected drugs viagra; ; 50mg; 12 Save" at bounding box center [254, 218] width 508 height 23
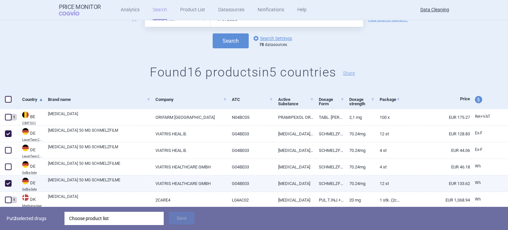
click at [75, 182] on link "VIAGRA 50 MG SCHMELZFILME" at bounding box center [99, 183] width 102 height 12
select select "EUR"
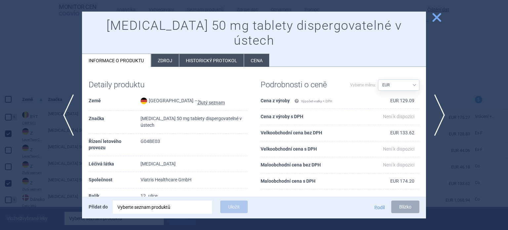
scroll to position [33, 0]
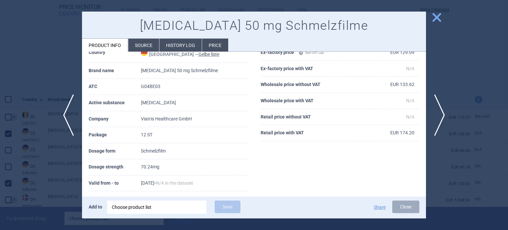
drag, startPoint x: 0, startPoint y: 47, endPoint x: 28, endPoint y: 75, distance: 39.3
click at [0, 47] on div at bounding box center [254, 115] width 508 height 230
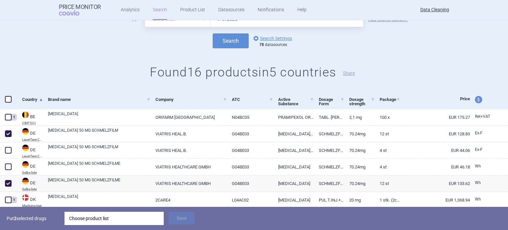
click at [102, 210] on div "Put 2 selected drugs Choose product list Save" at bounding box center [254, 218] width 508 height 23
click at [101, 214] on div "Choose product list" at bounding box center [114, 218] width 90 height 13
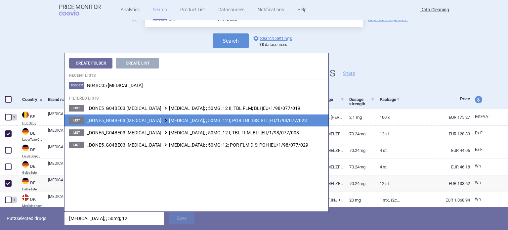
click at [222, 121] on span "_DONE5_G04BE03 SILDENAFIL VIAGRA; ; 50MG; 12 I; POR TBL DIS; BLI |EU/1/98/077/0…" at bounding box center [197, 120] width 220 height 5
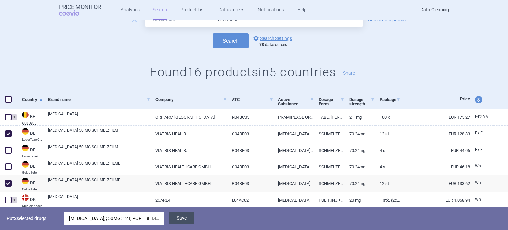
click at [185, 217] on button "Save" at bounding box center [182, 218] width 26 height 13
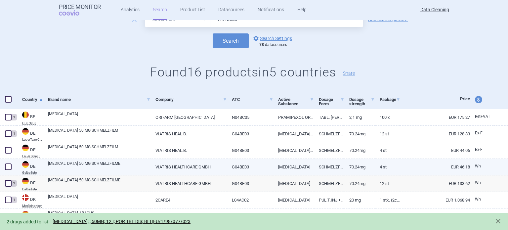
click at [6, 165] on span at bounding box center [8, 166] width 7 height 7
checkbox input "true"
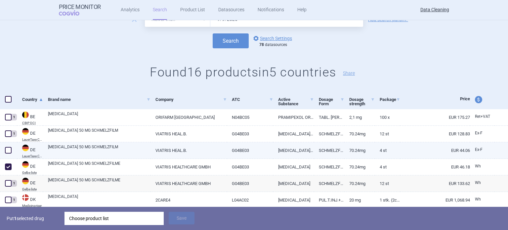
click at [7, 151] on span at bounding box center [8, 150] width 7 height 7
checkbox input "true"
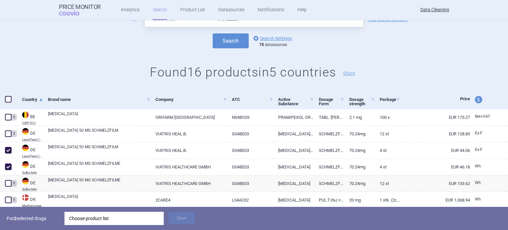
click at [104, 218] on div "Choose product list" at bounding box center [114, 218] width 90 height 13
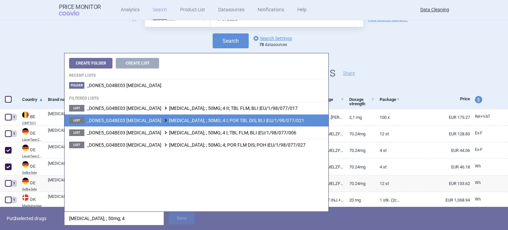
type input "viagra; ; 50mg; 4"
click at [244, 124] on li "List _DONE5_G04BE03 SILDENAFIL VIAGRA; ; 50MG; 4 I; POR TBL DIS; BLI |EU/1/98/0…" at bounding box center [196, 120] width 264 height 12
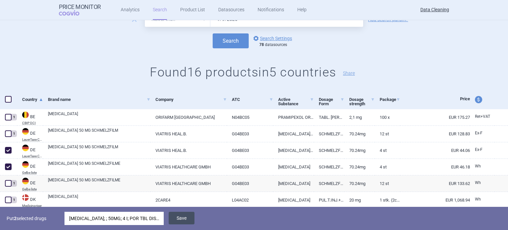
click at [182, 218] on button "Save" at bounding box center [182, 218] width 26 height 13
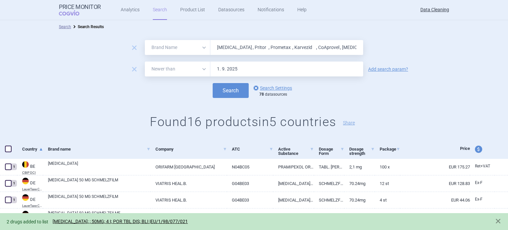
click at [327, 46] on input "Micardis , Pritor , Prometax , Karvezid , CoAprovel , Simulect , Comtan , Aldar…" at bounding box center [286, 47] width 153 height 15
paste input "Helicobacter"
click at [213, 83] on button "Search" at bounding box center [231, 90] width 36 height 15
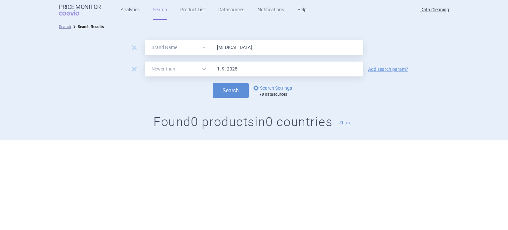
paste input "NeoRecormon , Cystagon , Avonex , Insuman ,"
type input "NeoRecormon , Cystagon , Avonex , Insuman ,"
click at [213, 83] on button "Search" at bounding box center [231, 90] width 36 height 15
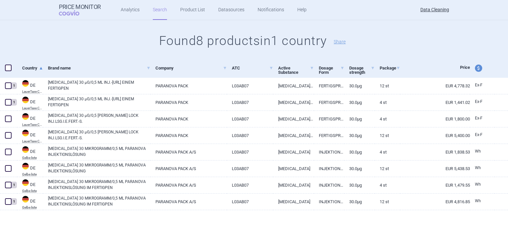
scroll to position [83, 0]
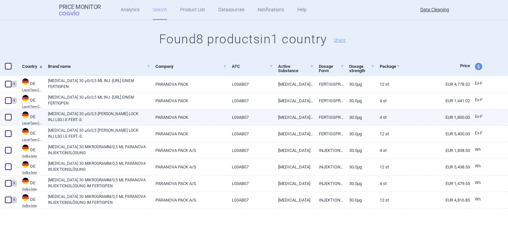
click at [4, 117] on span at bounding box center [8, 117] width 10 height 10
checkbox input "true"
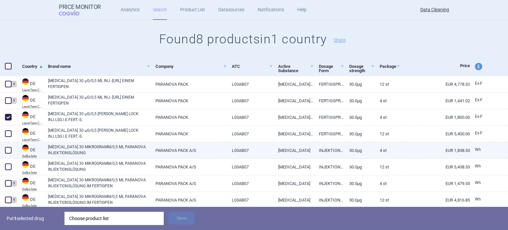
click at [5, 152] on span at bounding box center [8, 150] width 7 height 7
checkbox input "true"
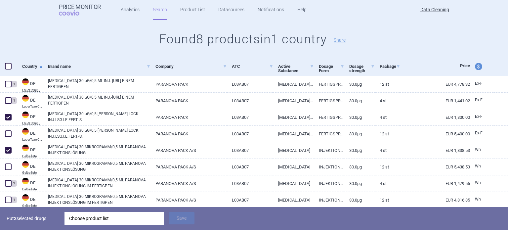
click at [128, 219] on div "Choose product list" at bounding box center [114, 218] width 90 height 13
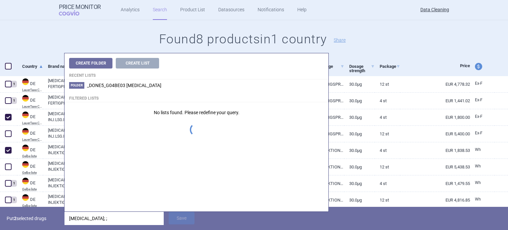
type input "avonex; ;"
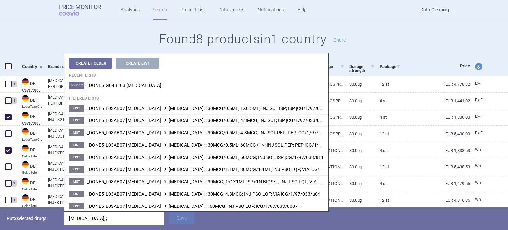
click at [55, 221] on p "Put 2 selected drugs" at bounding box center [33, 218] width 53 height 13
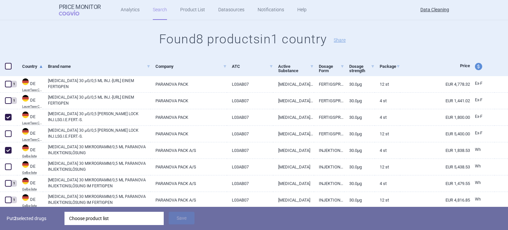
click at [102, 219] on div "Choose product list" at bounding box center [114, 218] width 90 height 13
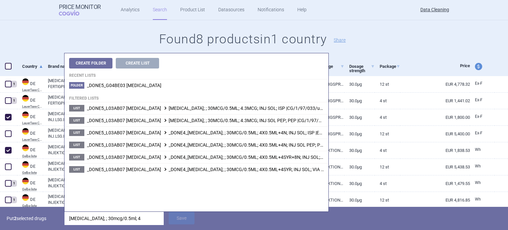
type input "avonex; ; 30mcg/0.5ml; 4x"
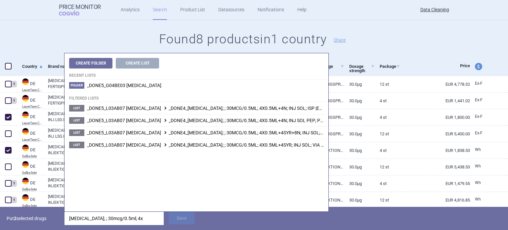
click at [54, 218] on p "Put 2 selected drugs" at bounding box center [33, 218] width 53 height 13
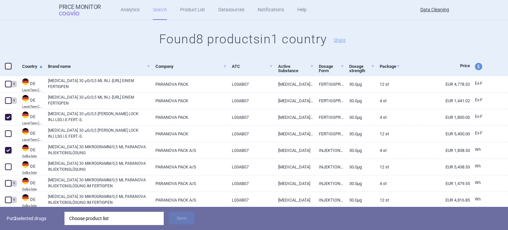
click at [105, 218] on div "Choose product list" at bounding box center [114, 218] width 90 height 13
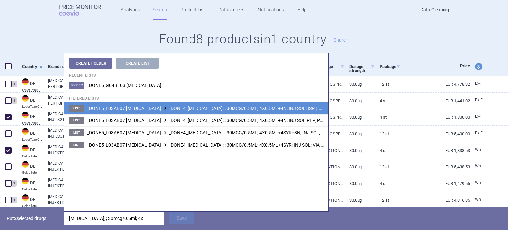
click at [283, 106] on span "_DONE5_L03AB07 INTERFERON BETA-1A _DONE4_AVONEX; ; 30MCG/0.5ML; 4X0.5ML+4N; INJ…" at bounding box center [220, 107] width 267 height 5
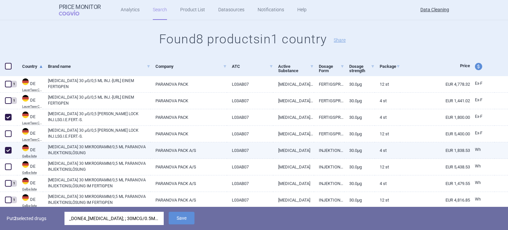
click at [107, 153] on link "[MEDICAL_DATA] 30 MIKROGRAMM/0,5 ML PARANOVA INJEKTIONSLÖSUNG" at bounding box center [99, 150] width 102 height 12
select select "EUR"
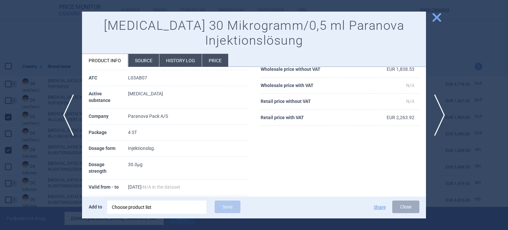
scroll to position [66, 0]
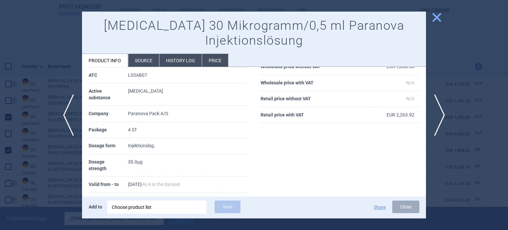
click at [140, 62] on li "Source" at bounding box center [143, 60] width 31 height 13
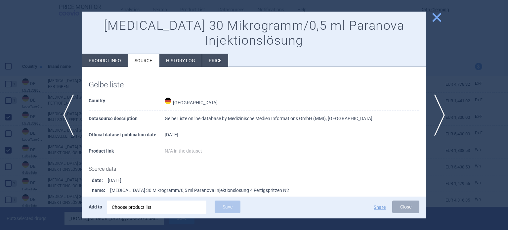
scroll to position [33, 0]
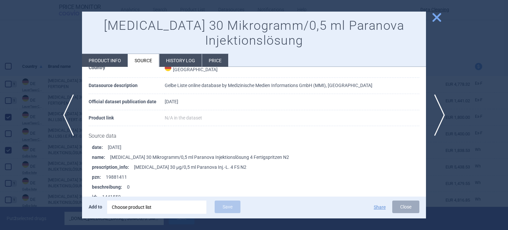
click at [33, 136] on div at bounding box center [254, 115] width 508 height 230
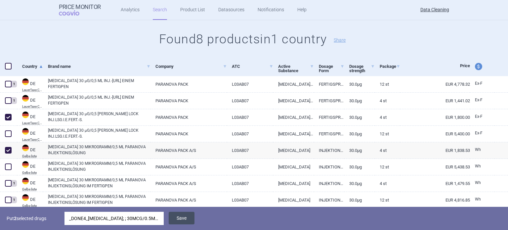
click at [182, 219] on button "Save" at bounding box center [182, 218] width 26 height 13
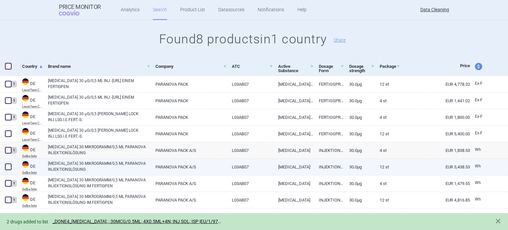
click at [10, 166] on span at bounding box center [8, 166] width 7 height 7
checkbox input "true"
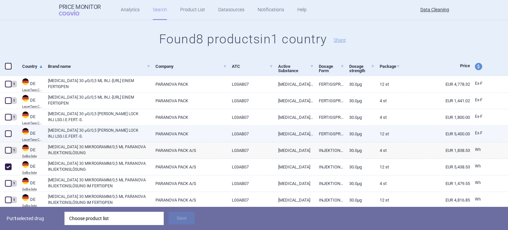
click at [7, 137] on span at bounding box center [8, 134] width 10 height 10
checkbox input "true"
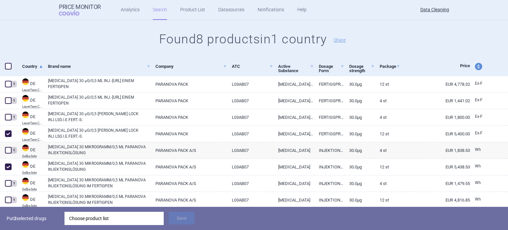
click at [109, 215] on div "Choose product list" at bounding box center [114, 218] width 90 height 13
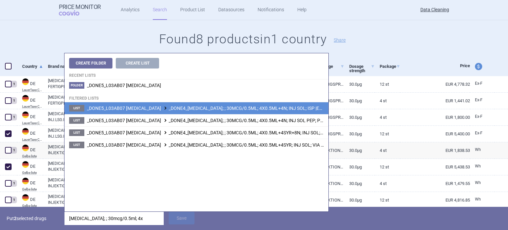
type input "avonex; ; 30mcg/0.5ml; 4x"
click at [302, 111] on li "List _DONE5_L03AB07 INTERFERON BETA-1A _DONE4_AVONEX; ; 30MCG/0.5ML; 4X0.5ML+4N…" at bounding box center [196, 108] width 264 height 12
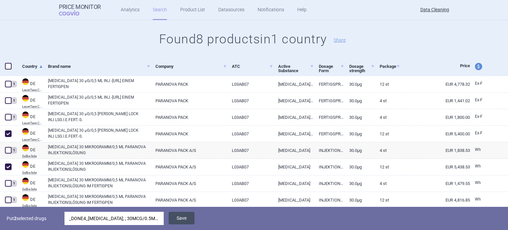
click at [186, 222] on button "Save" at bounding box center [182, 218] width 26 height 13
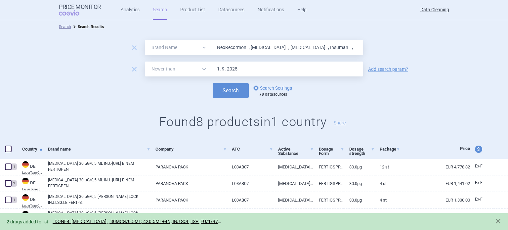
click at [259, 44] on input "NeoRecormon , Cystagon , Avonex , Insuman ," at bounding box center [286, 47] width 153 height 15
paste input "Twinrix"
click at [213, 83] on button "Search" at bounding box center [231, 90] width 36 height 15
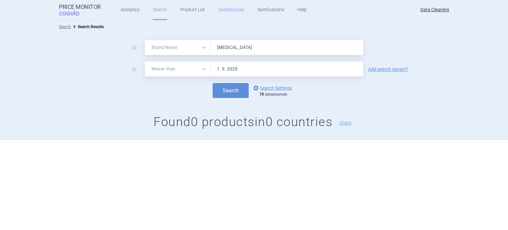
paste input "Hycamtin , Crixivan , Inviras , Zyprexa ,"
click at [213, 83] on button "Search" at bounding box center [231, 90] width 36 height 15
paste input "Twinrix"
click at [213, 83] on button "Search" at bounding box center [231, 90] width 36 height 15
paste input "Rapilysin , Norvir , Epivir , Bondronat , Boniva , Rilutek , Zerit , Puregon , …"
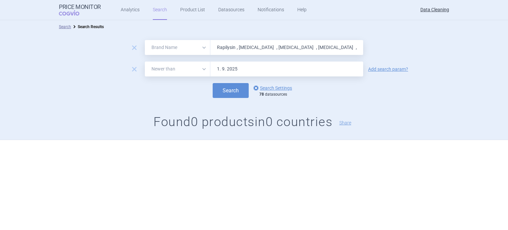
scroll to position [0, 251]
type input "Rapilysin , Norvir , Epivir , Bondronat , Boniva , Rilutek , Zerit , Puregon , …"
click at [213, 83] on button "Search" at bounding box center [231, 90] width 36 height 15
